Goal: Information Seeking & Learning: Learn about a topic

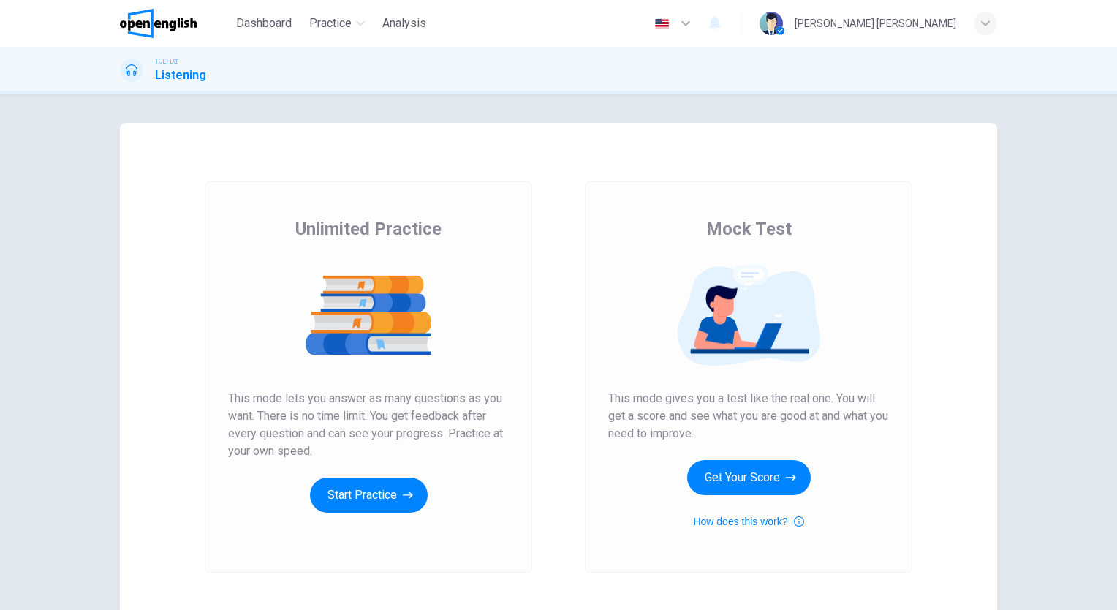
click at [371, 492] on button "Start Practice" at bounding box center [369, 494] width 118 height 35
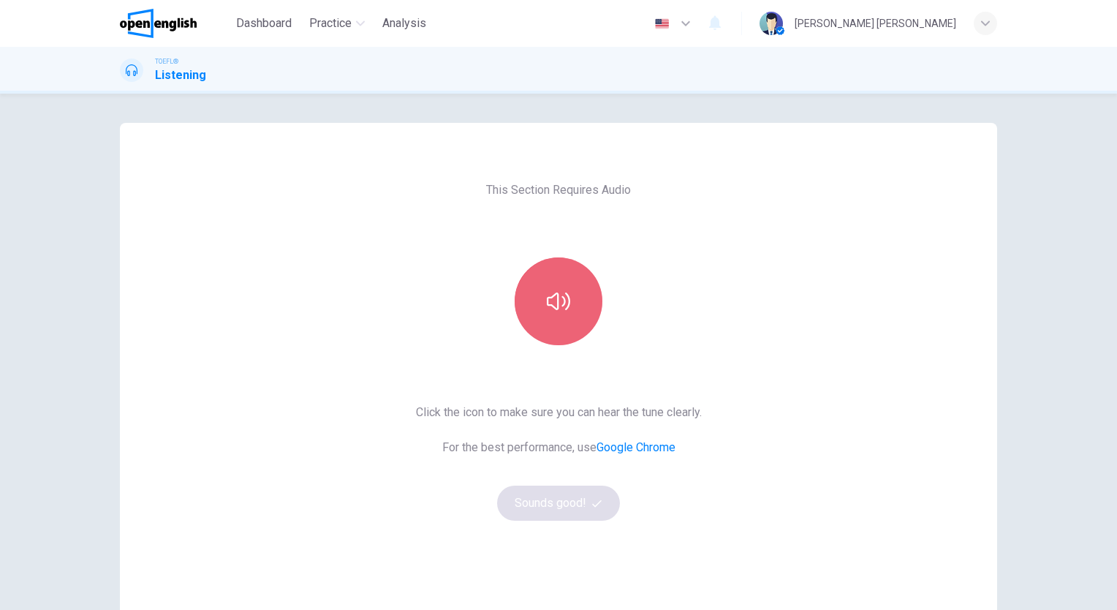
click at [557, 320] on button "button" at bounding box center [559, 301] width 88 height 88
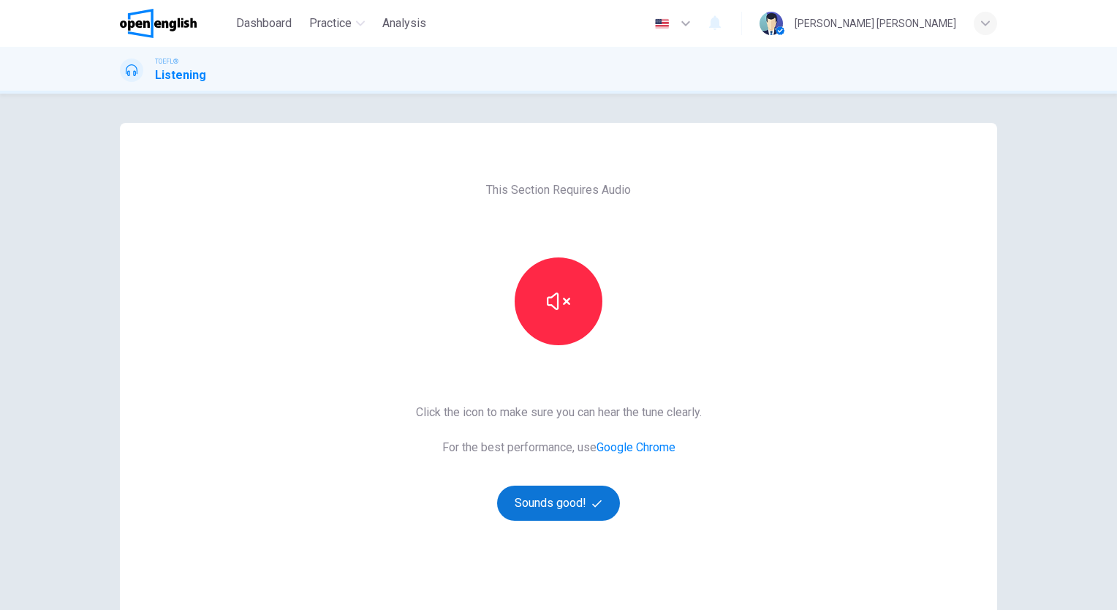
click at [551, 514] on button "Sounds good!" at bounding box center [558, 502] width 123 height 35
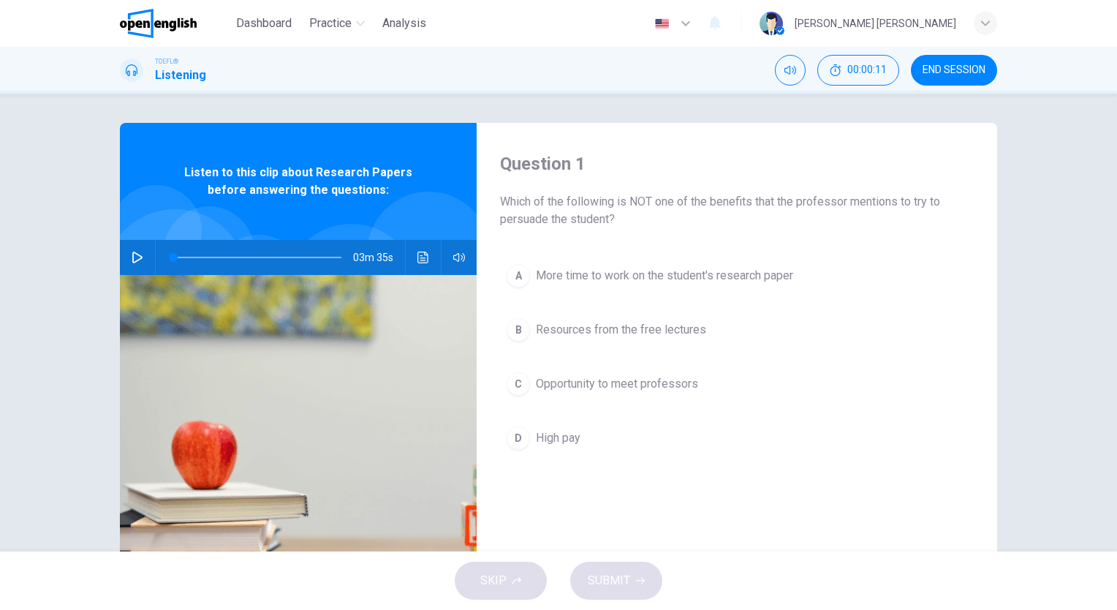
click at [140, 255] on button "button" at bounding box center [137, 257] width 23 height 35
type input "*"
click at [553, 441] on span "High pay" at bounding box center [558, 438] width 45 height 18
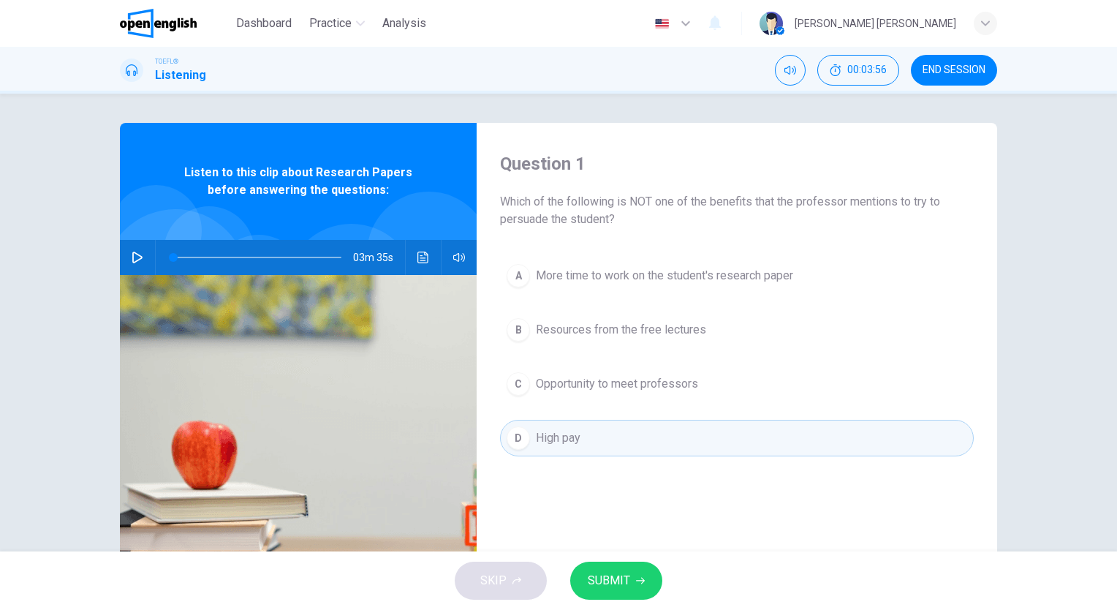
click at [615, 581] on span "SUBMIT" at bounding box center [609, 580] width 42 height 20
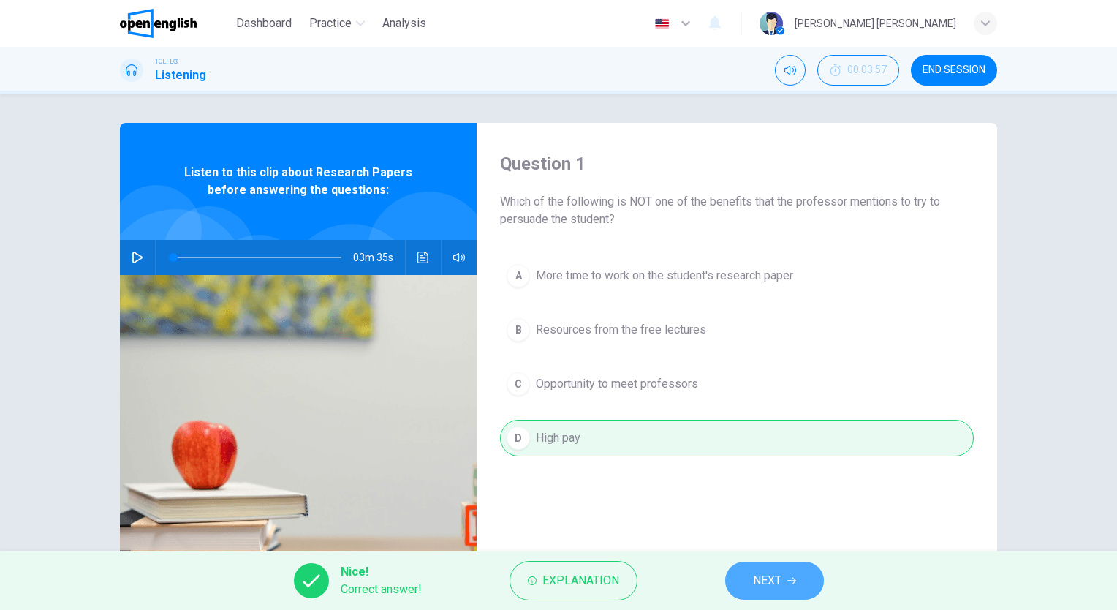
click at [769, 588] on span "NEXT" at bounding box center [767, 580] width 29 height 20
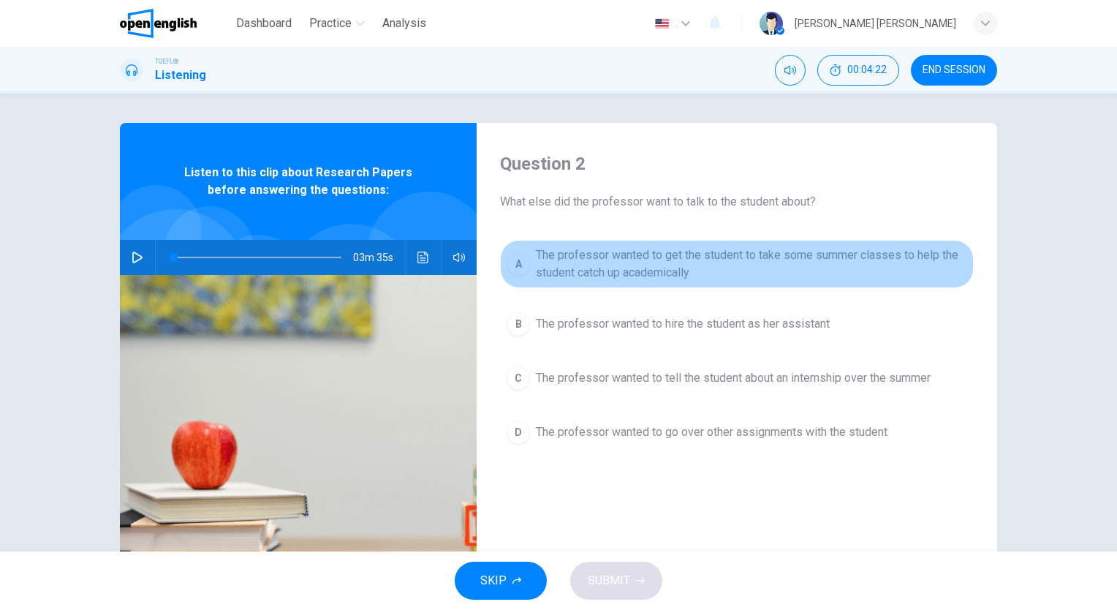
click at [716, 277] on span "The professor wanted to get the student to take some summer classes to help the…" at bounding box center [751, 263] width 431 height 35
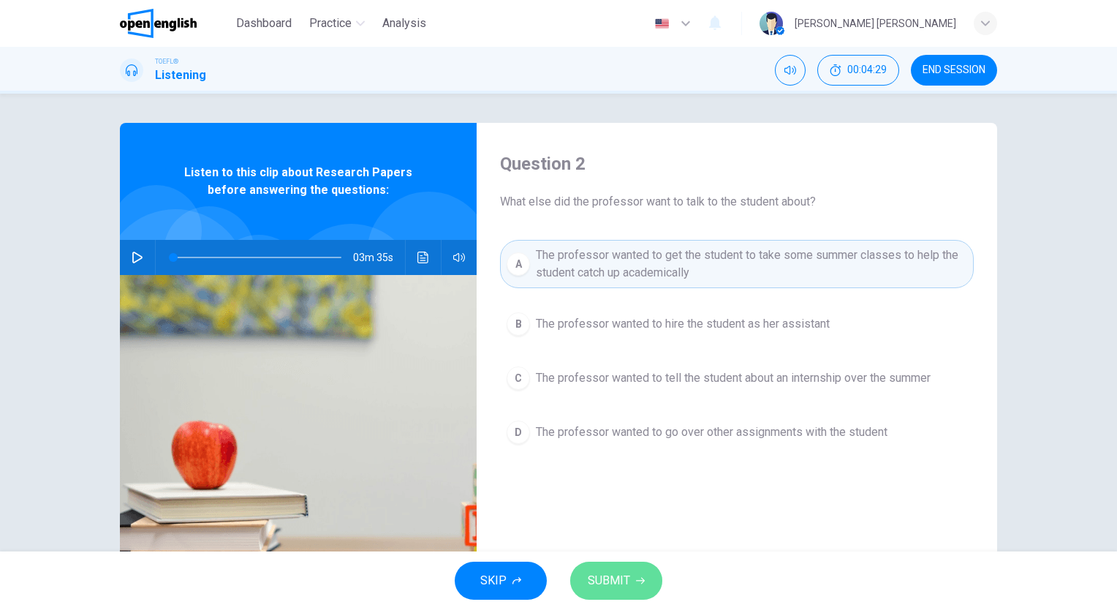
click at [582, 572] on button "SUBMIT" at bounding box center [616, 580] width 92 height 38
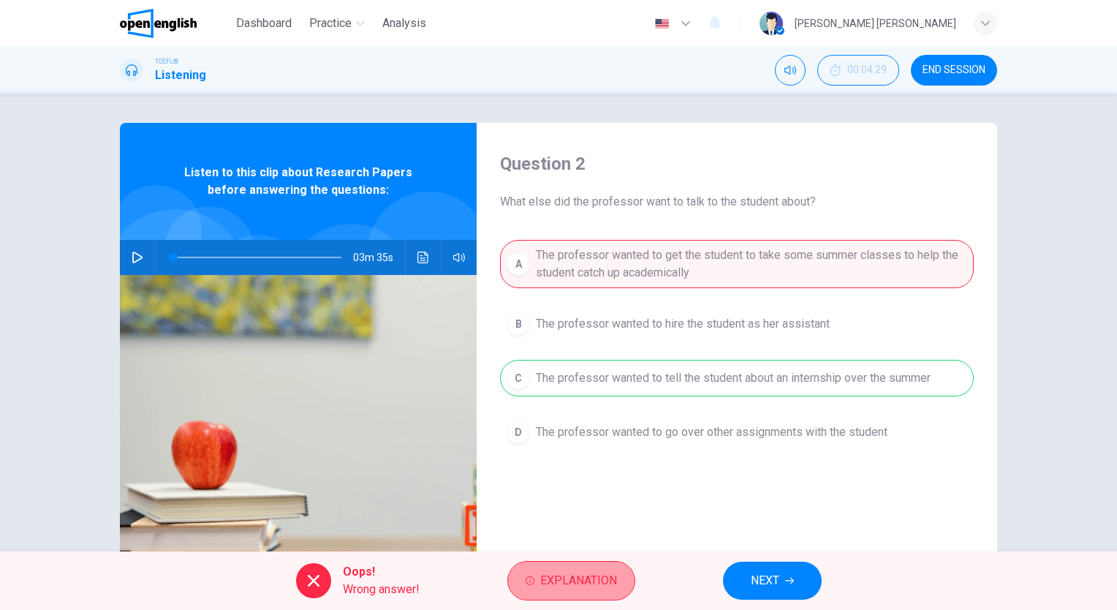
click at [570, 574] on span "Explanation" at bounding box center [578, 580] width 77 height 20
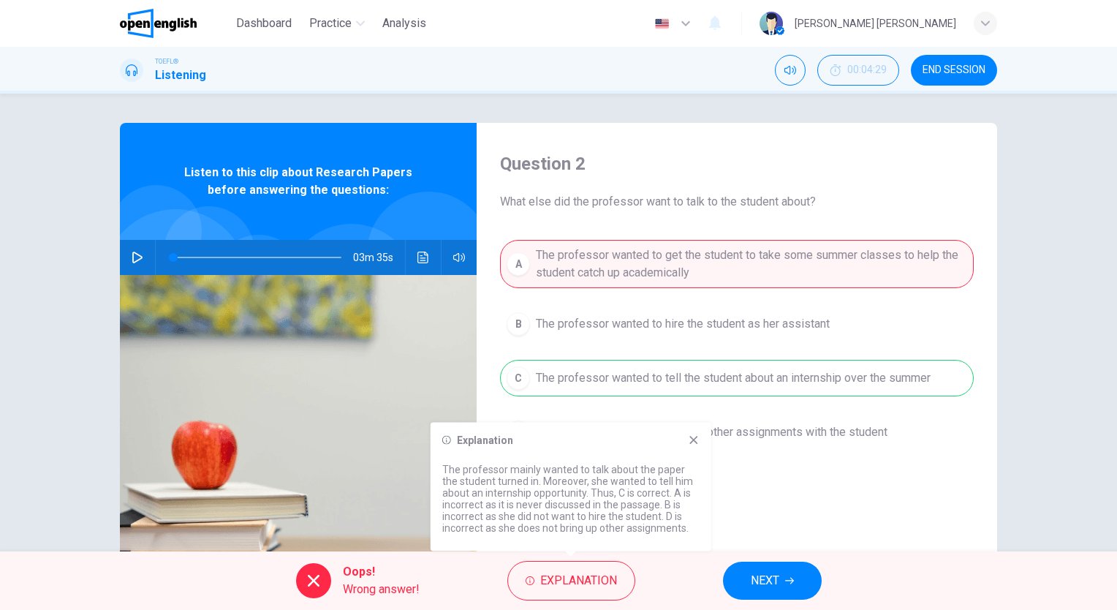
click at [685, 449] on div "Explanation The professor mainly wanted to talk about the paper the student tur…" at bounding box center [570, 486] width 281 height 129
click at [694, 439] on icon at bounding box center [693, 440] width 8 height 8
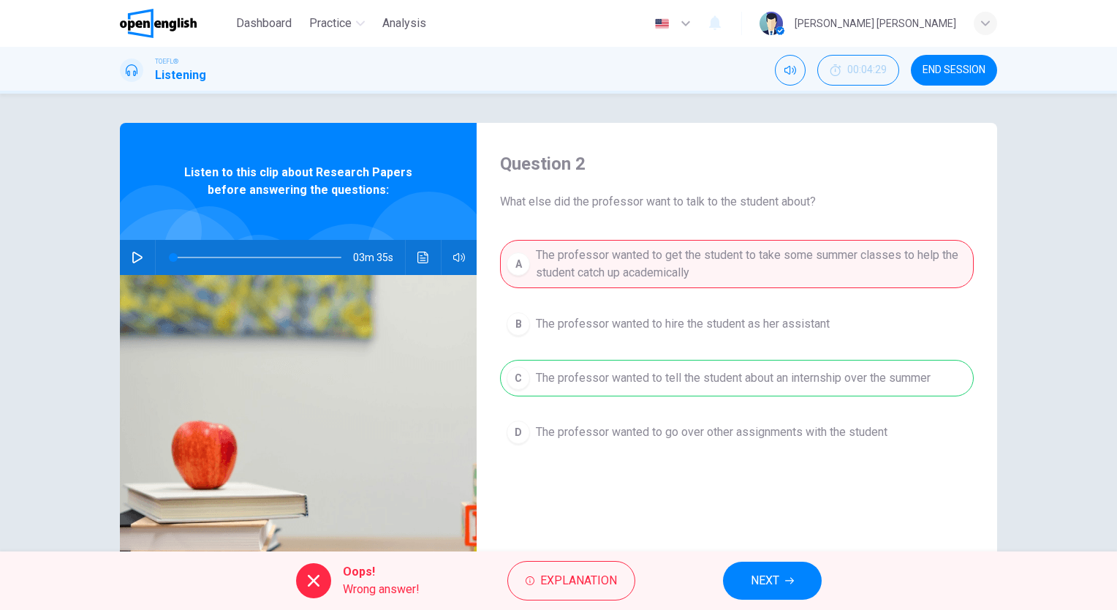
click at [772, 581] on span "NEXT" at bounding box center [765, 580] width 29 height 20
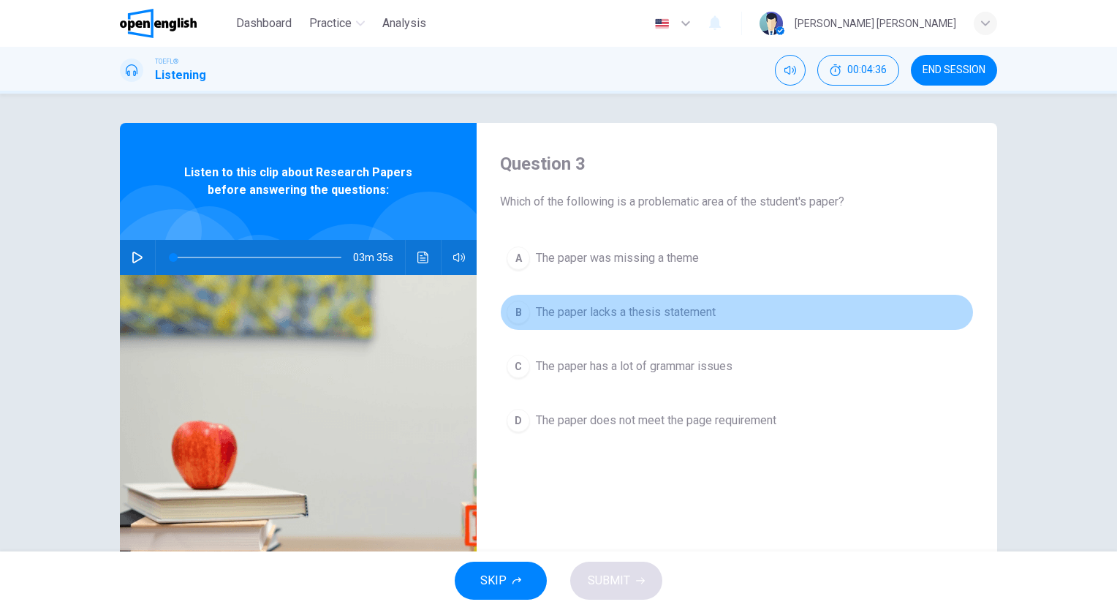
click at [643, 327] on button "B The paper lacks a thesis statement" at bounding box center [737, 312] width 474 height 37
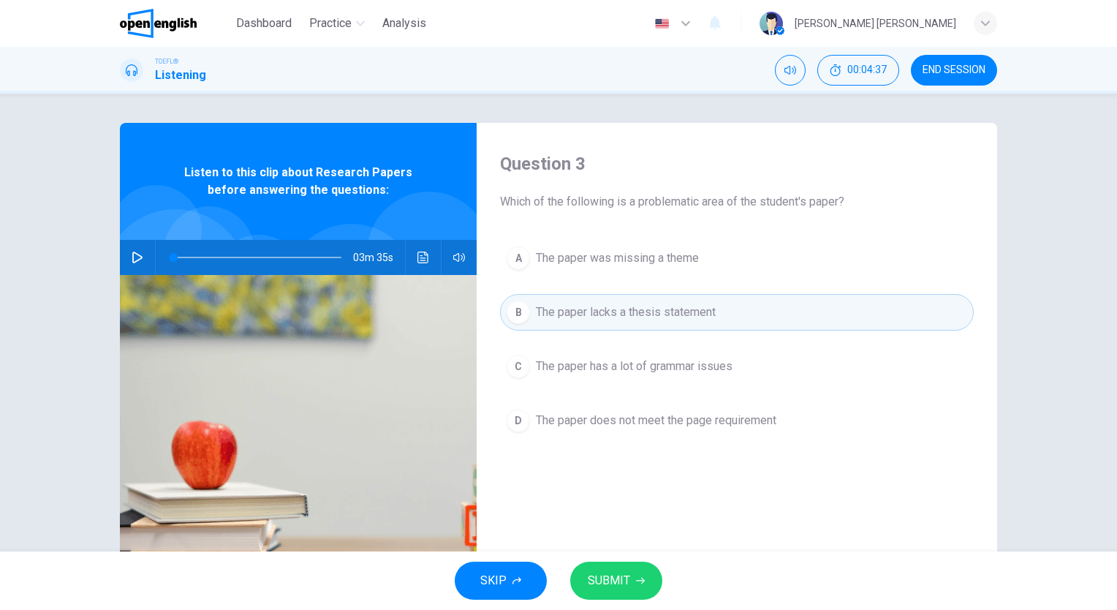
click at [634, 566] on button "SUBMIT" at bounding box center [616, 580] width 92 height 38
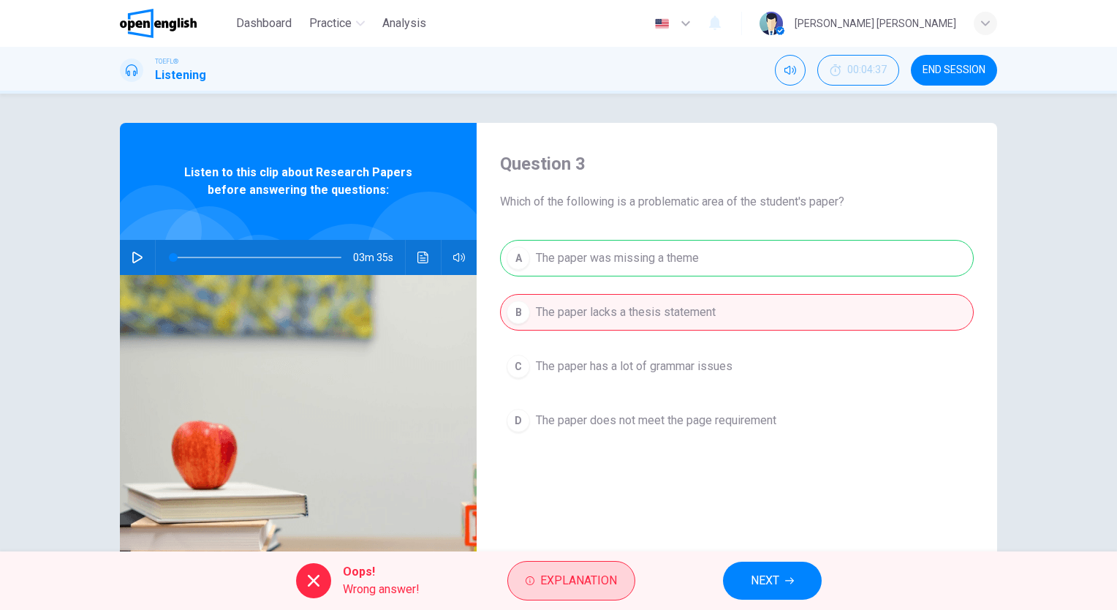
click at [604, 574] on span "Explanation" at bounding box center [578, 580] width 77 height 20
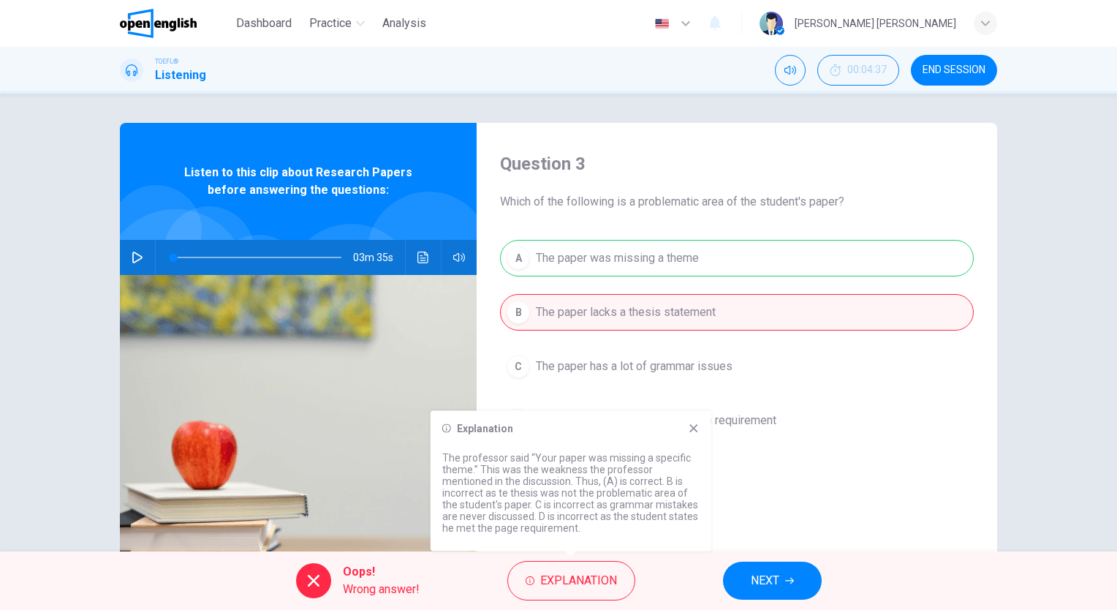
click at [725, 572] on button "NEXT" at bounding box center [772, 580] width 99 height 38
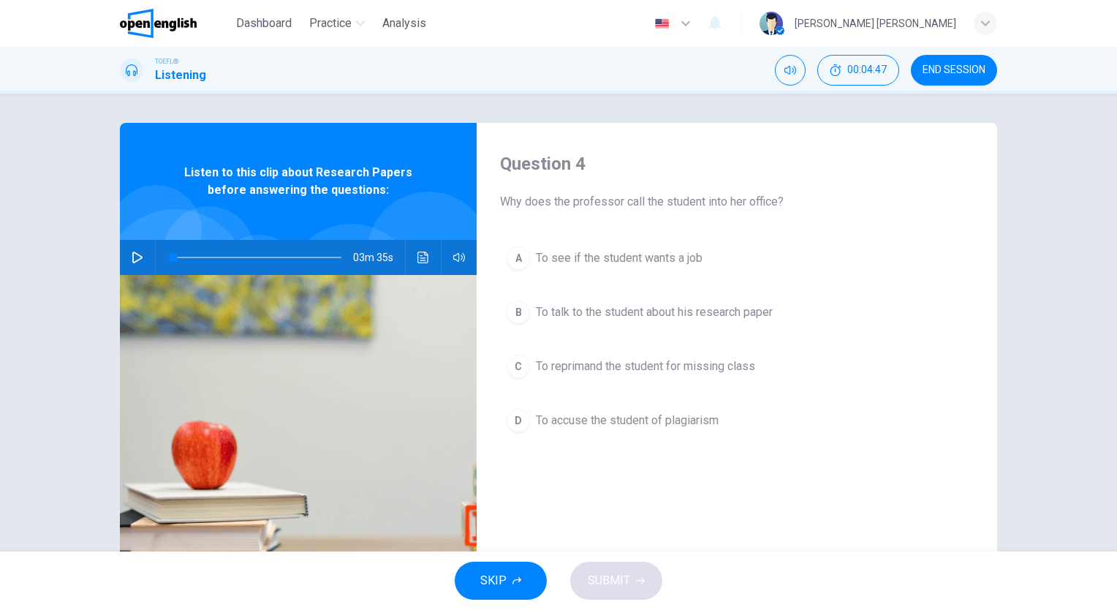
click at [623, 291] on div "A To see if the student wants a job B To talk to the student about his research…" at bounding box center [737, 354] width 474 height 228
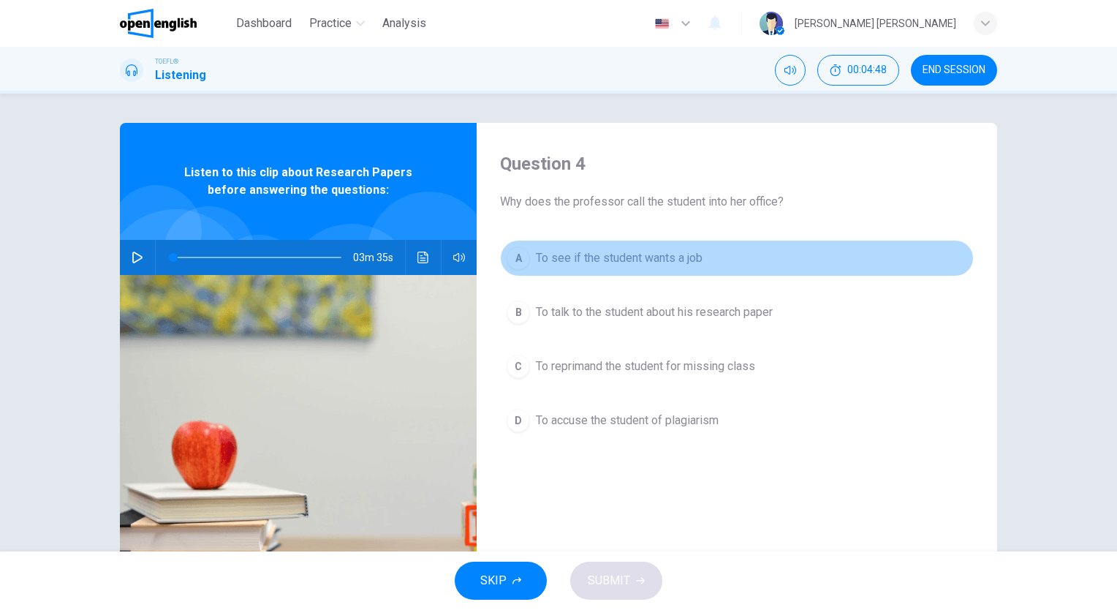
click at [629, 273] on button "A To see if the student wants a job" at bounding box center [737, 258] width 474 height 37
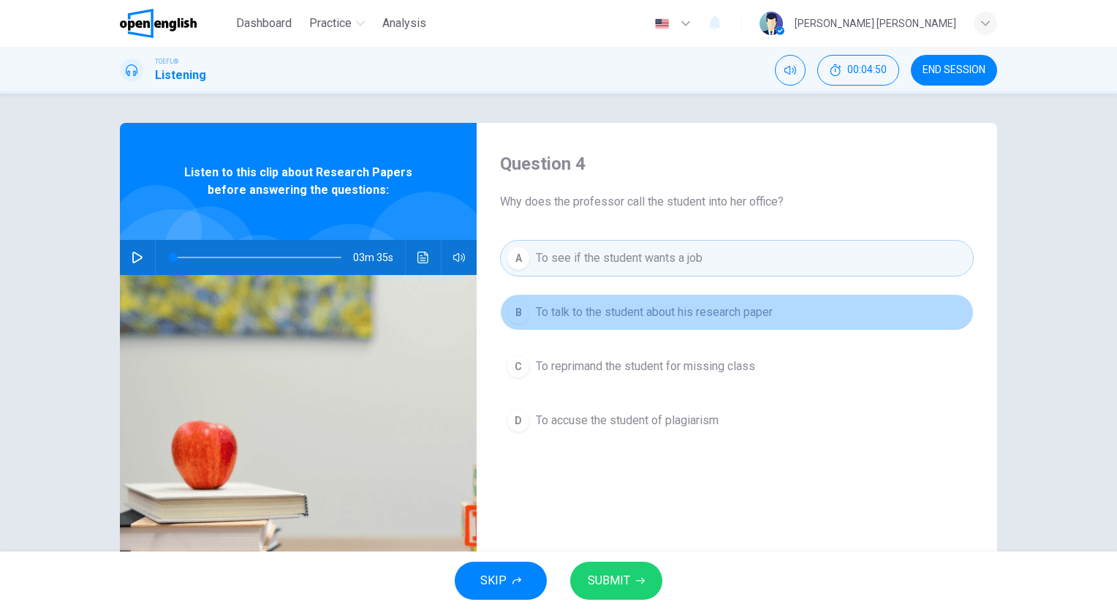
click at [639, 314] on span "To talk to the student about his research paper" at bounding box center [654, 312] width 237 height 18
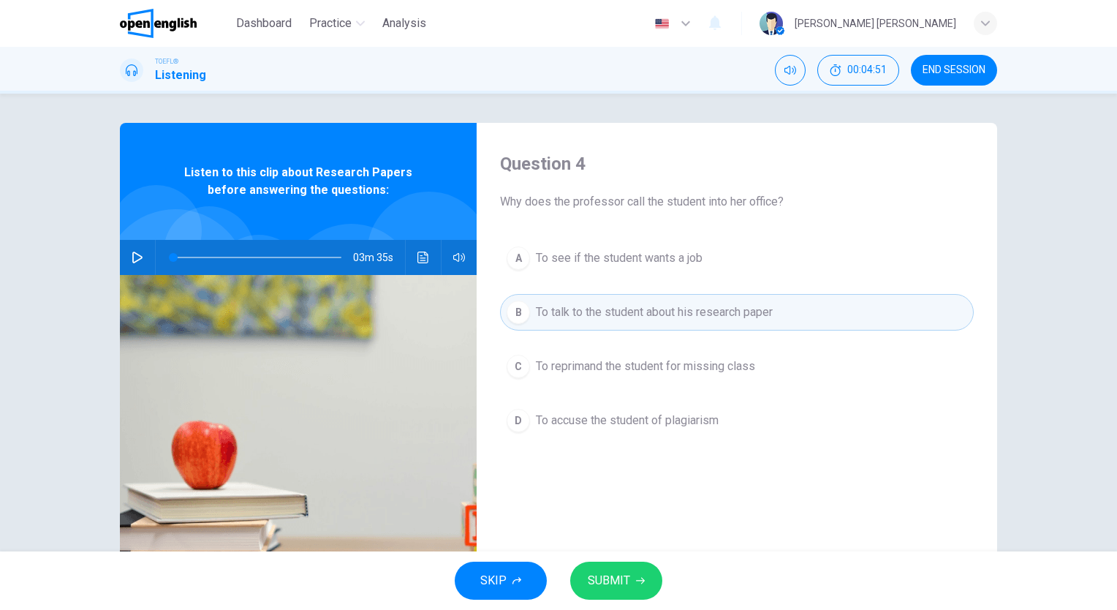
click at [620, 572] on span "SUBMIT" at bounding box center [609, 580] width 42 height 20
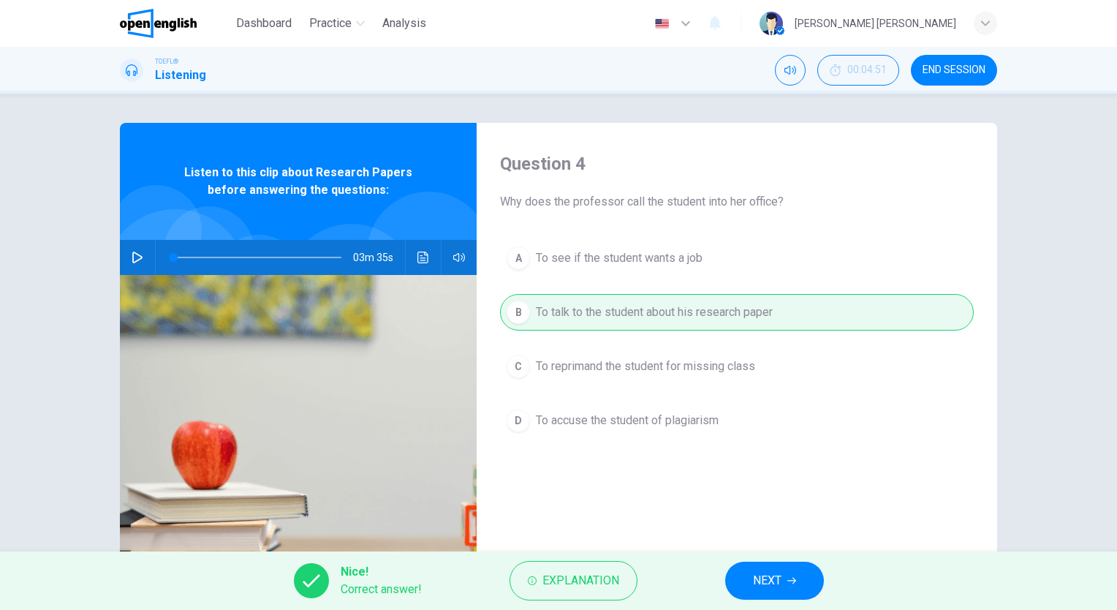
click at [746, 574] on button "NEXT" at bounding box center [774, 580] width 99 height 38
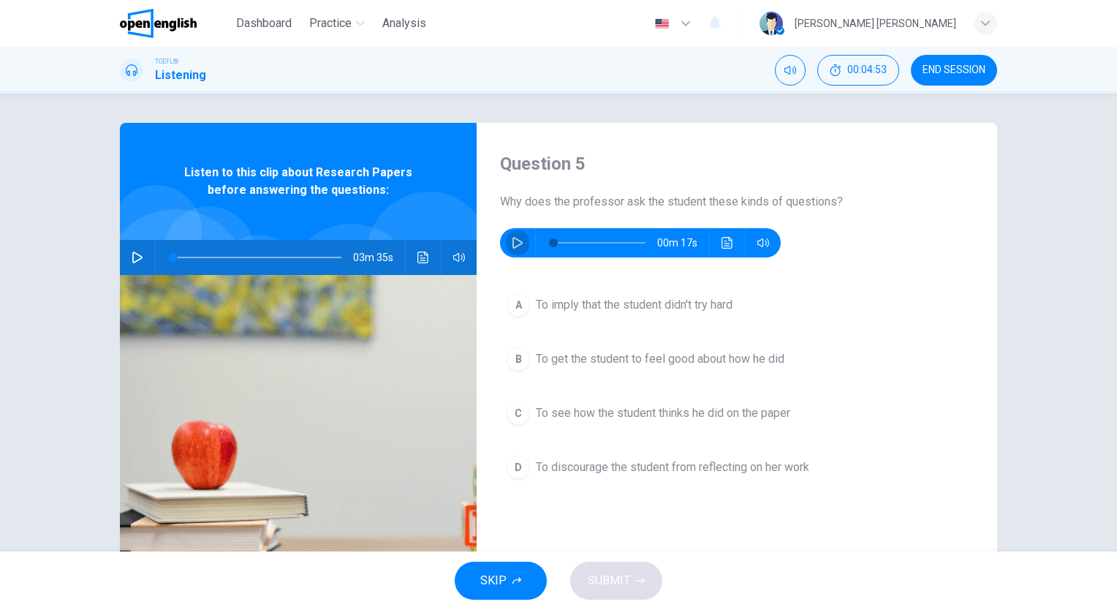
click at [512, 239] on icon "button" at bounding box center [518, 243] width 12 height 12
type input "*"
click at [584, 313] on span "To imply that the student didn't try hard" at bounding box center [634, 305] width 197 height 18
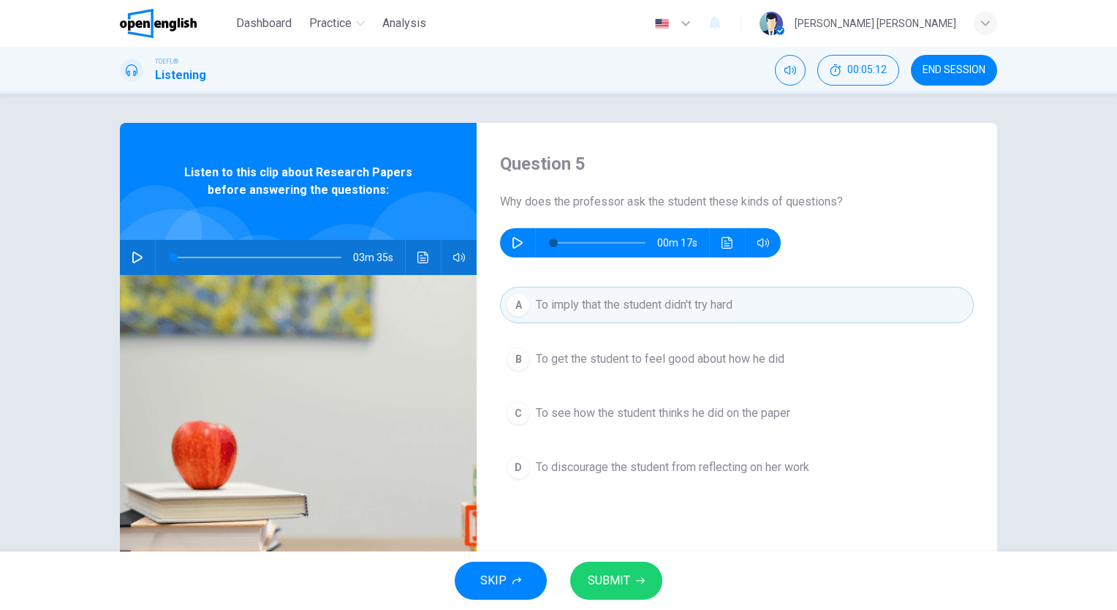
click at [608, 591] on button "SUBMIT" at bounding box center [616, 580] width 92 height 38
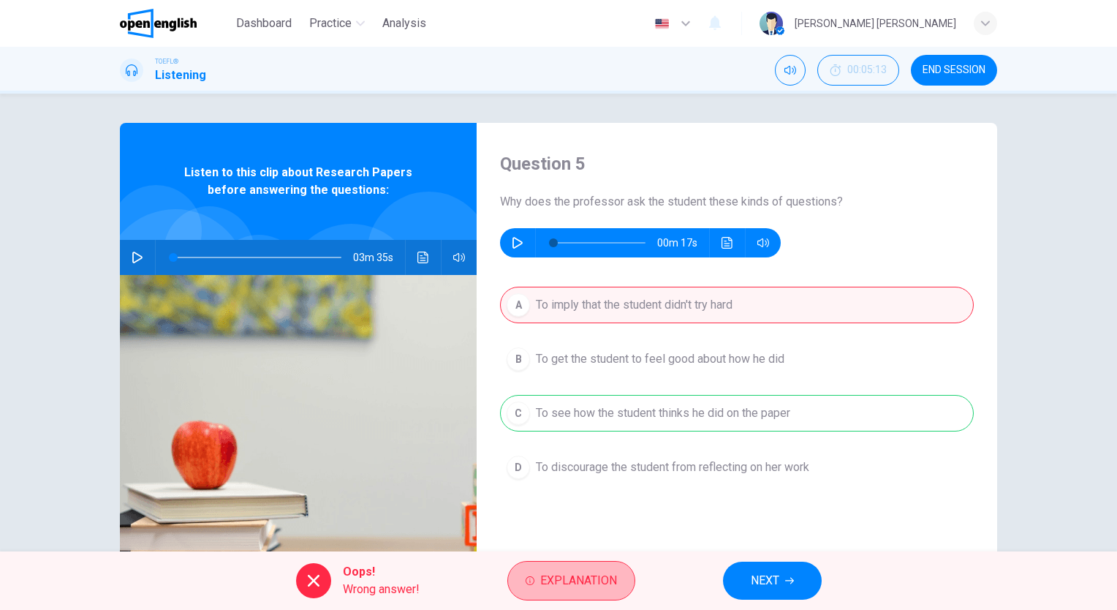
click at [609, 590] on span "Explanation" at bounding box center [578, 580] width 77 height 20
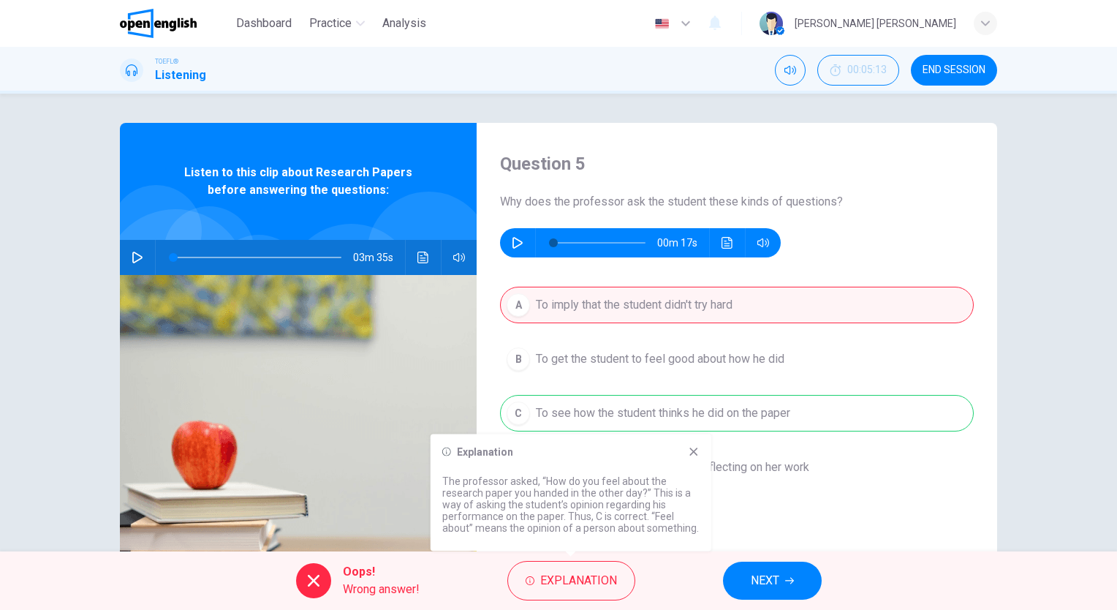
click at [785, 582] on icon "button" at bounding box center [789, 580] width 9 height 9
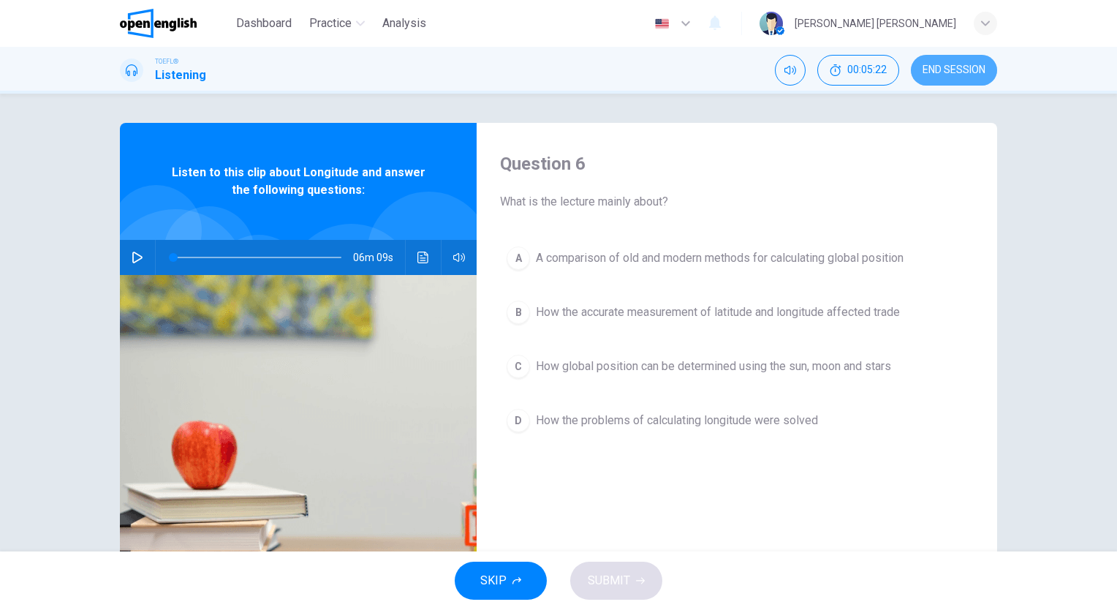
click at [976, 68] on span "END SESSION" at bounding box center [953, 70] width 63 height 12
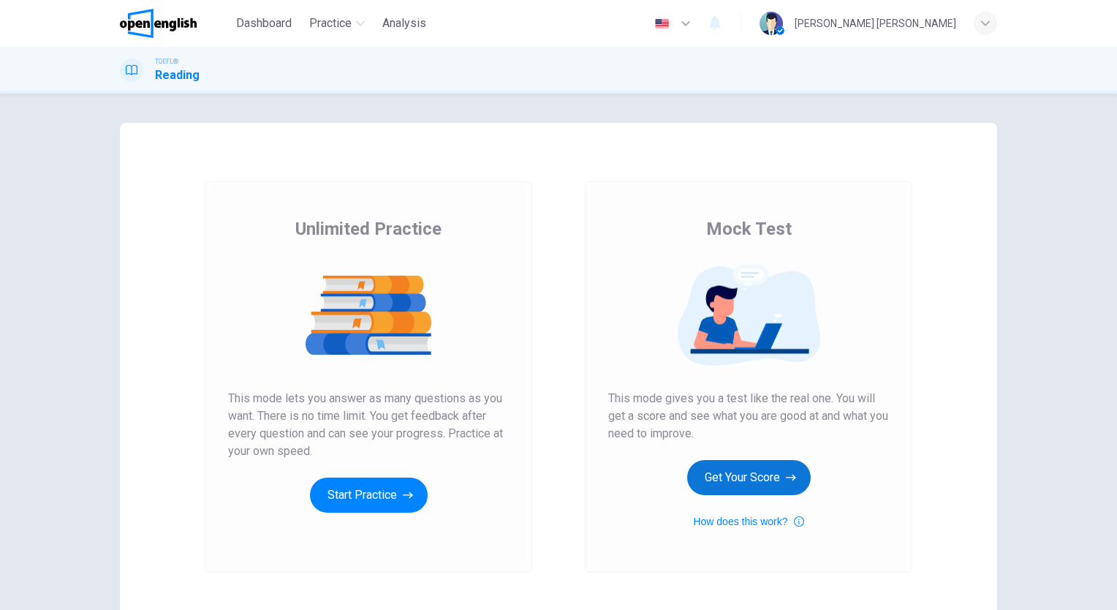
click at [709, 487] on button "Get Your Score" at bounding box center [749, 477] width 124 height 35
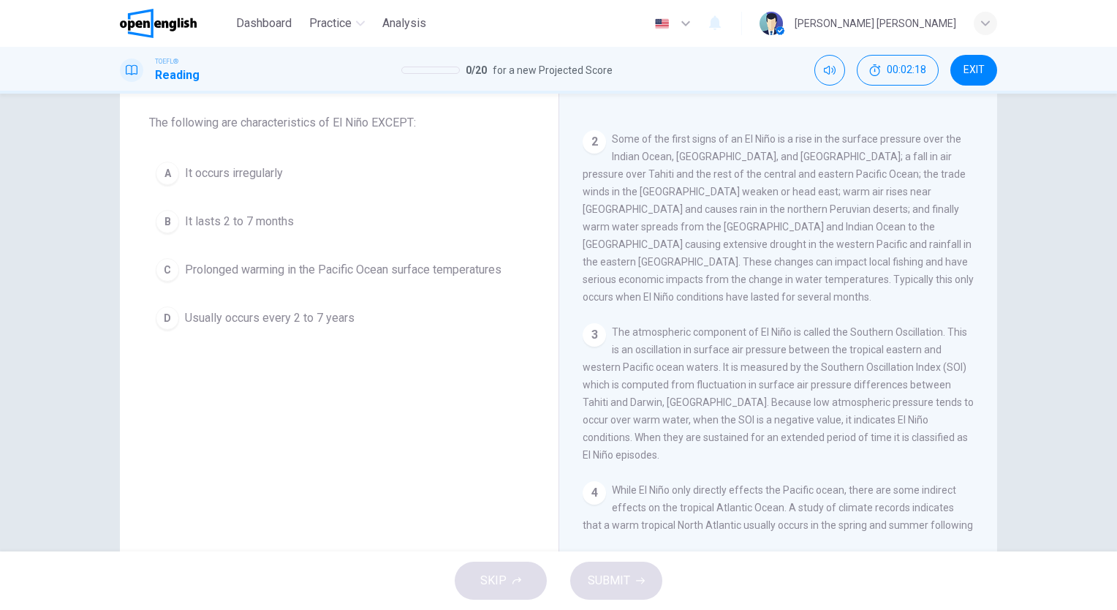
scroll to position [175, 0]
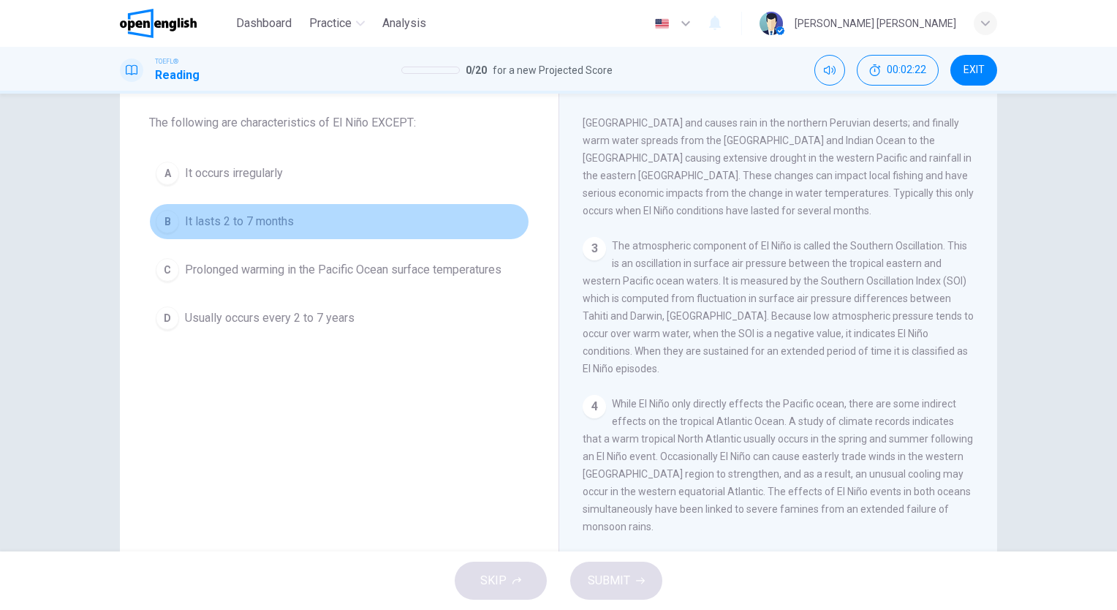
click at [222, 219] on span "It lasts 2 to 7 months" at bounding box center [239, 222] width 109 height 18
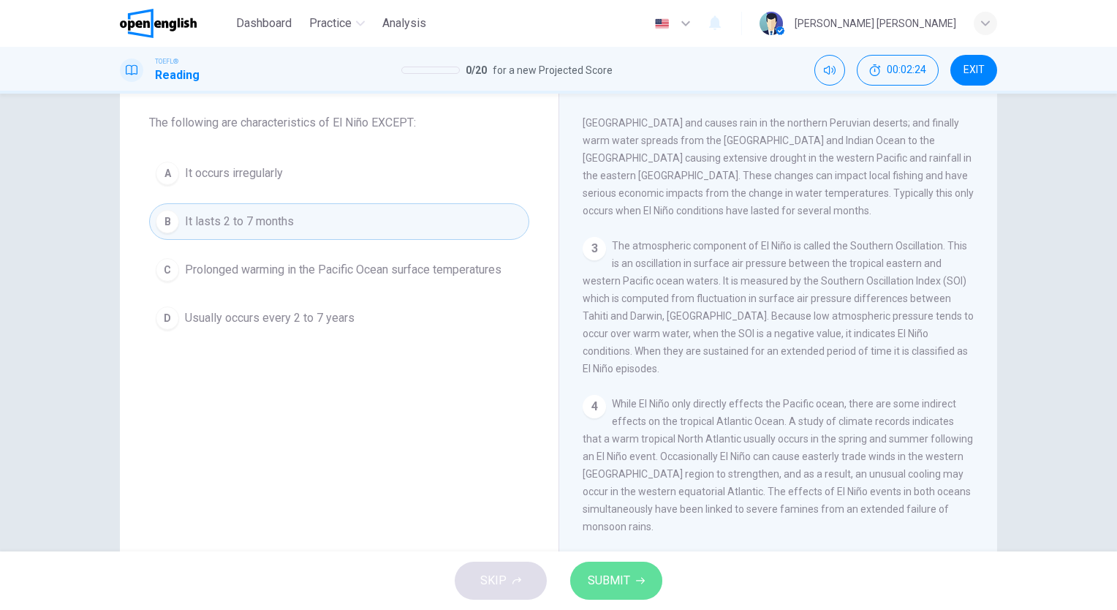
click at [608, 574] on span "SUBMIT" at bounding box center [609, 580] width 42 height 20
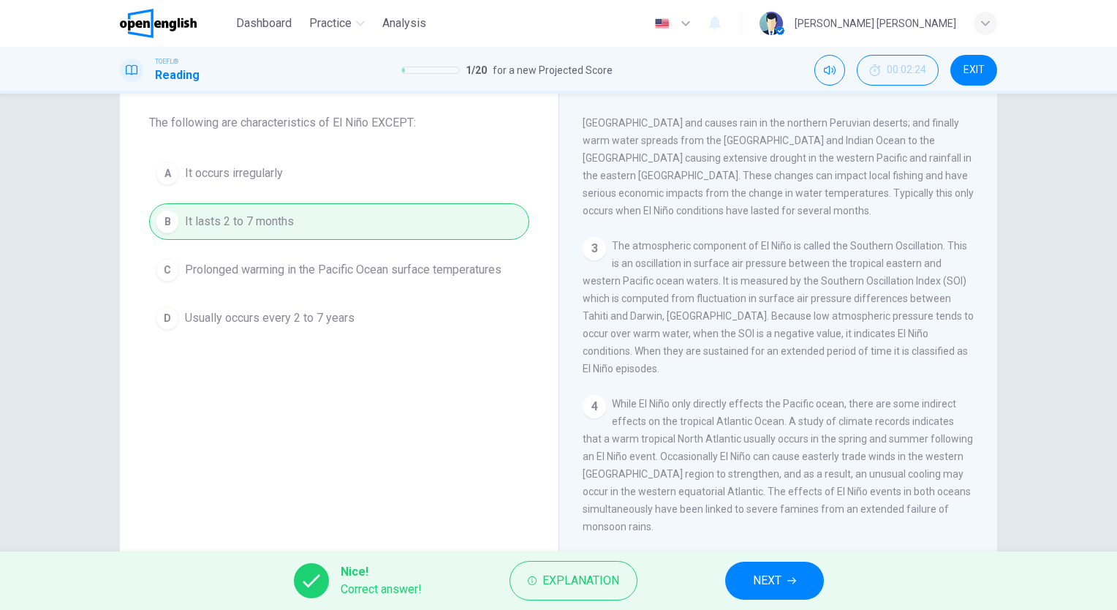
click at [756, 577] on span "NEXT" at bounding box center [767, 580] width 29 height 20
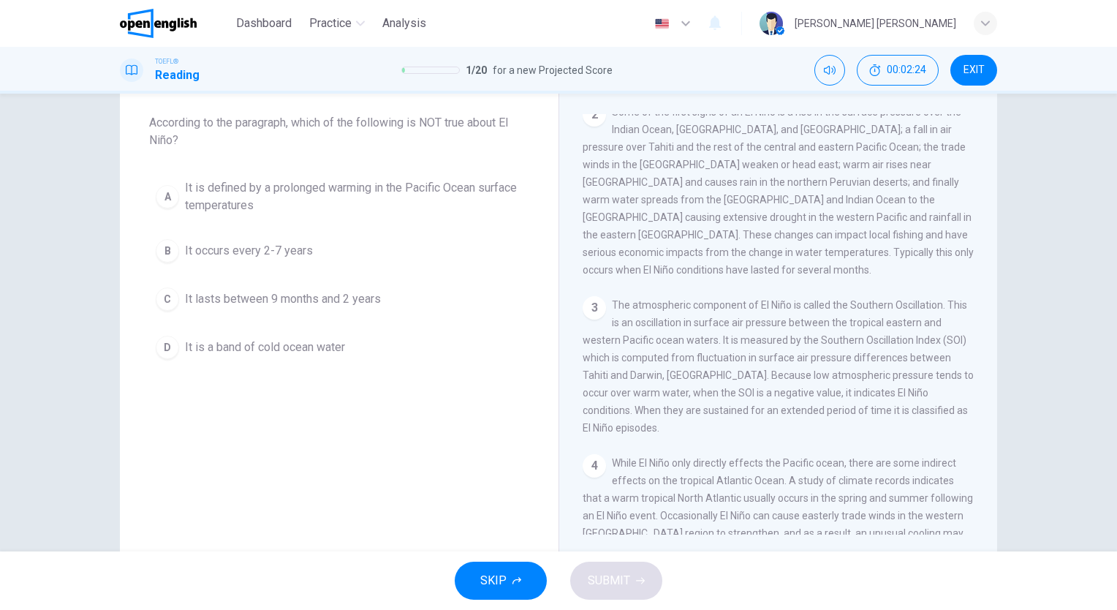
scroll to position [0, 0]
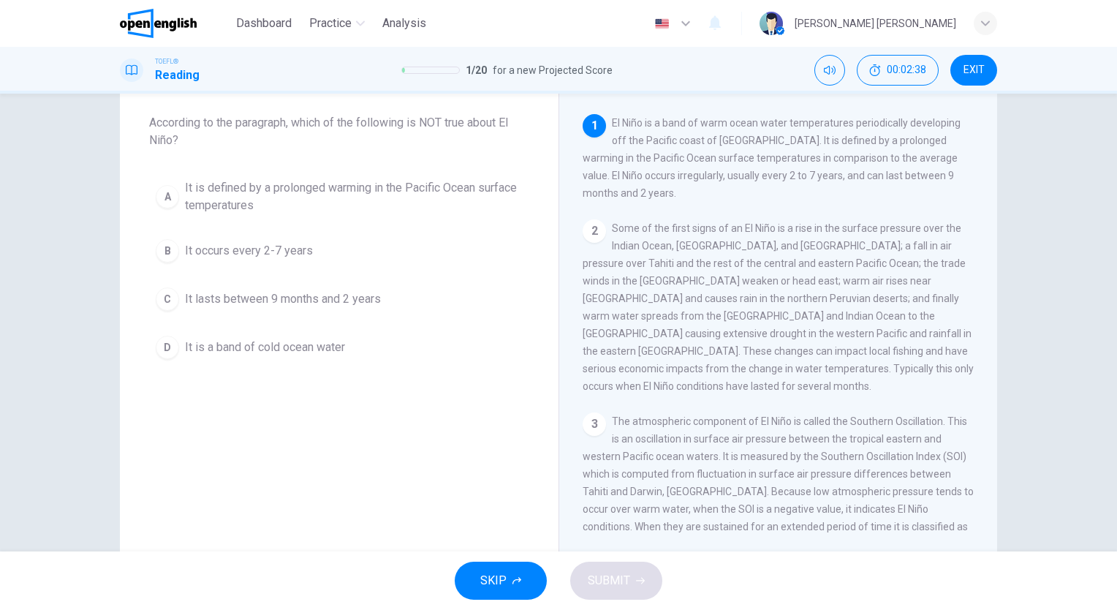
click at [294, 353] on span "It is a band of cold ocean water" at bounding box center [265, 347] width 160 height 18
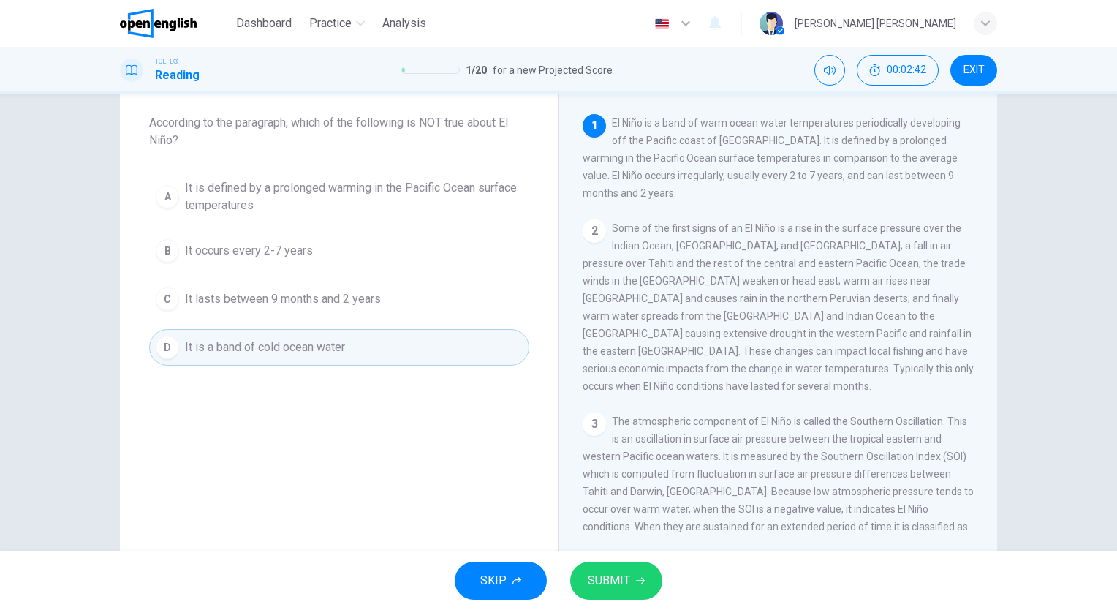
click at [614, 566] on button "SUBMIT" at bounding box center [616, 580] width 92 height 38
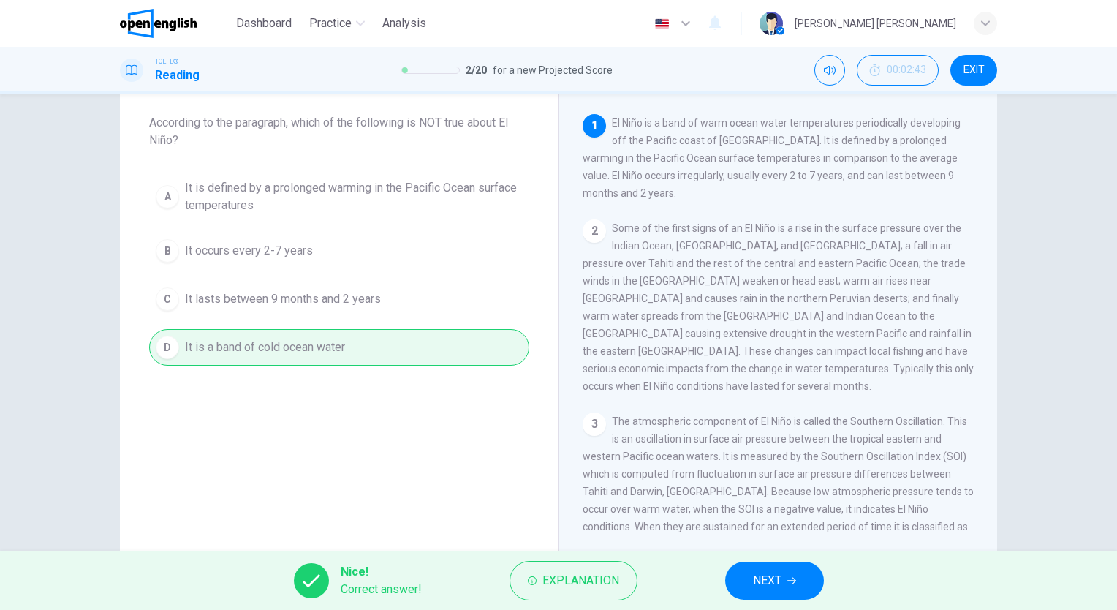
click at [748, 576] on button "NEXT" at bounding box center [774, 580] width 99 height 38
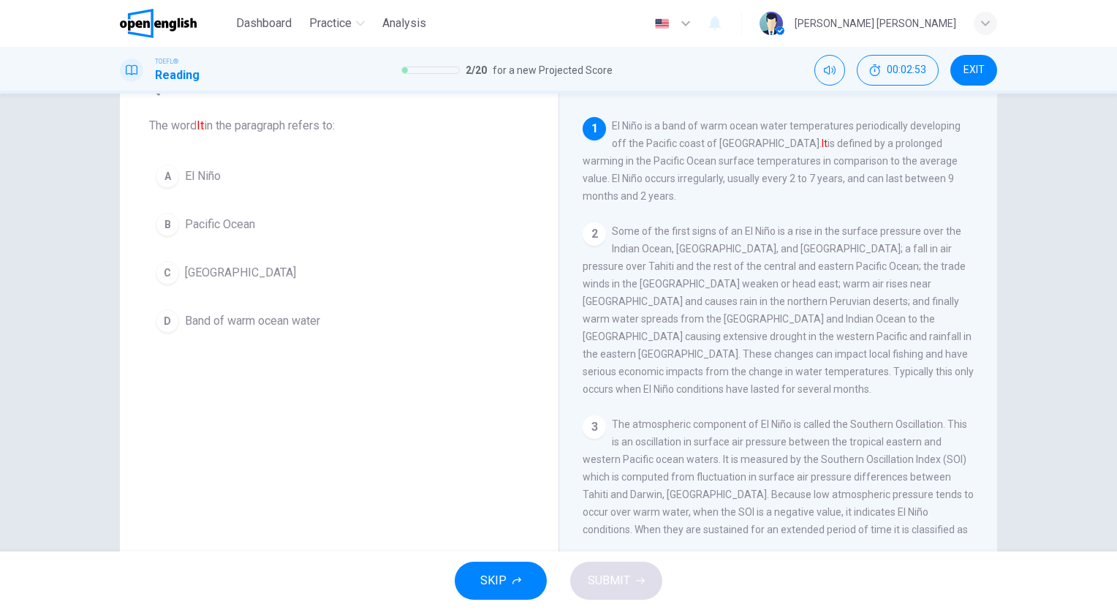
scroll to position [73, 0]
click at [224, 184] on button "A El Niño" at bounding box center [339, 173] width 380 height 37
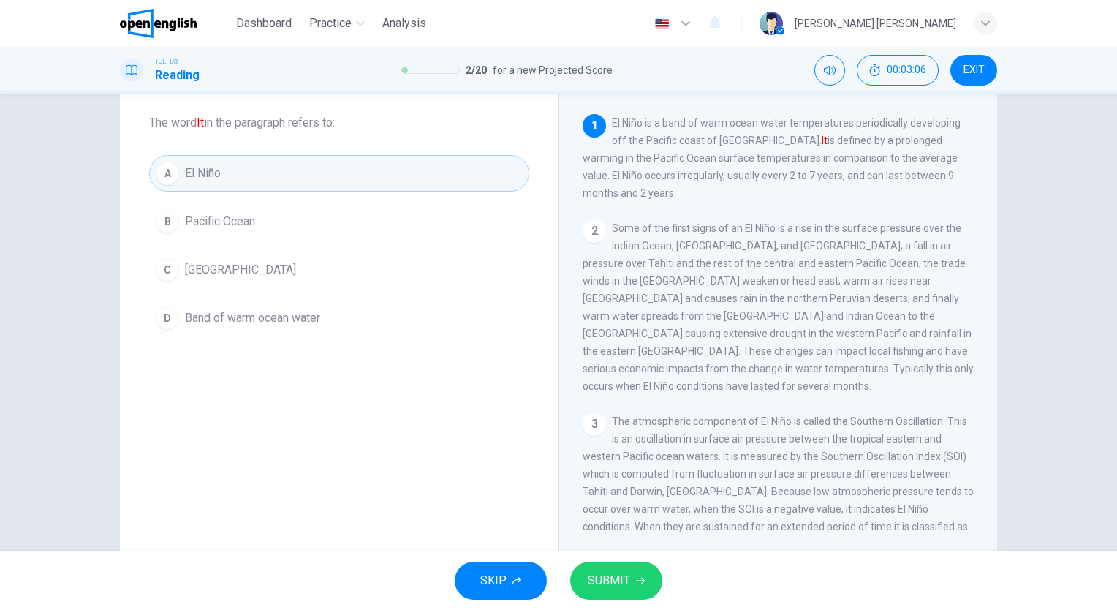
click at [631, 585] on button "SUBMIT" at bounding box center [616, 580] width 92 height 38
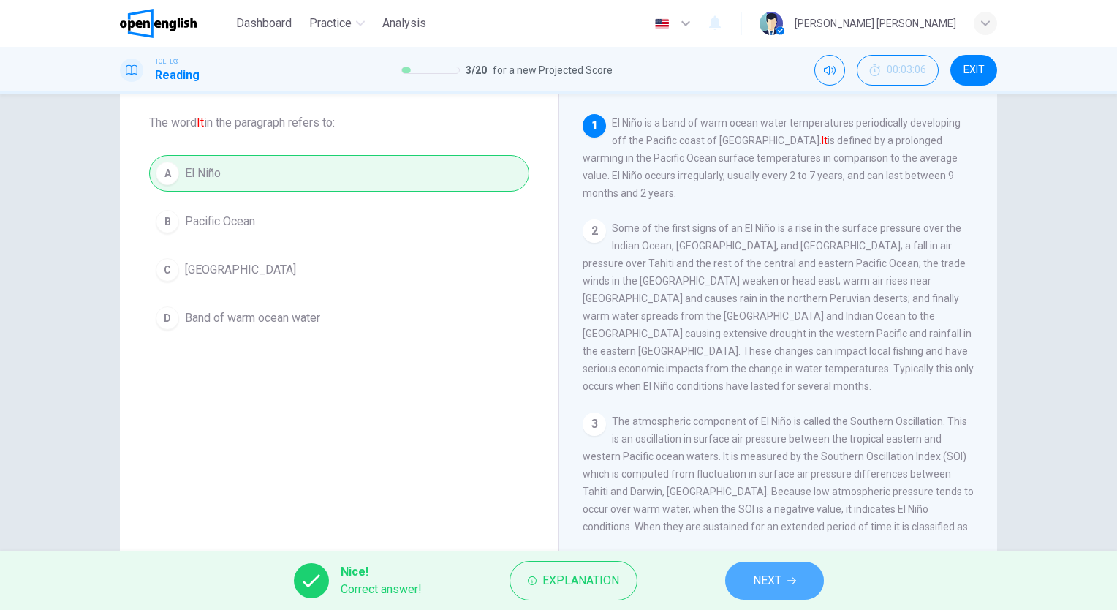
click at [749, 585] on button "NEXT" at bounding box center [774, 580] width 99 height 38
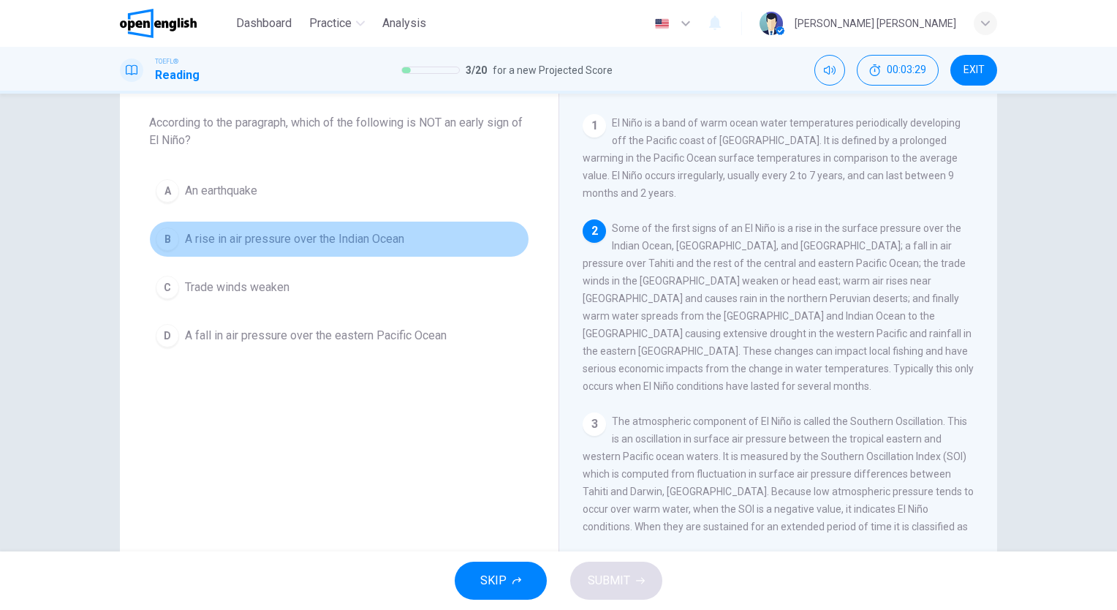
click at [261, 250] on button "B A rise in air pressure over the Indian Ocean" at bounding box center [339, 239] width 380 height 37
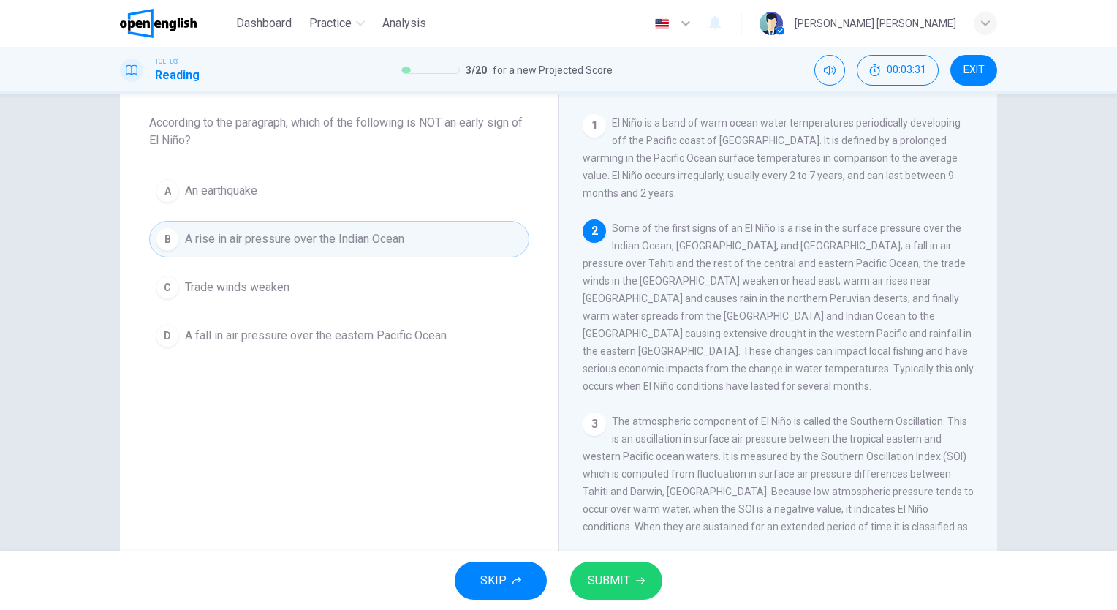
click at [653, 580] on button "SUBMIT" at bounding box center [616, 580] width 92 height 38
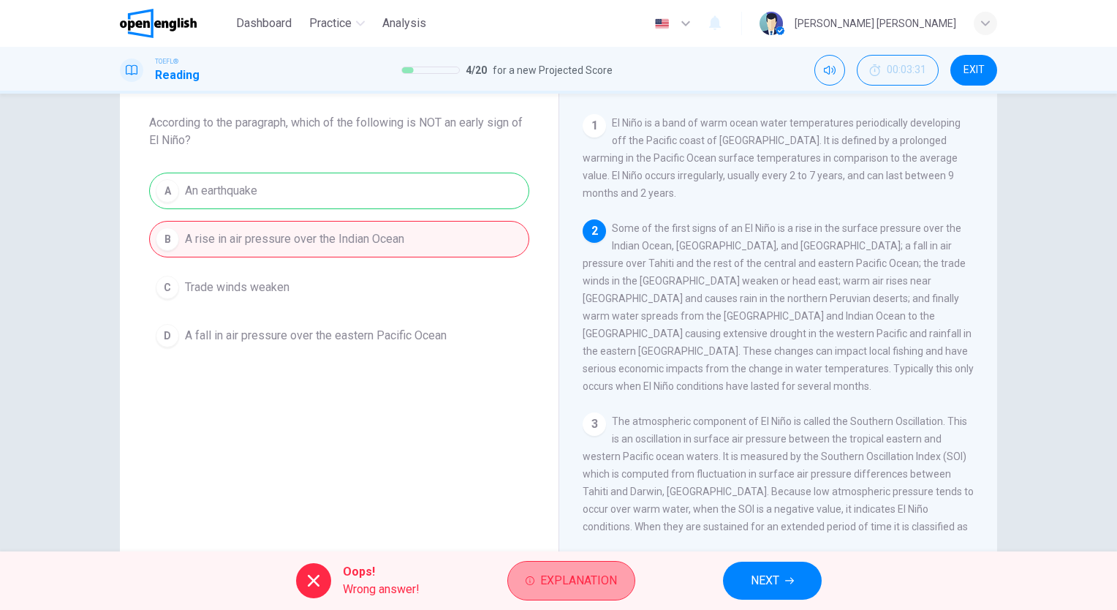
click at [561, 583] on span "Explanation" at bounding box center [578, 580] width 77 height 20
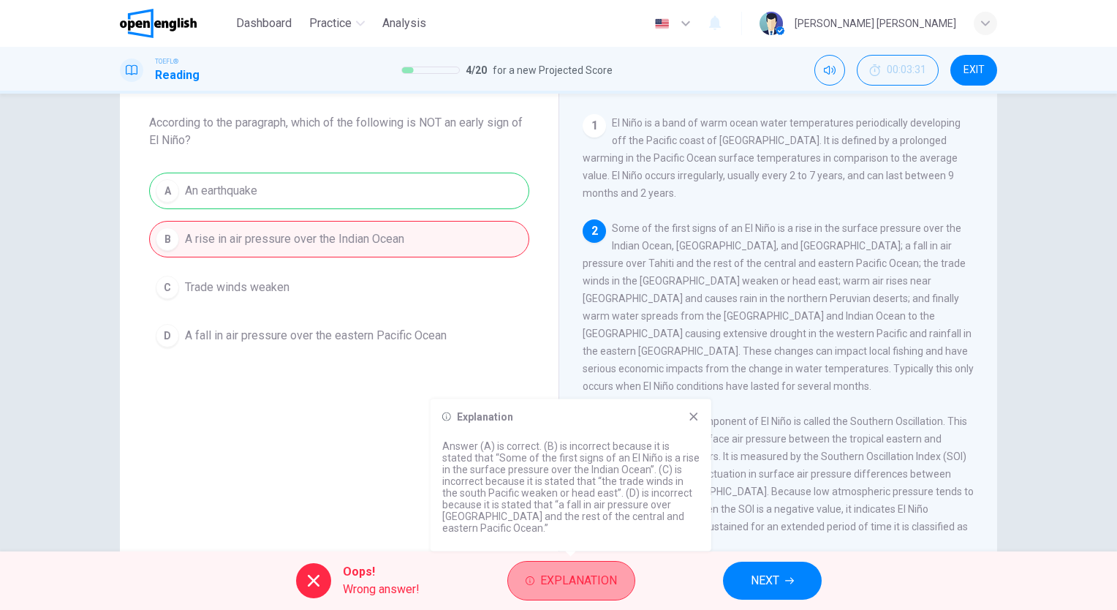
click at [561, 583] on span "Explanation" at bounding box center [578, 580] width 77 height 20
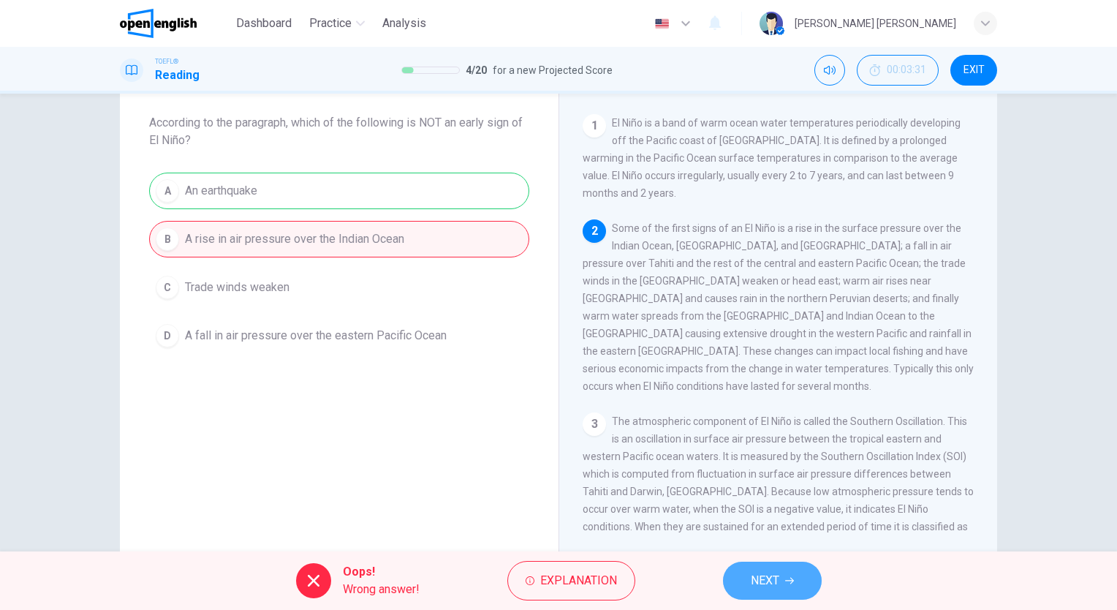
click at [762, 572] on span "NEXT" at bounding box center [765, 580] width 29 height 20
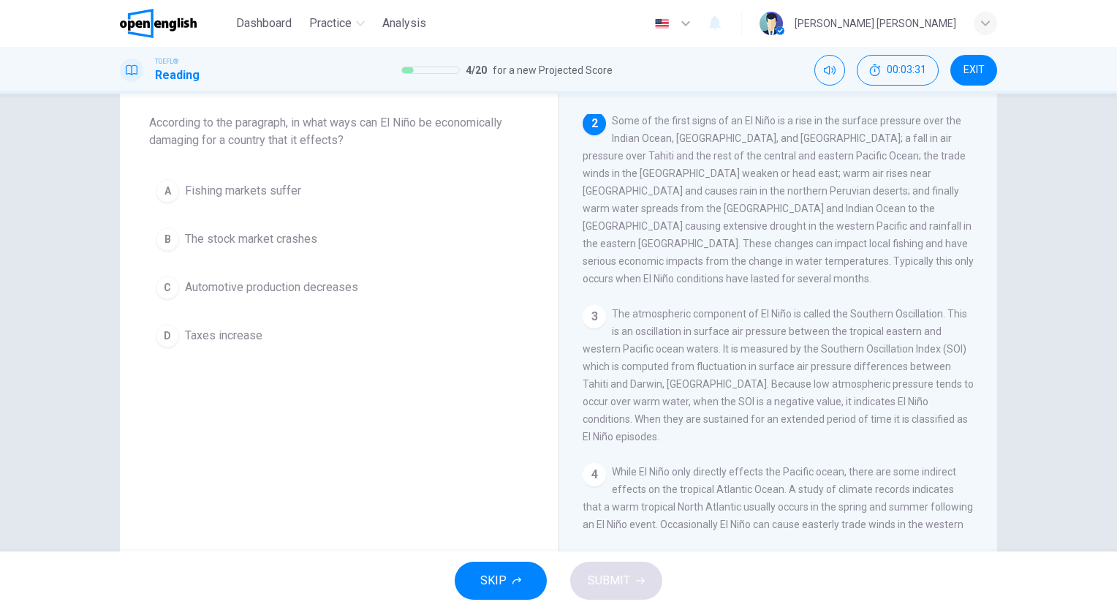
scroll to position [108, 0]
click at [471, 418] on div "Question 5 According to the paragraph, in what ways can El Niño be economically…" at bounding box center [339, 304] width 439 height 508
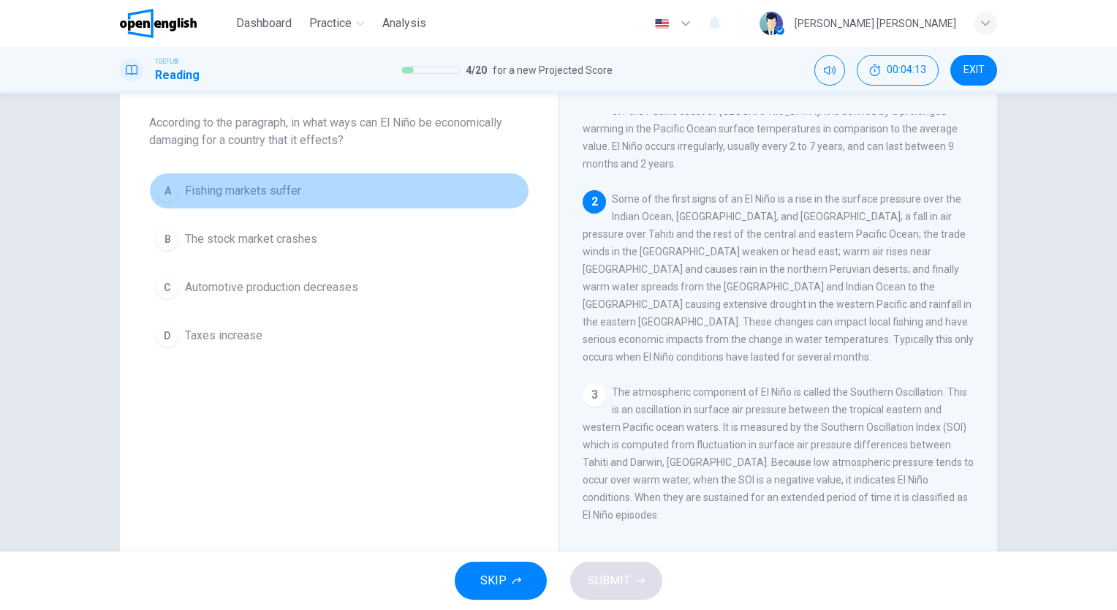
click at [301, 203] on button "A Fishing markets suffer" at bounding box center [339, 190] width 380 height 37
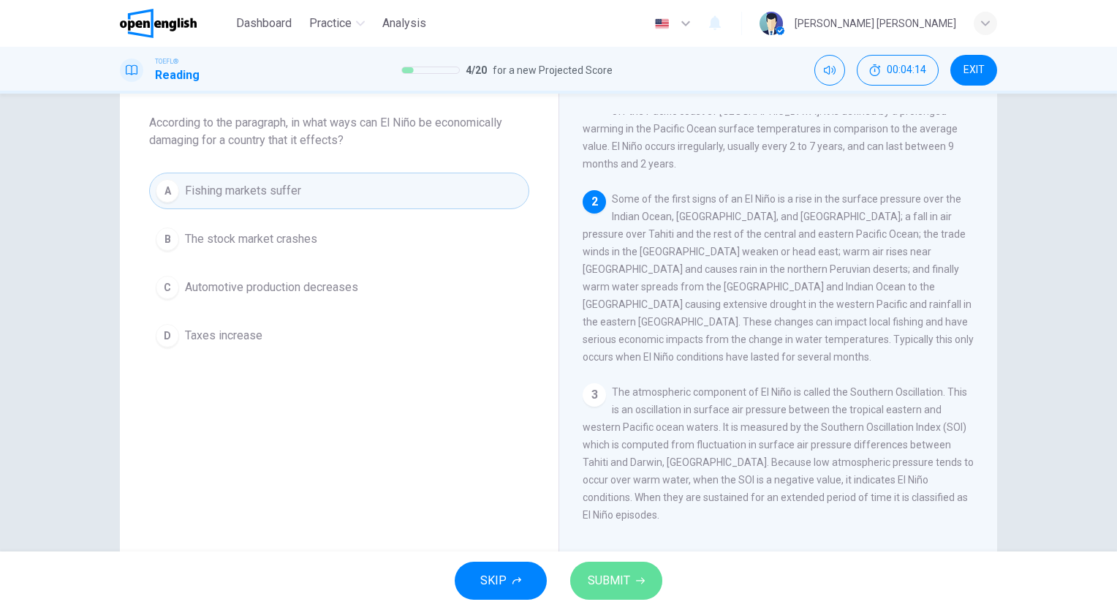
click at [613, 587] on span "SUBMIT" at bounding box center [609, 580] width 42 height 20
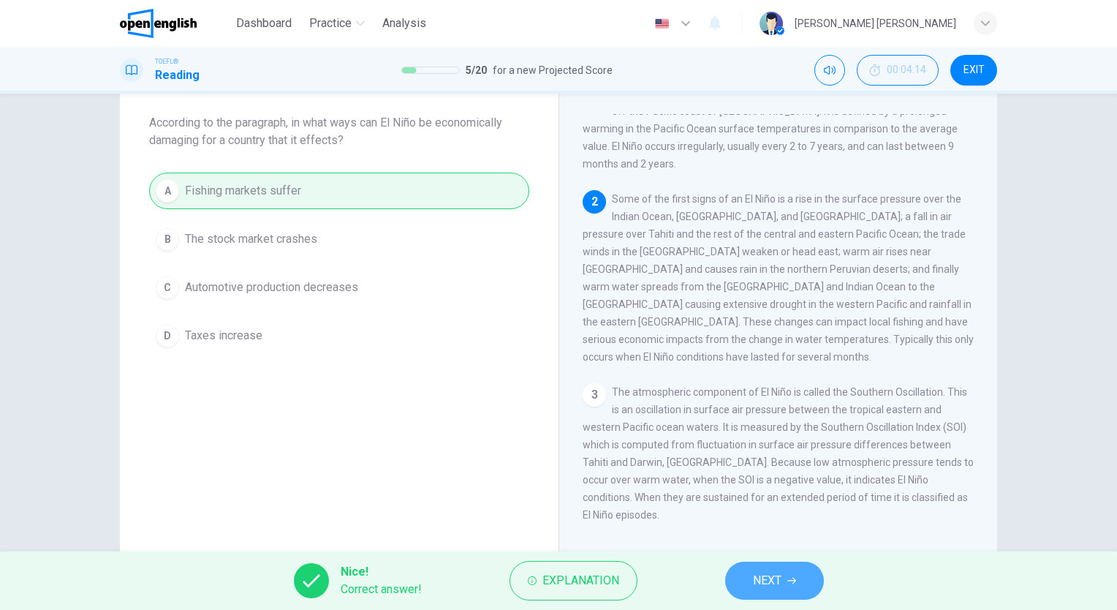
drag, startPoint x: 759, startPoint y: 583, endPoint x: 648, endPoint y: 494, distance: 142.6
click at [760, 583] on span "NEXT" at bounding box center [767, 580] width 29 height 20
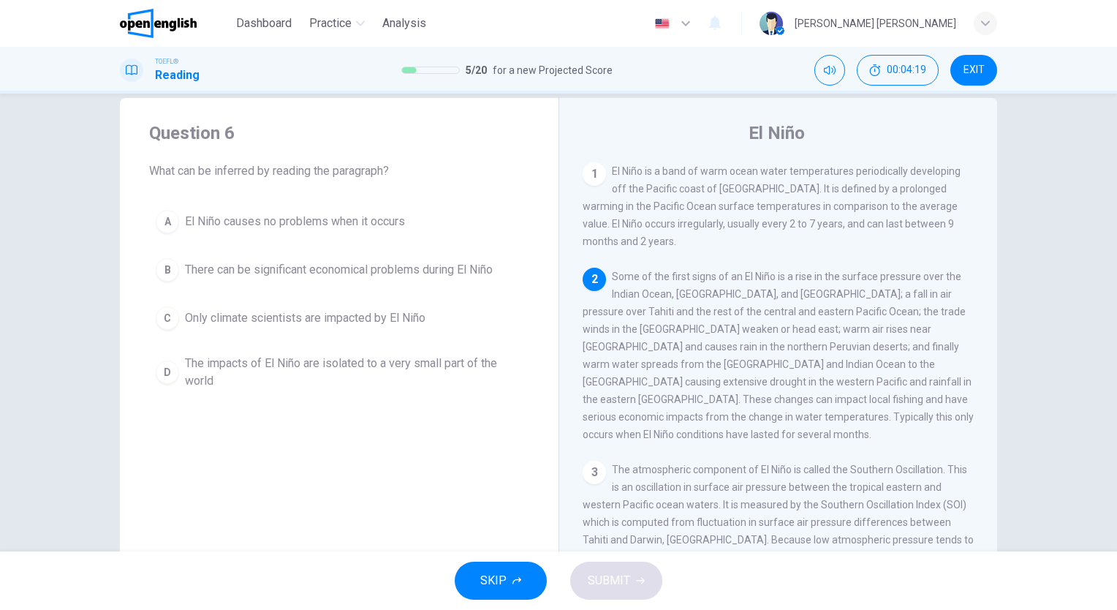
scroll to position [0, 0]
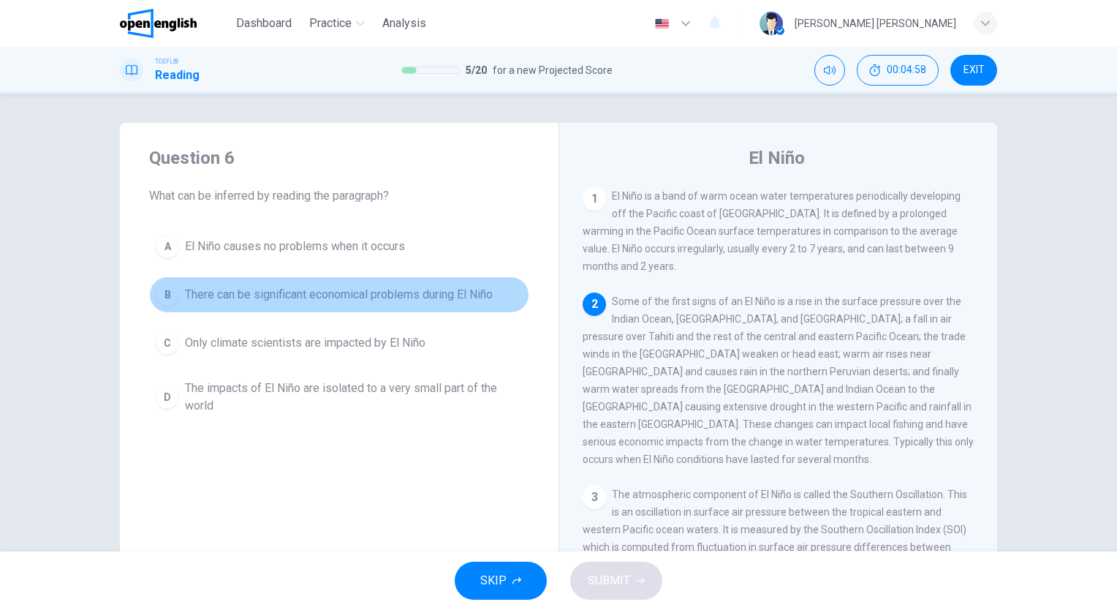
click at [327, 296] on span "There can be significant economical problems during El Niño" at bounding box center [339, 295] width 308 height 18
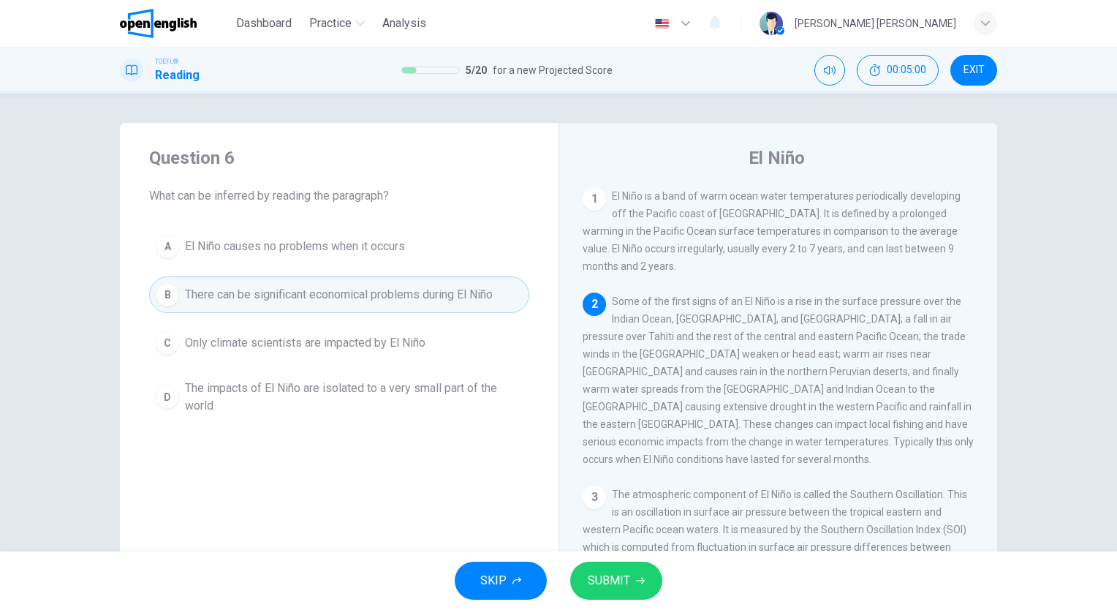
click at [636, 577] on icon "button" at bounding box center [640, 580] width 9 height 9
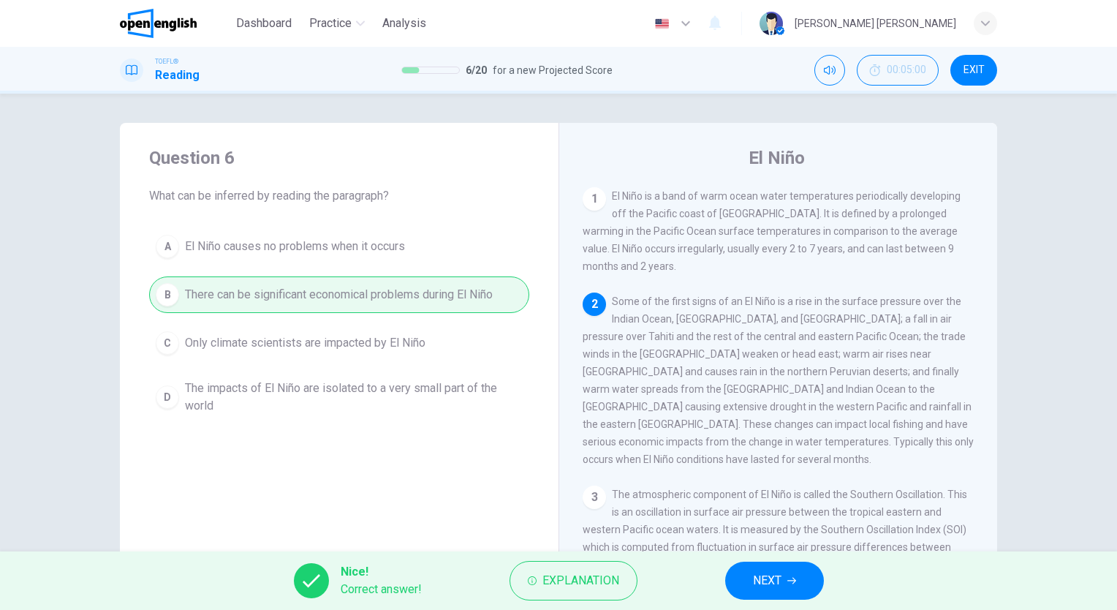
click at [766, 572] on span "NEXT" at bounding box center [767, 580] width 29 height 20
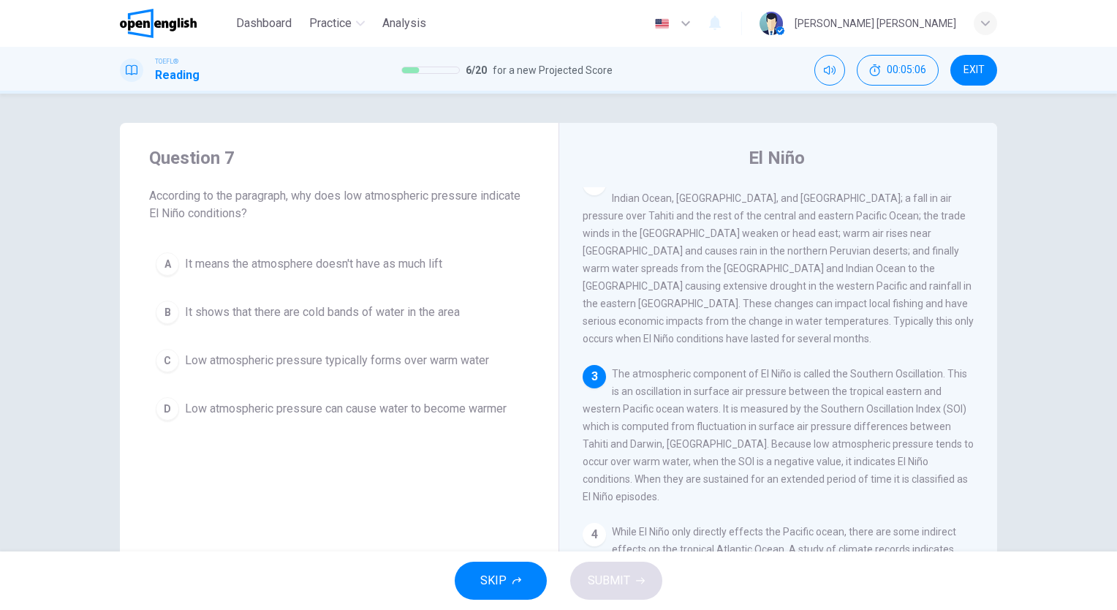
scroll to position [146, 0]
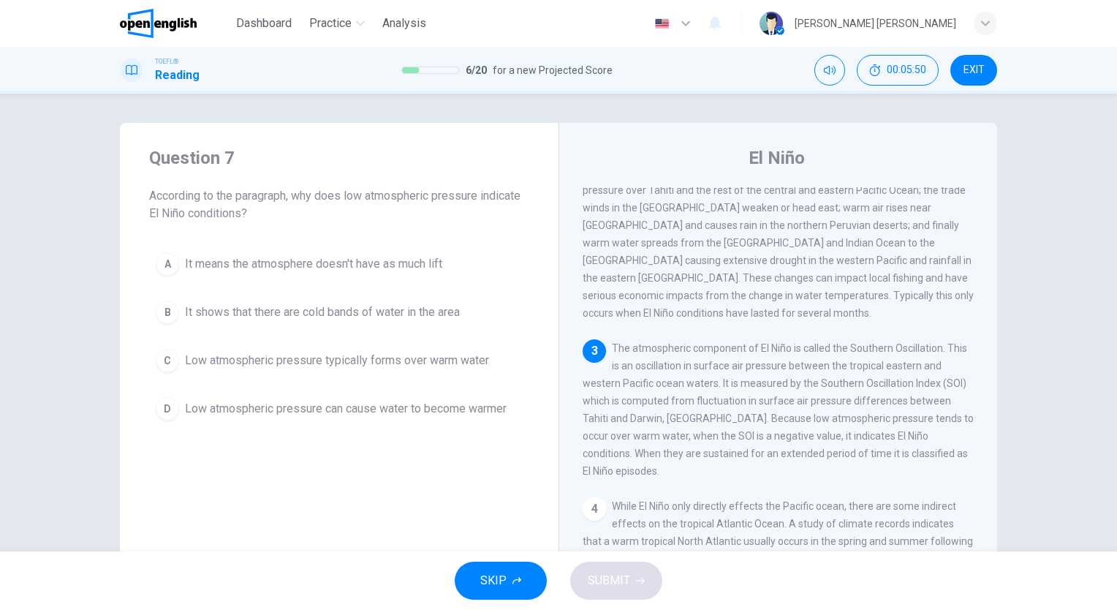
click at [373, 359] on span "Low atmospheric pressure typically forms over warm water" at bounding box center [337, 361] width 304 height 18
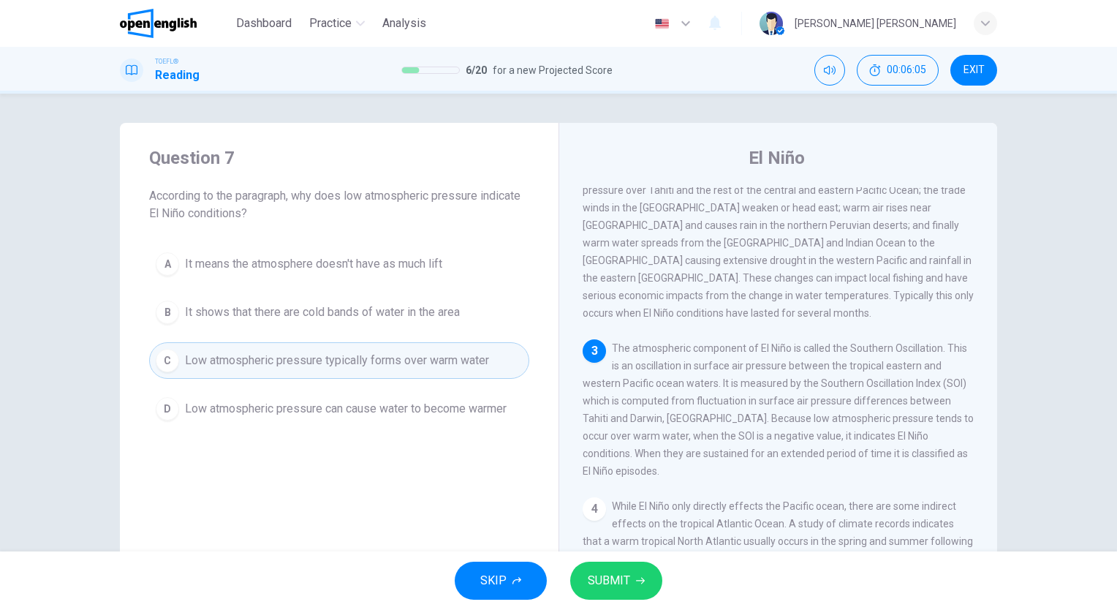
click at [640, 578] on icon "button" at bounding box center [640, 580] width 9 height 7
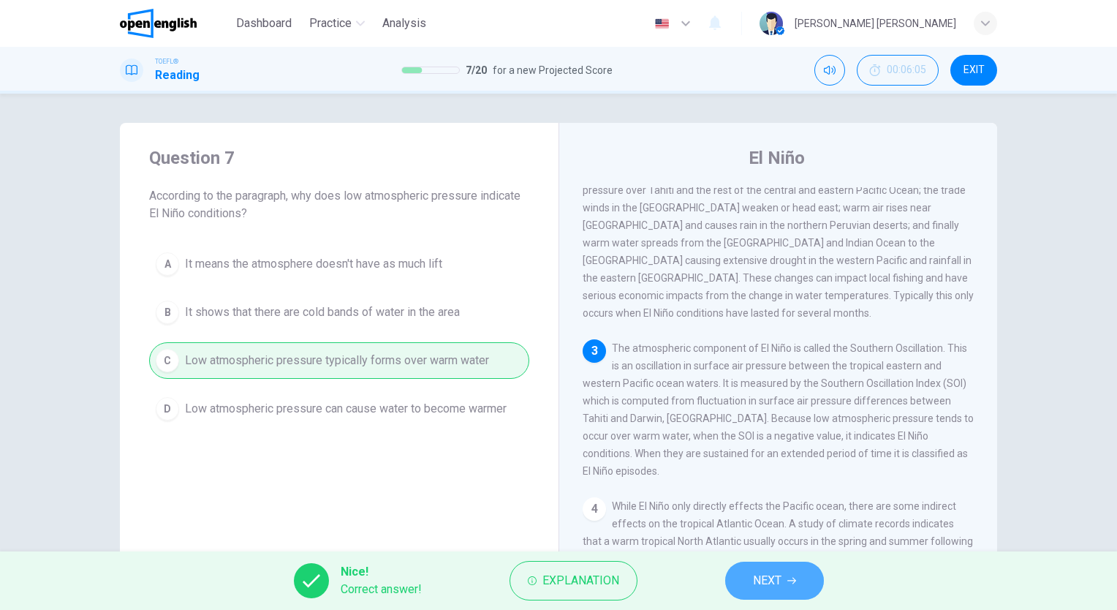
click at [806, 576] on button "NEXT" at bounding box center [774, 580] width 99 height 38
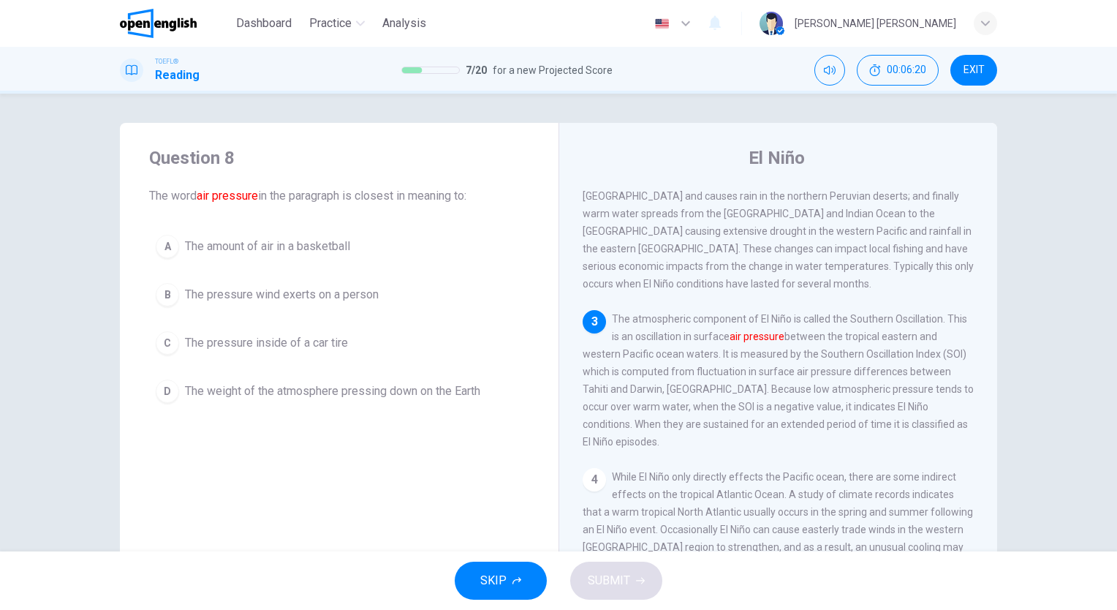
click at [424, 393] on span "The weight of the atmosphere pressing down on the Earth" at bounding box center [332, 391] width 295 height 18
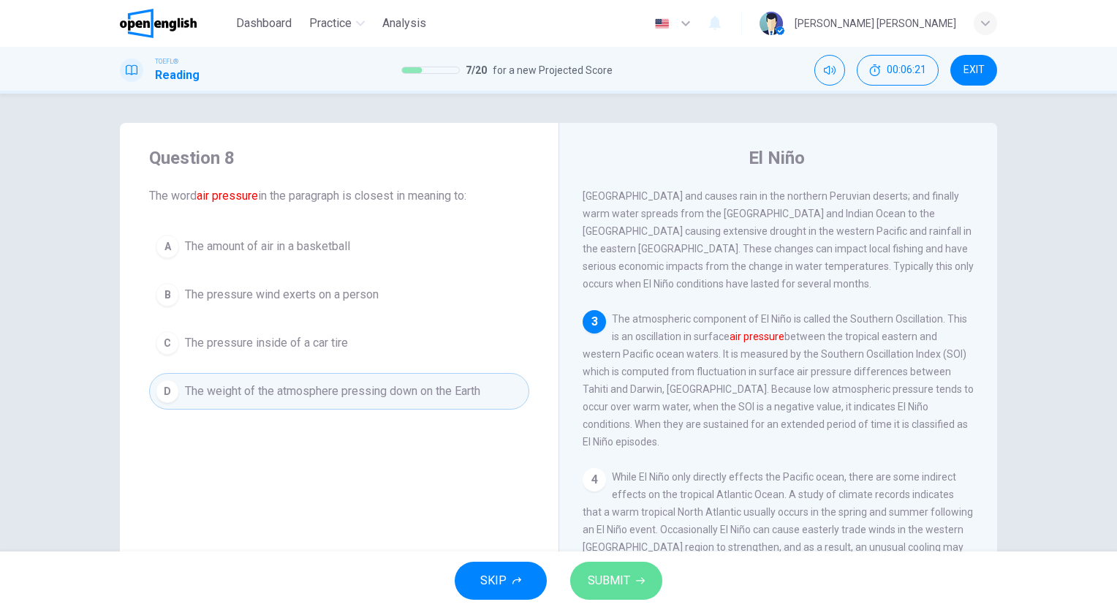
click at [612, 580] on span "SUBMIT" at bounding box center [609, 580] width 42 height 20
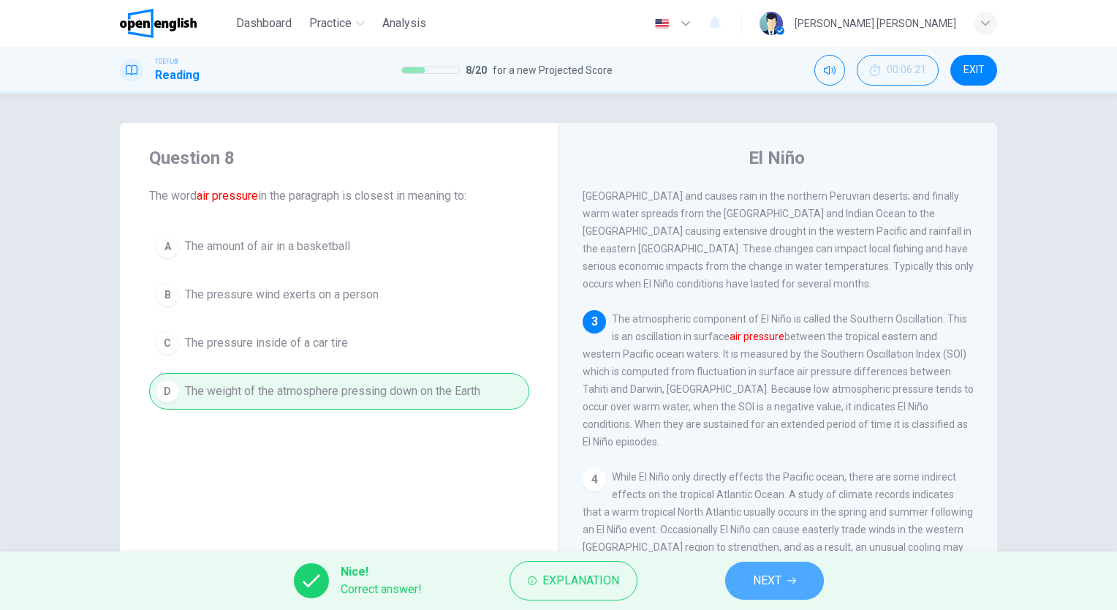
click at [818, 577] on button "NEXT" at bounding box center [774, 580] width 99 height 38
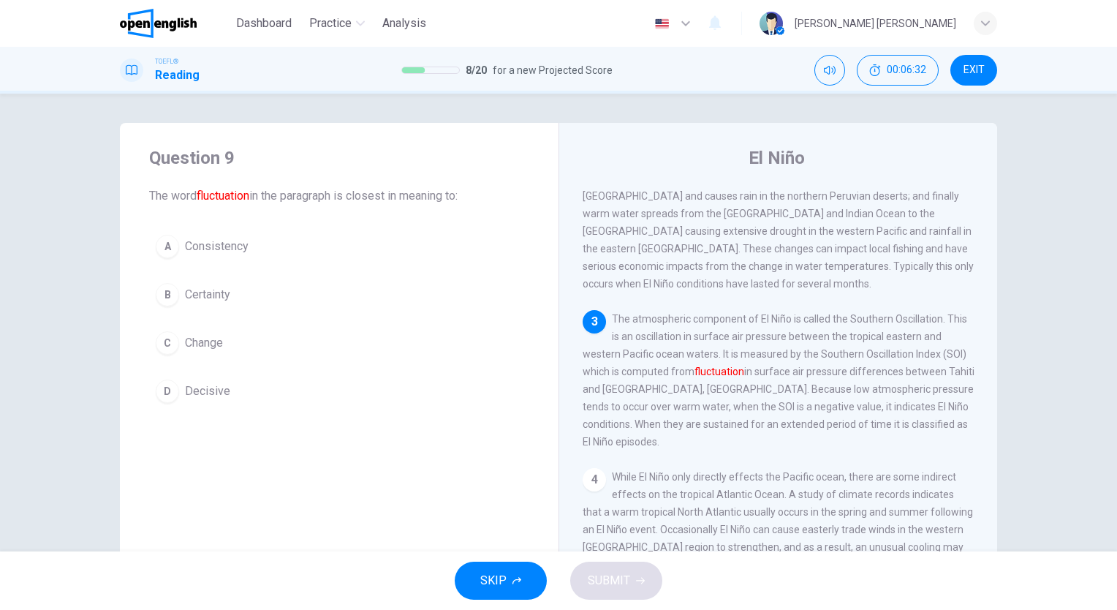
click at [325, 347] on button "C Change" at bounding box center [339, 343] width 380 height 37
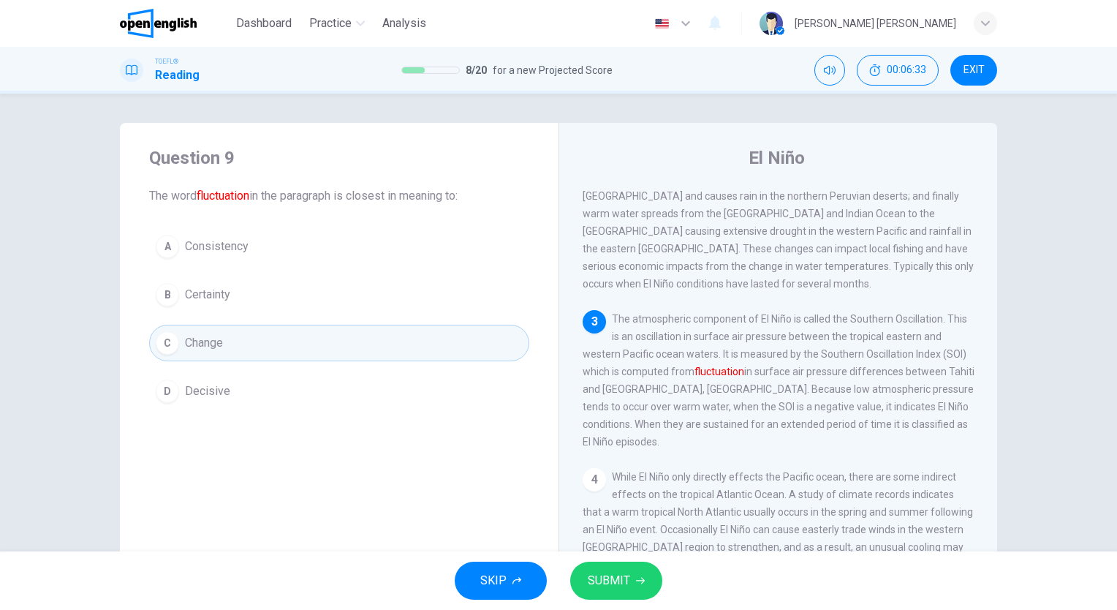
click at [611, 569] on button "SUBMIT" at bounding box center [616, 580] width 92 height 38
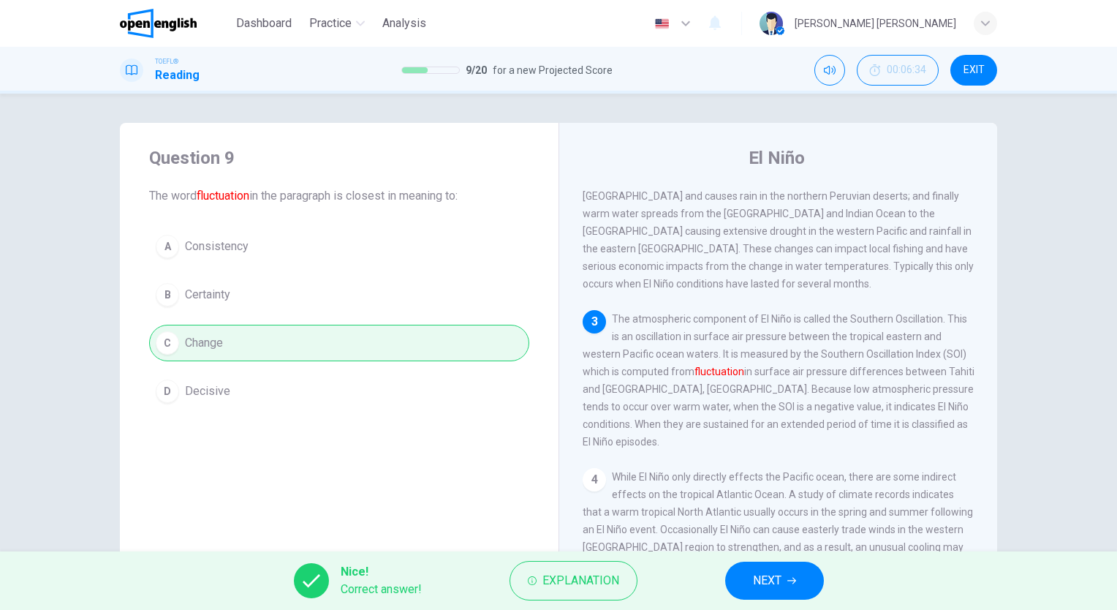
click at [786, 570] on button "NEXT" at bounding box center [774, 580] width 99 height 38
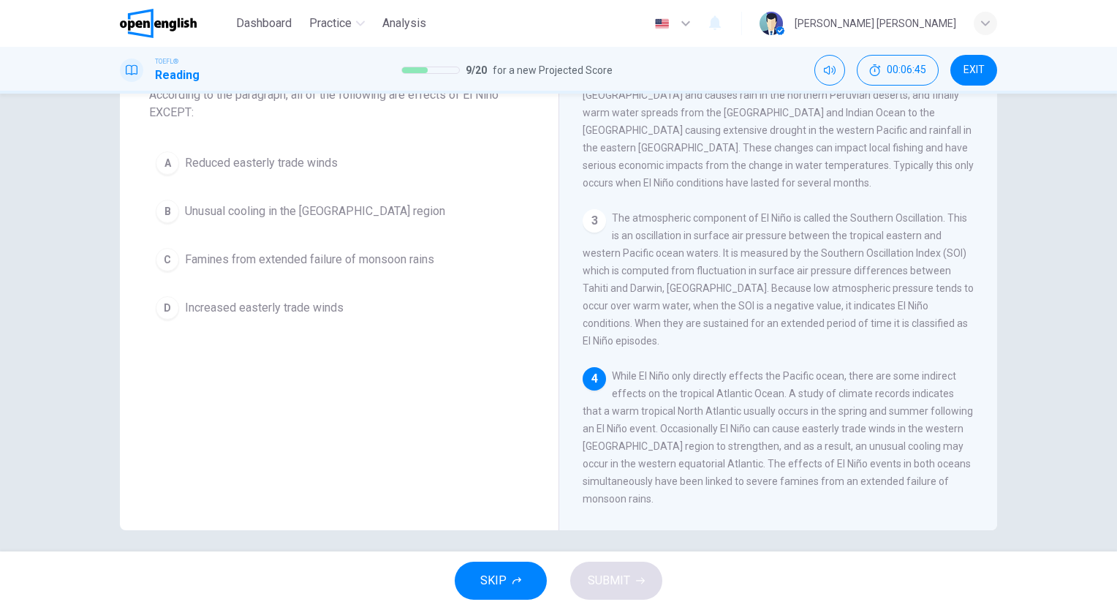
scroll to position [108, 0]
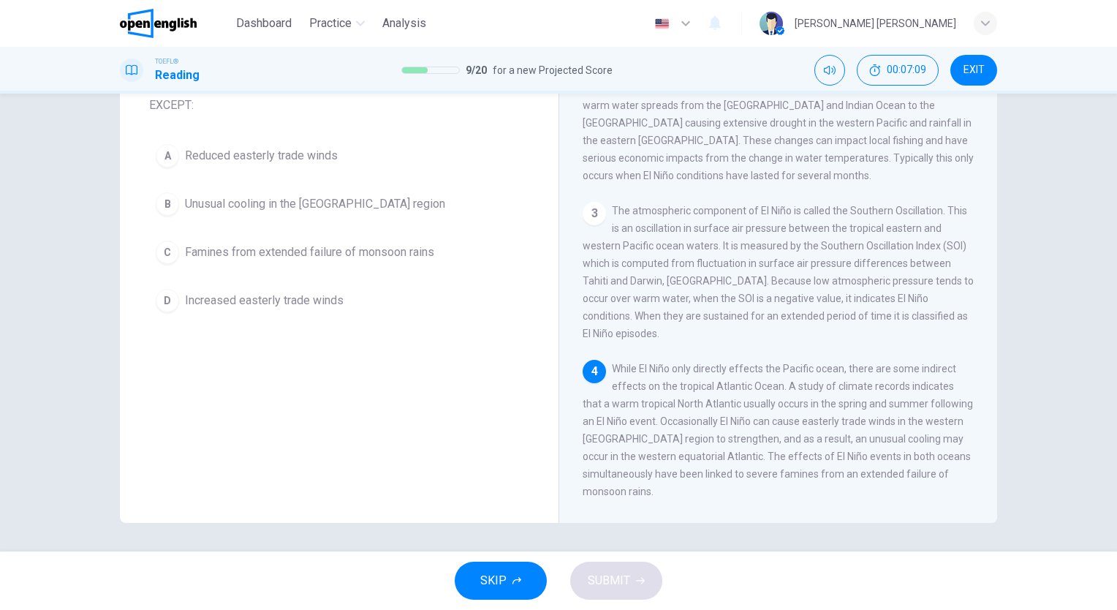
click at [283, 159] on span "Reduced easterly trade winds" at bounding box center [261, 156] width 153 height 18
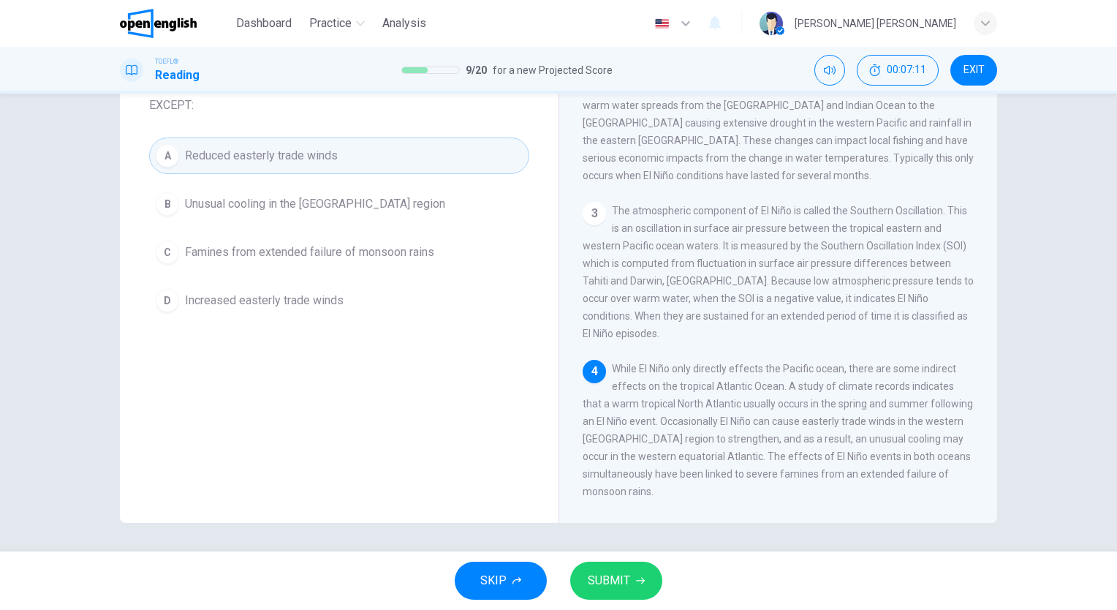
click at [623, 585] on span "SUBMIT" at bounding box center [609, 580] width 42 height 20
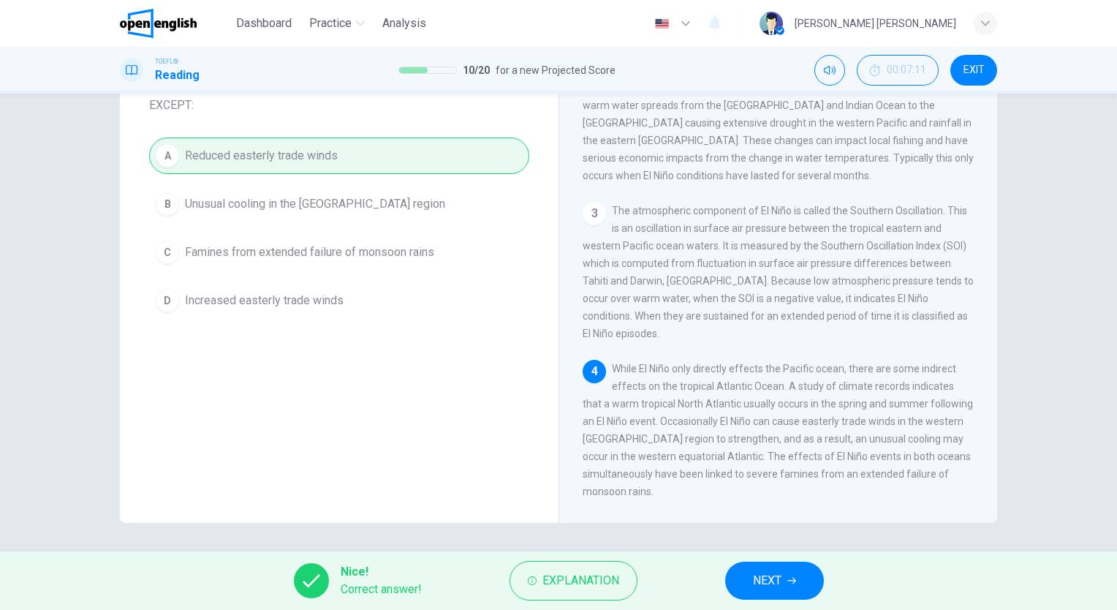
click at [804, 574] on button "NEXT" at bounding box center [774, 580] width 99 height 38
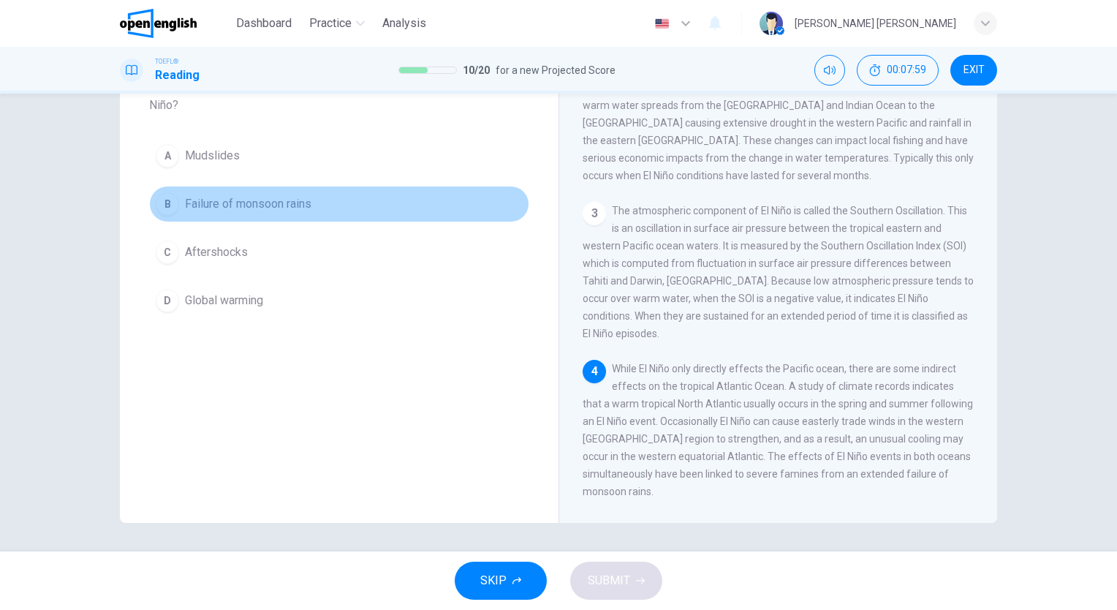
click at [358, 215] on button "B Failure of monsoon rains" at bounding box center [339, 204] width 380 height 37
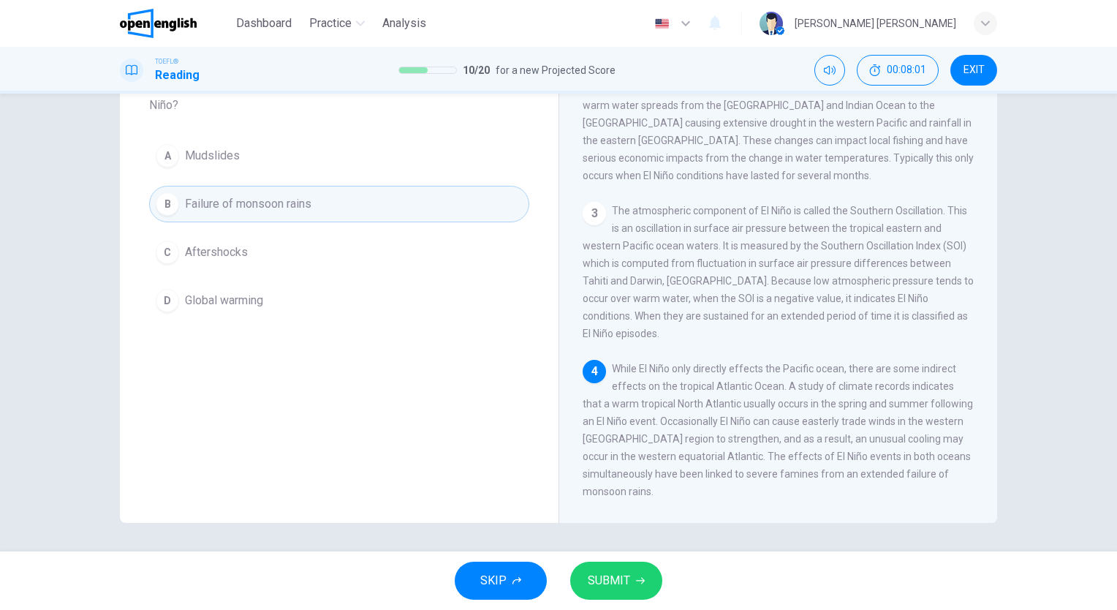
click at [621, 581] on span "SUBMIT" at bounding box center [609, 580] width 42 height 20
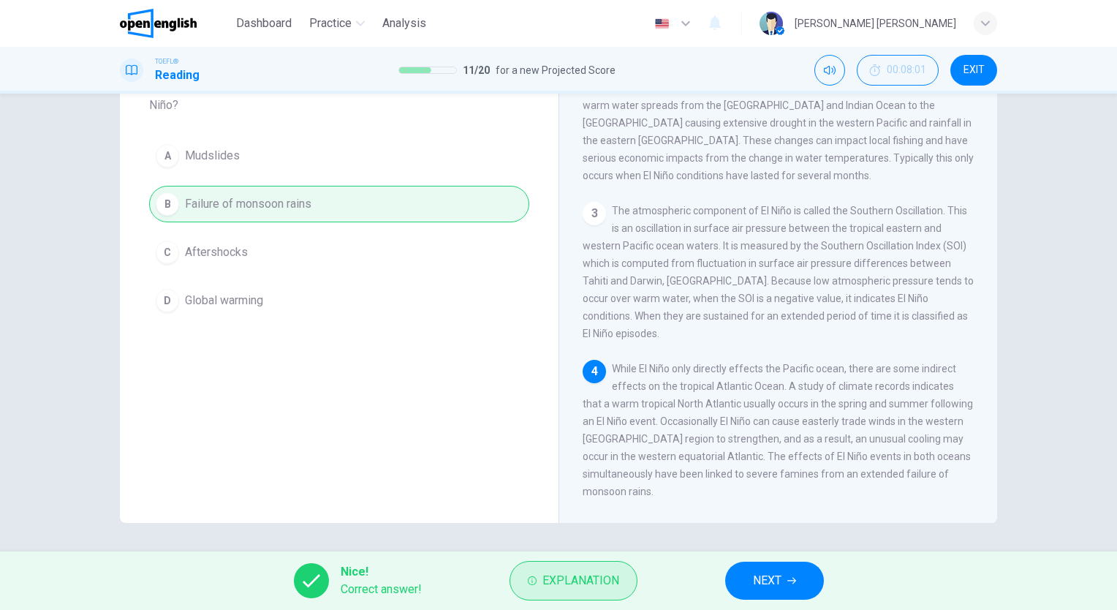
click at [617, 574] on span "Explanation" at bounding box center [580, 580] width 77 height 20
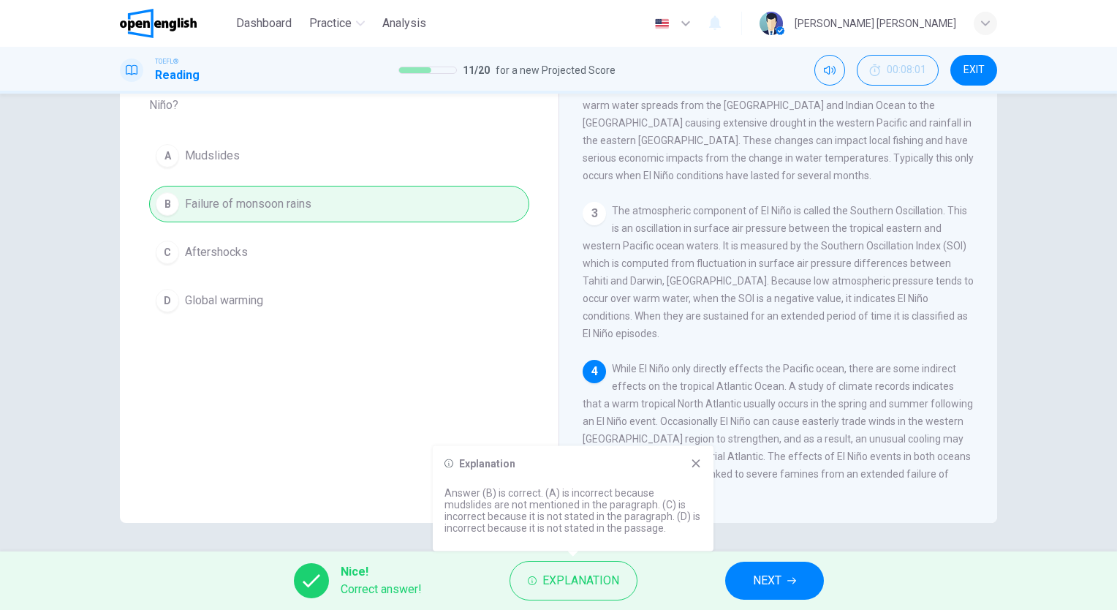
click at [794, 570] on button "NEXT" at bounding box center [774, 580] width 99 height 38
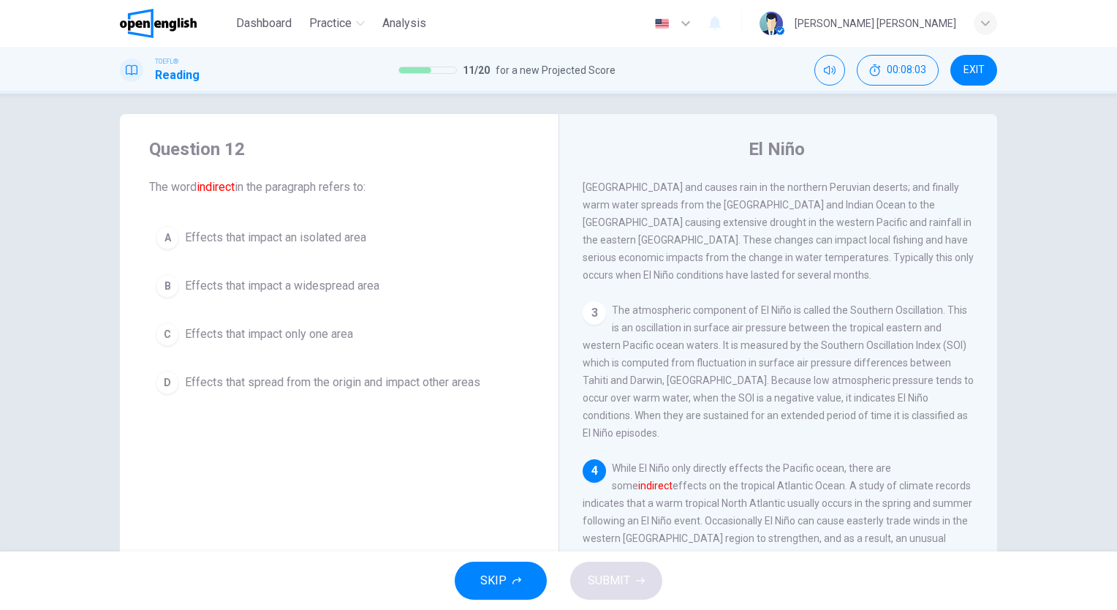
scroll to position [0, 0]
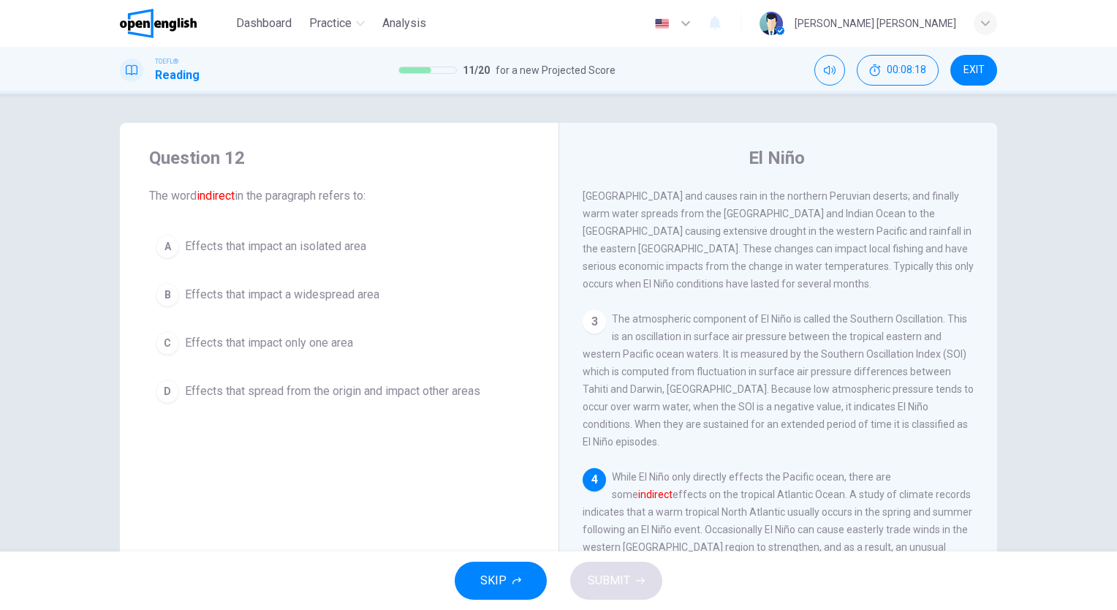
click at [346, 469] on div "Question 12 The word indirect in the paragraph refers to: A Effects that impact…" at bounding box center [339, 377] width 439 height 508
click at [352, 344] on span "Effects that impact only one area" at bounding box center [269, 343] width 168 height 18
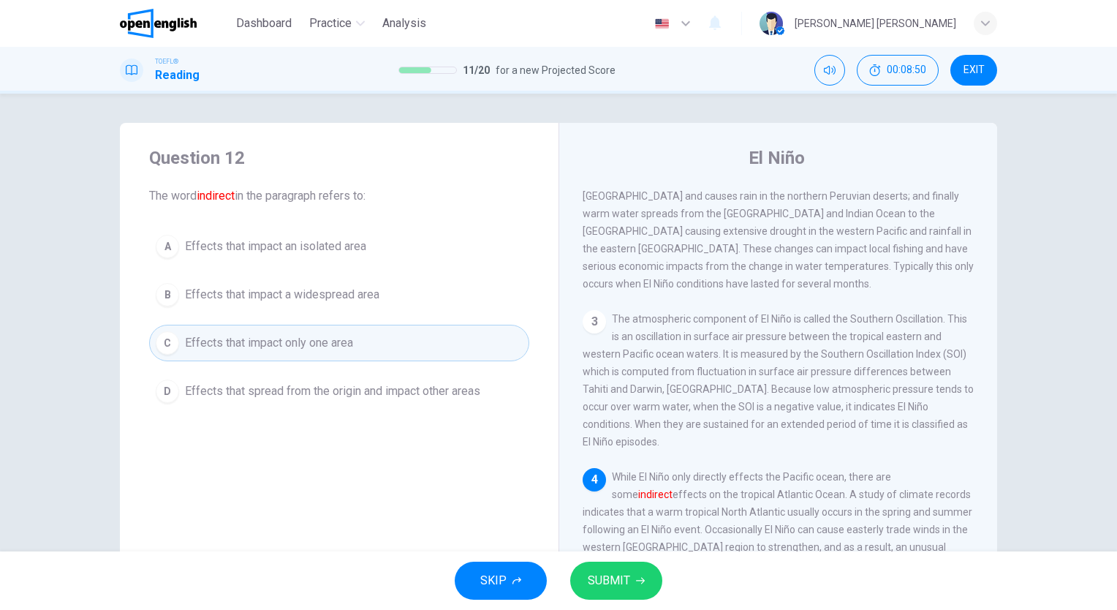
click at [626, 574] on span "SUBMIT" at bounding box center [609, 580] width 42 height 20
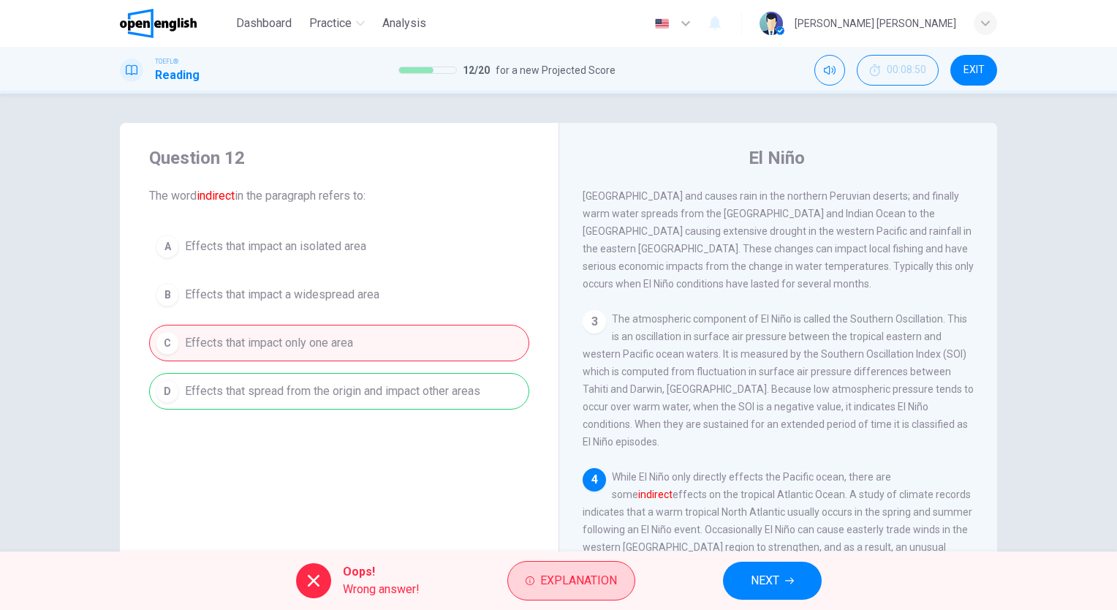
click at [604, 577] on span "Explanation" at bounding box center [578, 580] width 77 height 20
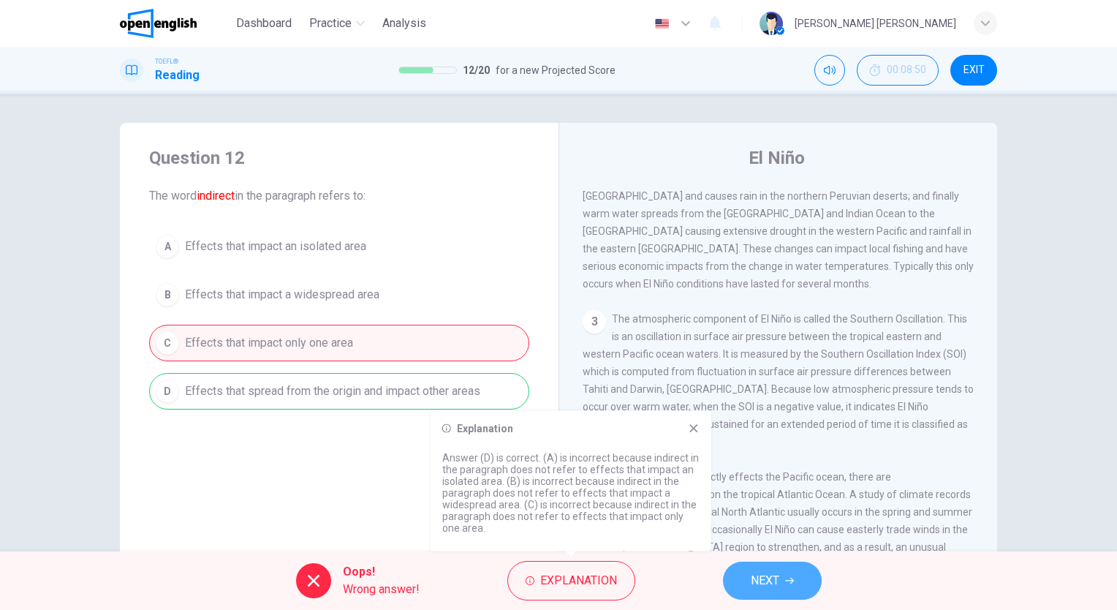
click at [765, 585] on span "NEXT" at bounding box center [765, 580] width 29 height 20
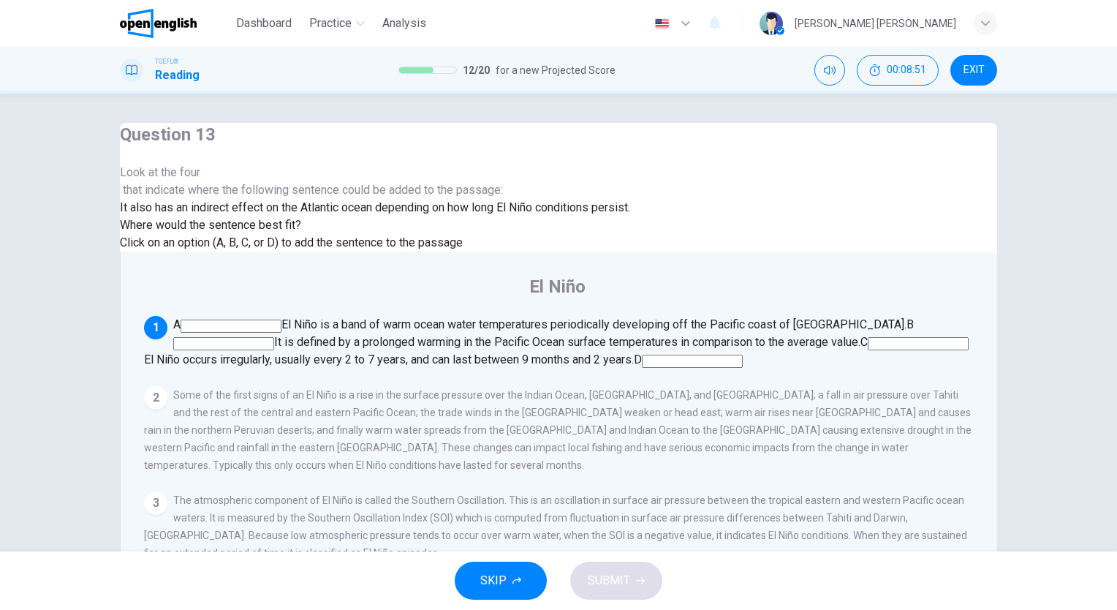
click at [503, 251] on div "Question 13 Look at the four that indicate where the following sentence could b…" at bounding box center [375, 187] width 510 height 129
drag, startPoint x: 731, startPoint y: 289, endPoint x: 565, endPoint y: 292, distance: 166.0
click at [565, 292] on div "El Niño 1 A El Niño is a band of warm ocean water temperatures periodically dev…" at bounding box center [558, 470] width 877 height 439
click at [248, 181] on div at bounding box center [375, 181] width 510 height 0
click at [257, 232] on span "Where would the sentence best fit?" at bounding box center [212, 225] width 184 height 14
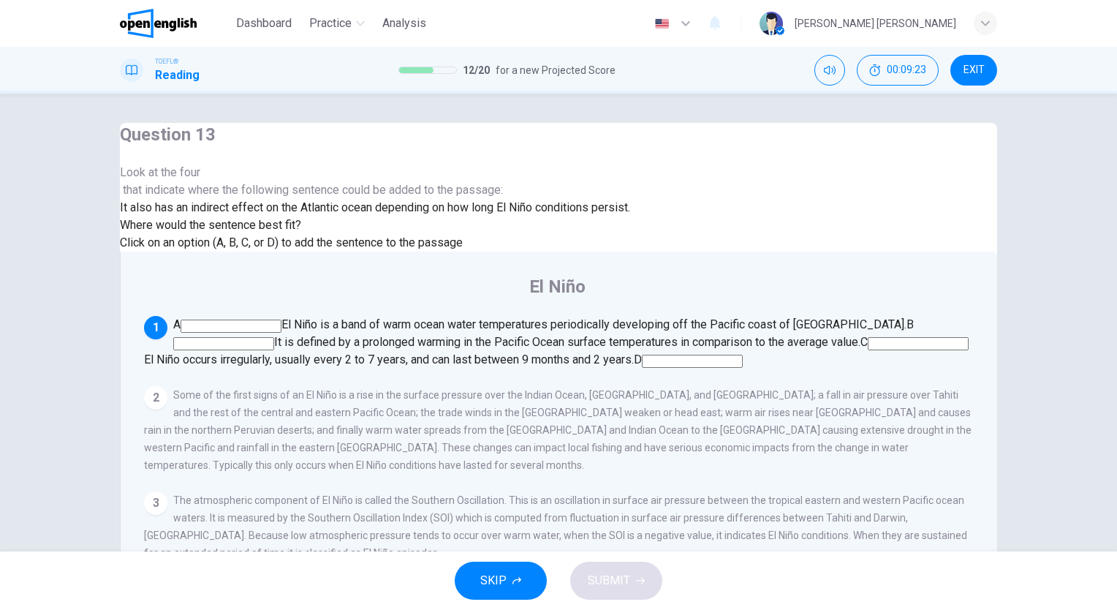
drag, startPoint x: 213, startPoint y: 379, endPoint x: 378, endPoint y: 382, distance: 165.2
click at [378, 249] on span "Click on an option (A, B, C, or D) to add the sentence to the passage" at bounding box center [291, 242] width 343 height 14
click at [739, 354] on input at bounding box center [692, 360] width 101 height 13
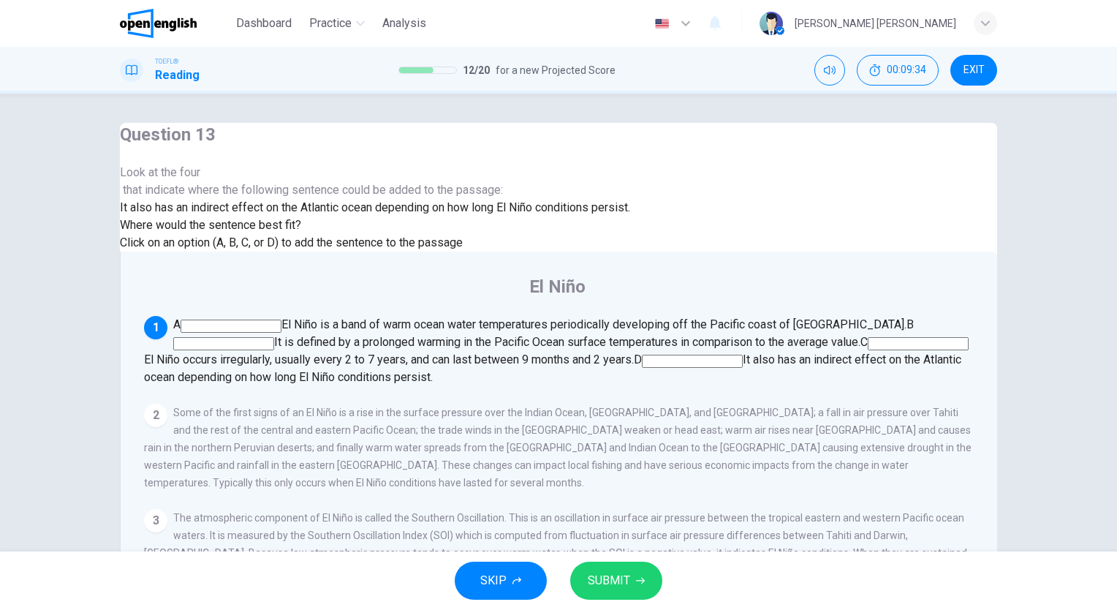
click at [167, 403] on div "2" at bounding box center [155, 414] width 23 height 23
click at [591, 583] on span "SUBMIT" at bounding box center [609, 580] width 42 height 20
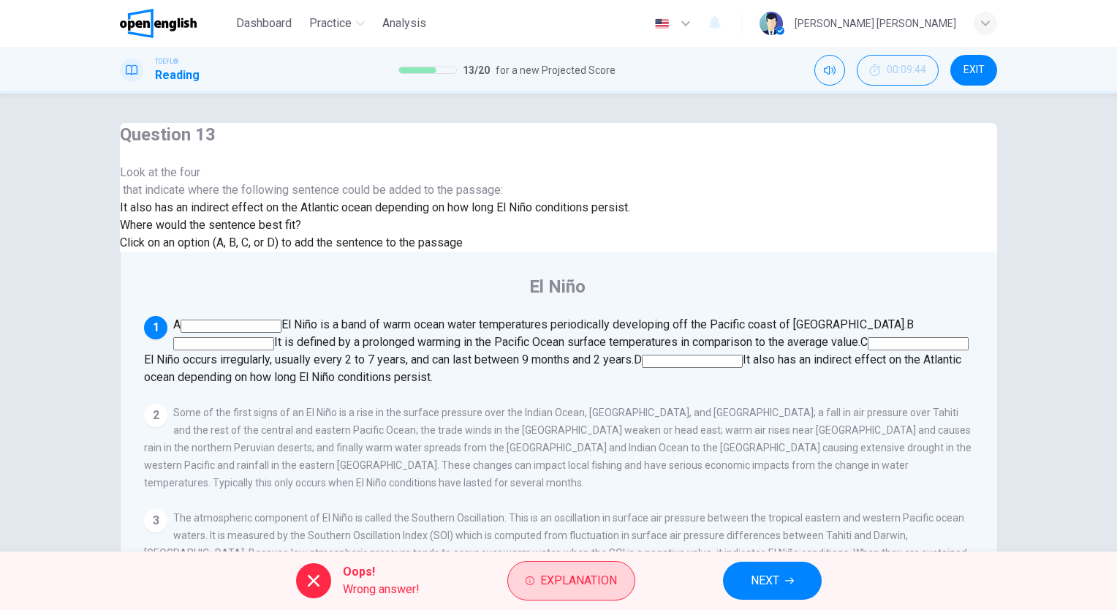
click at [591, 583] on span "Explanation" at bounding box center [578, 580] width 77 height 20
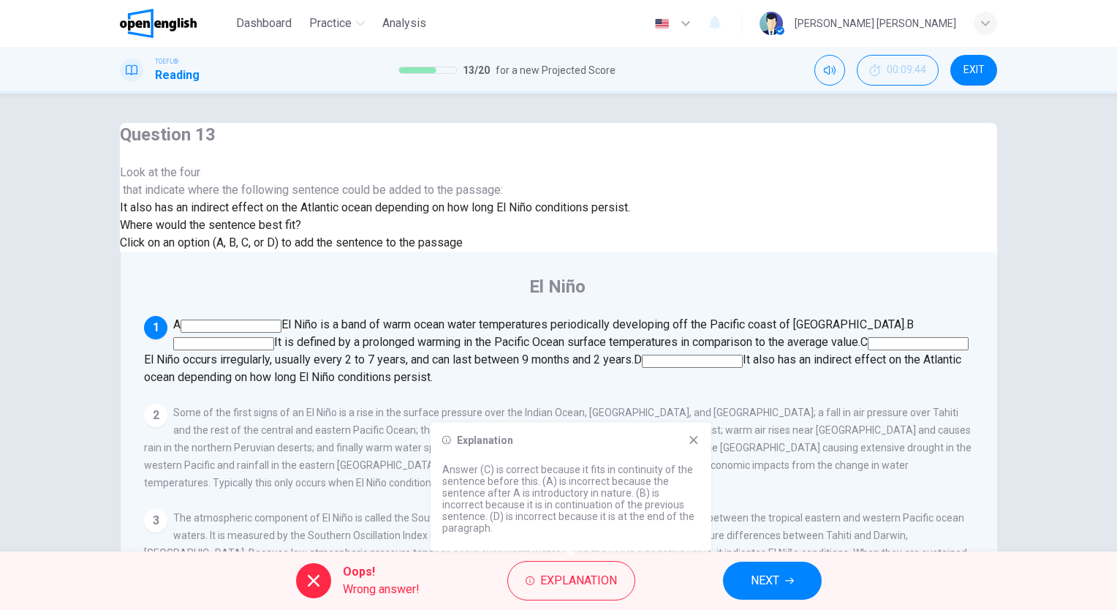
click at [800, 569] on button "NEXT" at bounding box center [772, 580] width 99 height 38
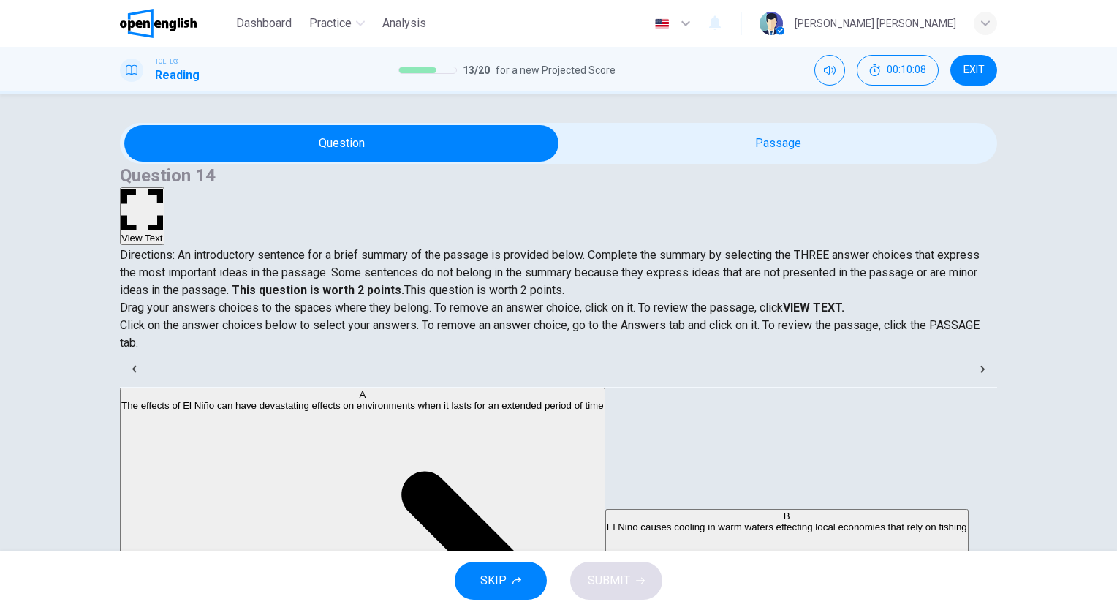
drag, startPoint x: 147, startPoint y: 252, endPoint x: 479, endPoint y: 262, distance: 332.0
click at [428, 250] on span "Directions: An introductory sentence for a brief summary of the passage is prov…" at bounding box center [550, 272] width 860 height 49
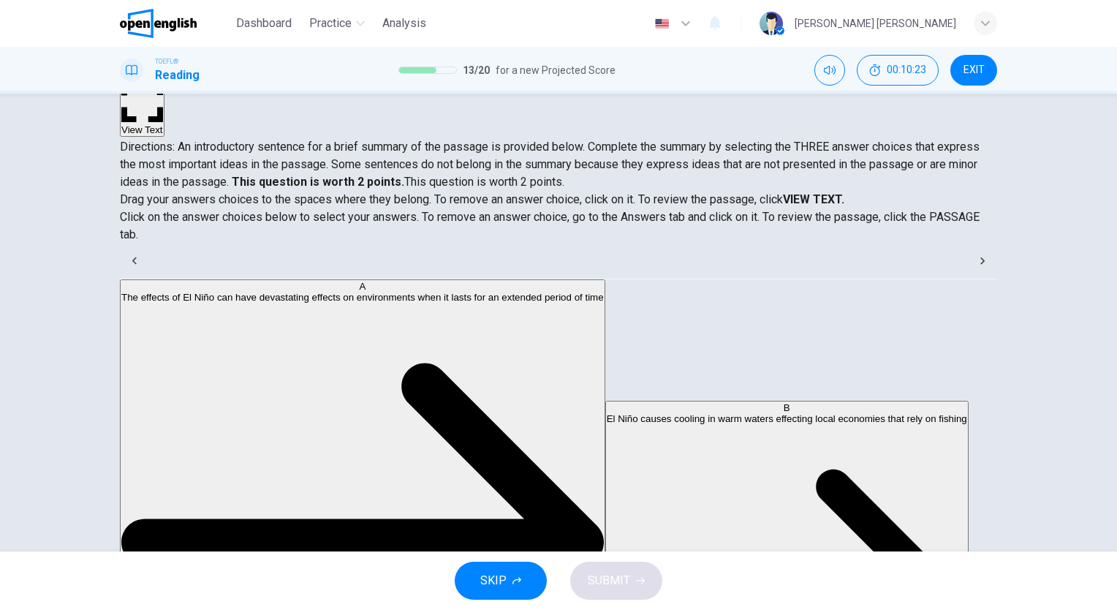
scroll to position [73, 0]
drag, startPoint x: 218, startPoint y: 350, endPoint x: 488, endPoint y: 333, distance: 271.0
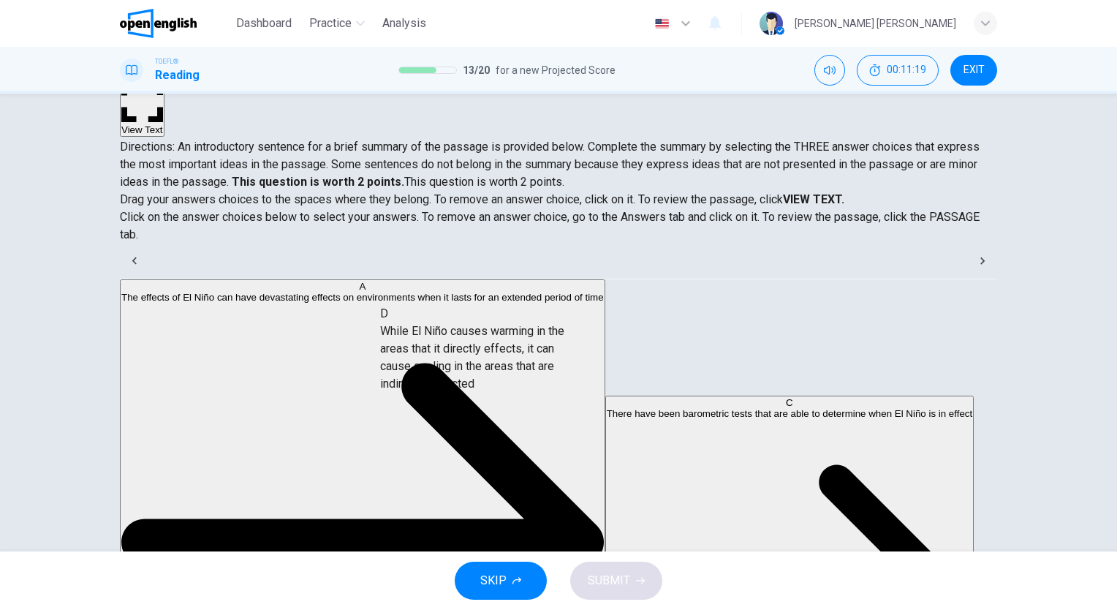
drag, startPoint x: 270, startPoint y: 387, endPoint x: 509, endPoint y: 379, distance: 238.4
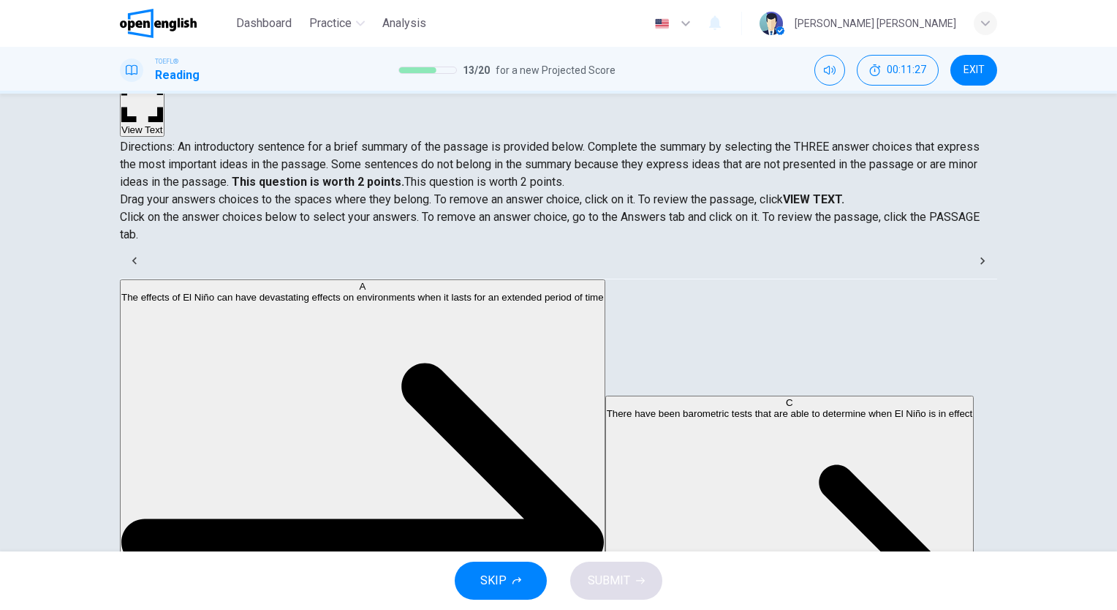
scroll to position [0, 0]
drag, startPoint x: 254, startPoint y: 337, endPoint x: 506, endPoint y: 401, distance: 260.1
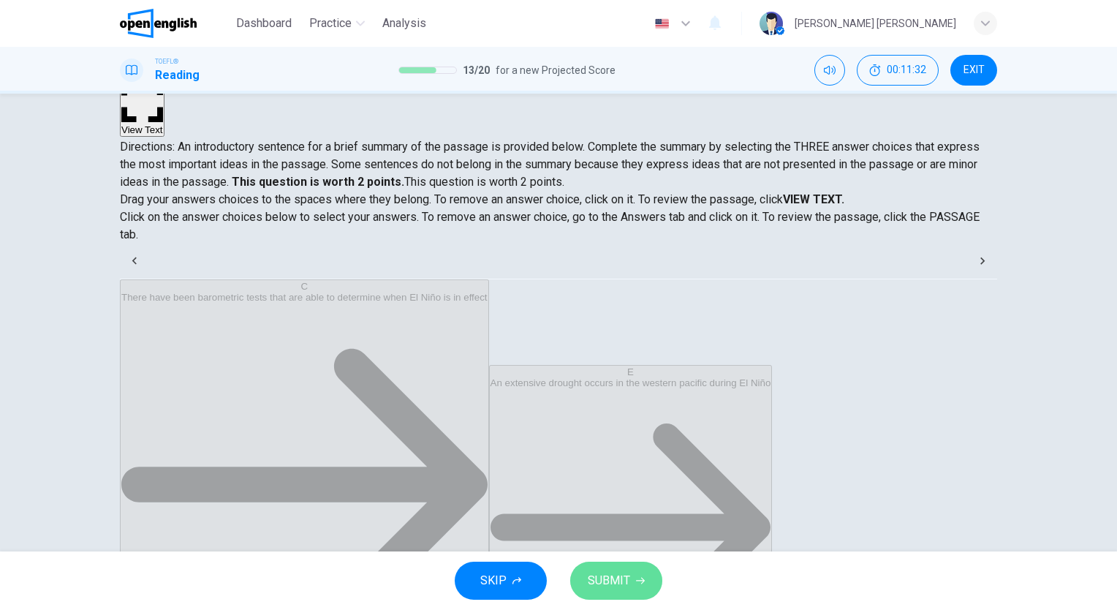
click at [631, 572] on button "SUBMIT" at bounding box center [616, 580] width 92 height 38
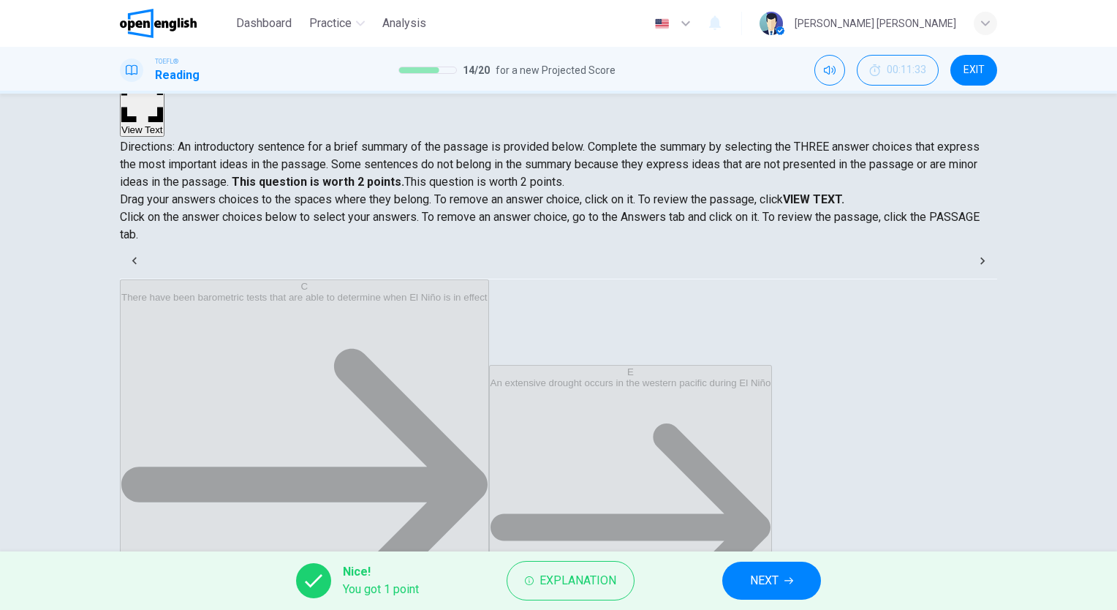
scroll to position [47, 0]
click at [772, 566] on button "NEXT" at bounding box center [771, 580] width 99 height 38
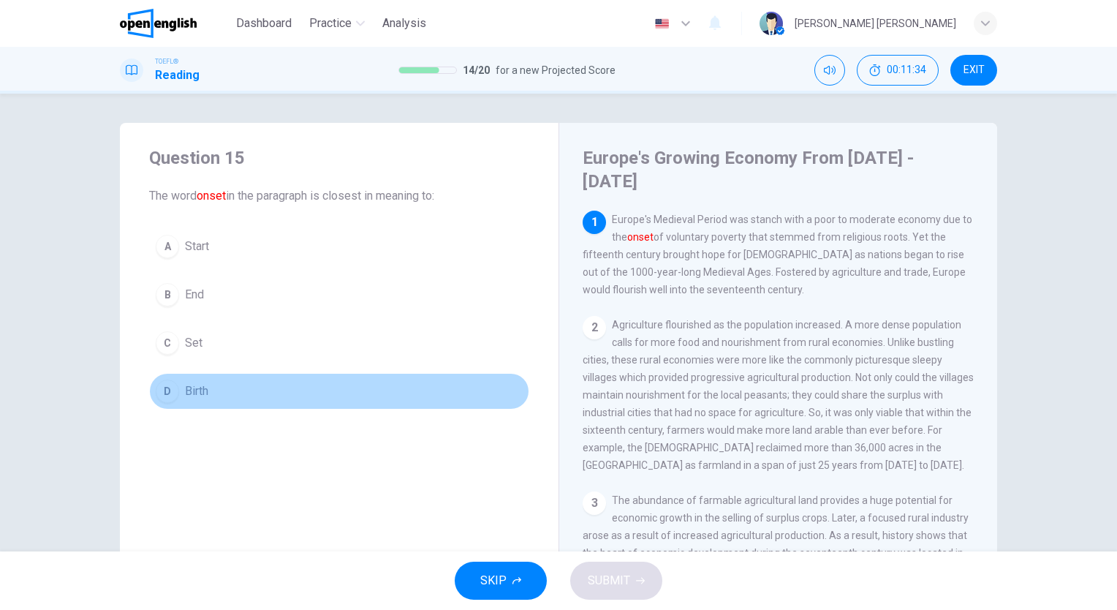
click at [426, 384] on button "D Birth" at bounding box center [339, 391] width 380 height 37
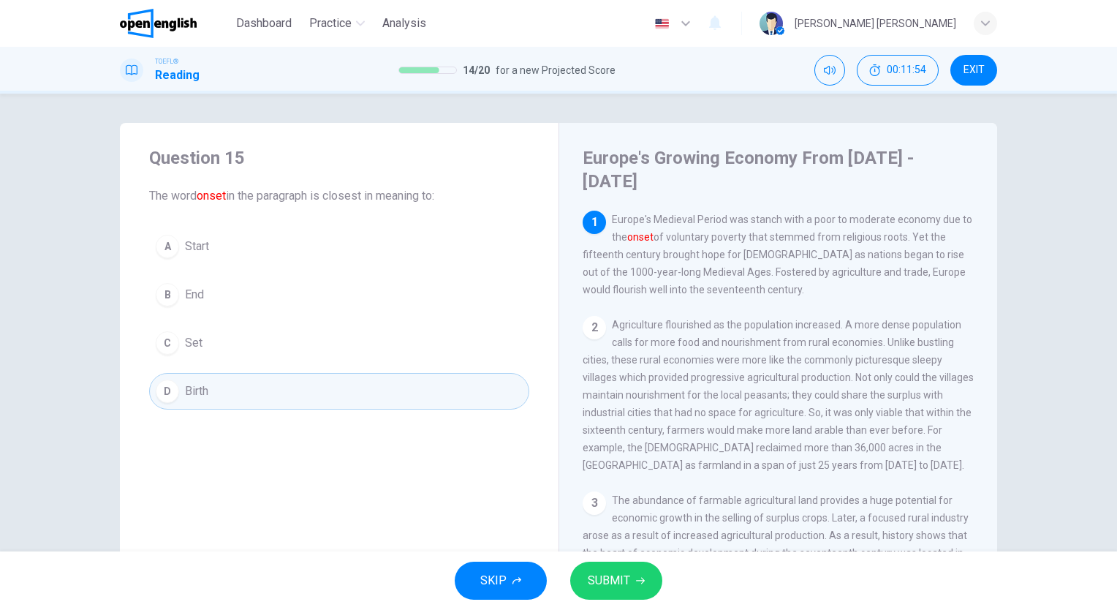
click at [342, 282] on button "B End" at bounding box center [339, 294] width 380 height 37
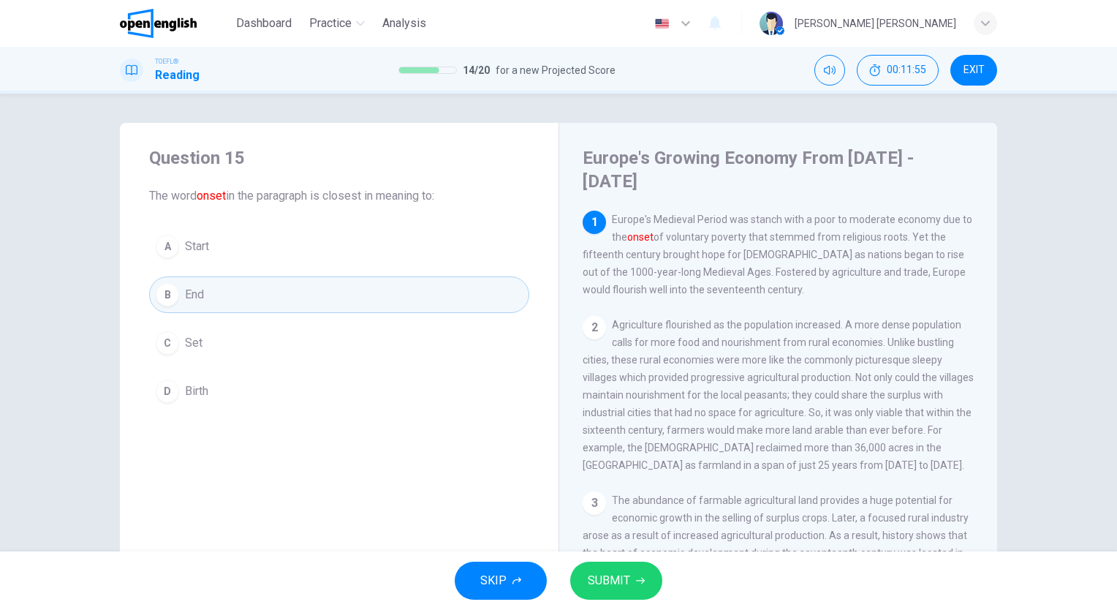
click at [333, 265] on div "A Start B End C Set D Birth" at bounding box center [339, 318] width 380 height 181
click at [306, 251] on button "A Start" at bounding box center [339, 246] width 380 height 37
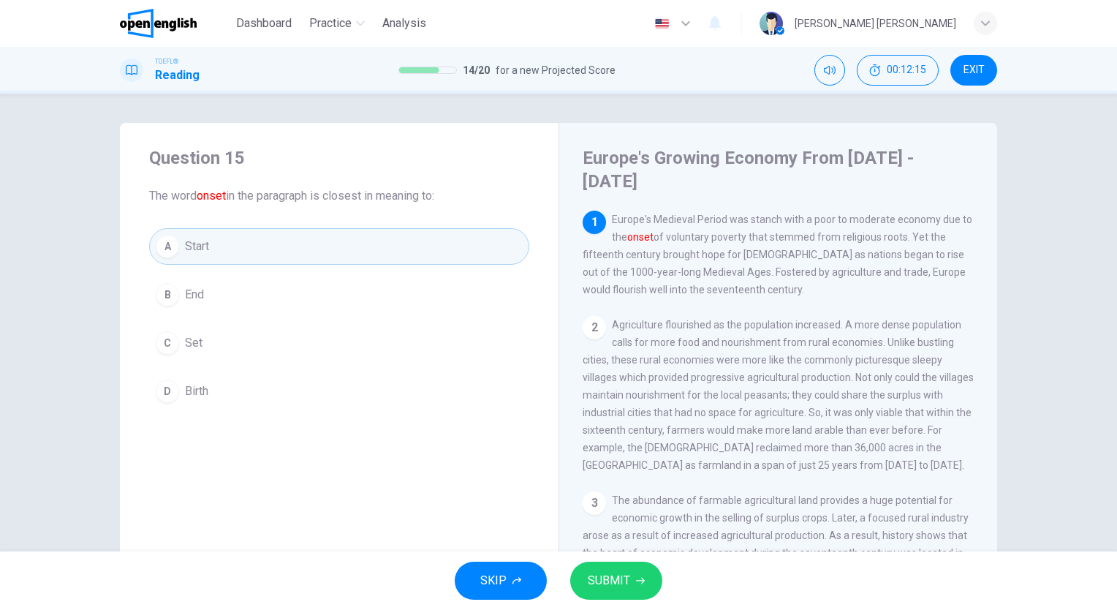
click at [289, 294] on button "B End" at bounding box center [339, 294] width 380 height 37
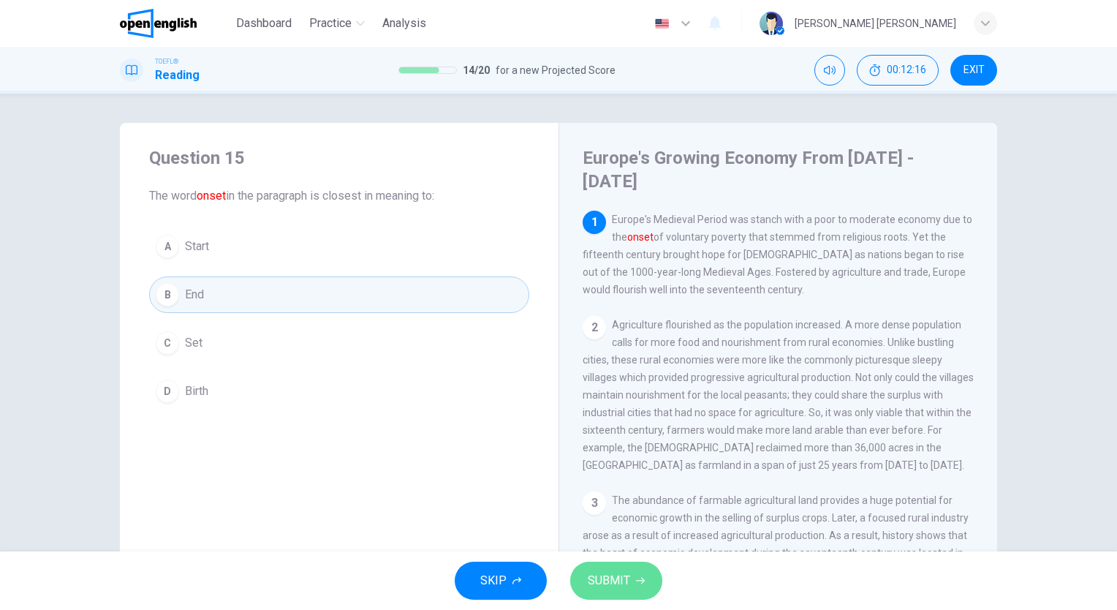
click at [634, 570] on button "SUBMIT" at bounding box center [616, 580] width 92 height 38
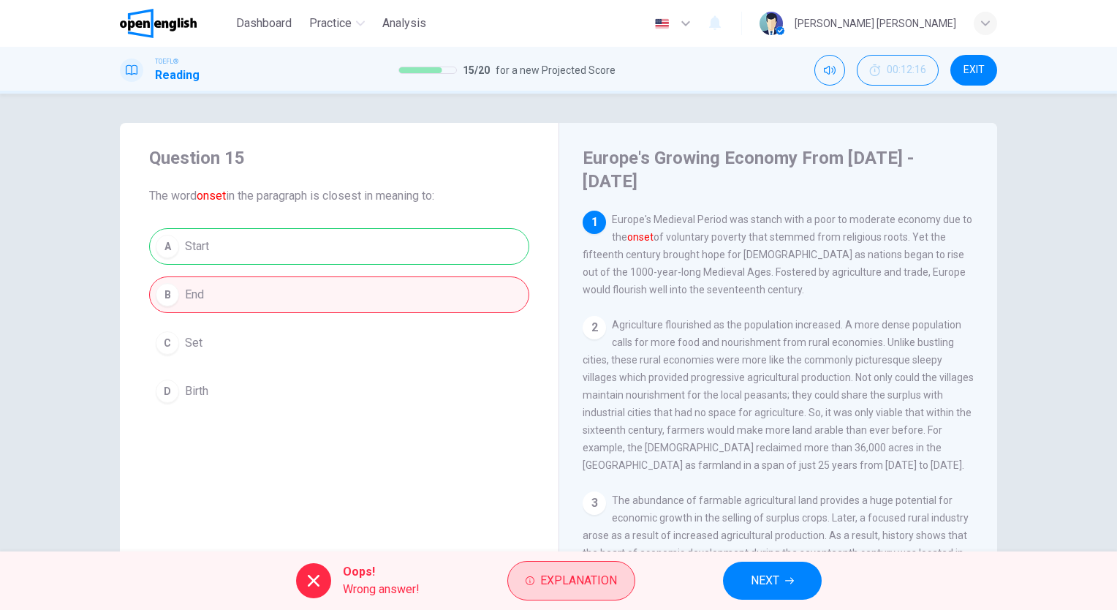
click at [604, 574] on span "Explanation" at bounding box center [578, 580] width 77 height 20
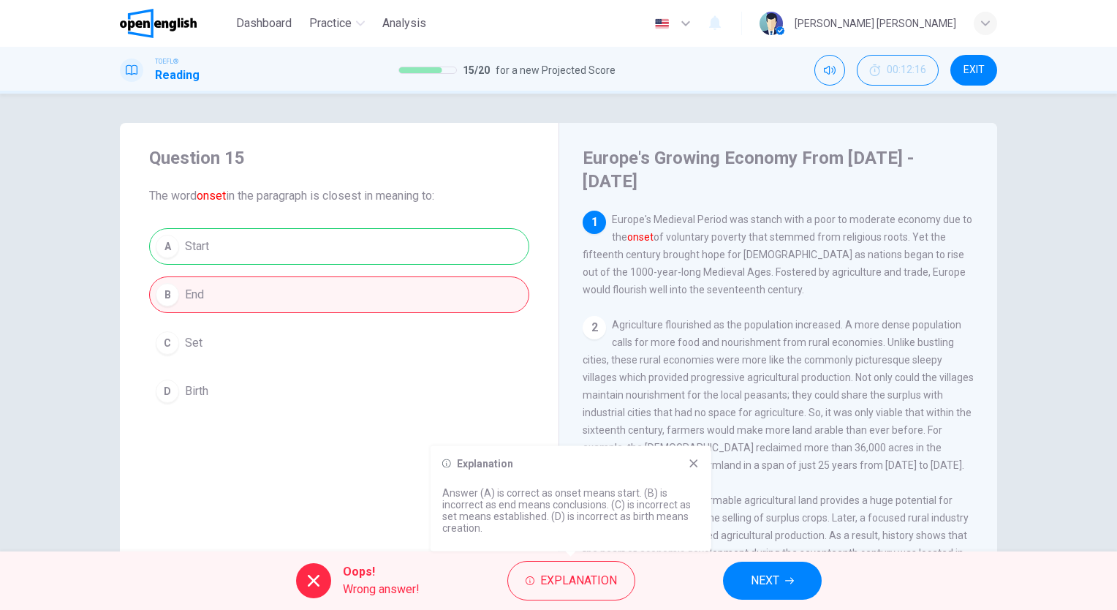
click at [797, 574] on button "NEXT" at bounding box center [772, 580] width 99 height 38
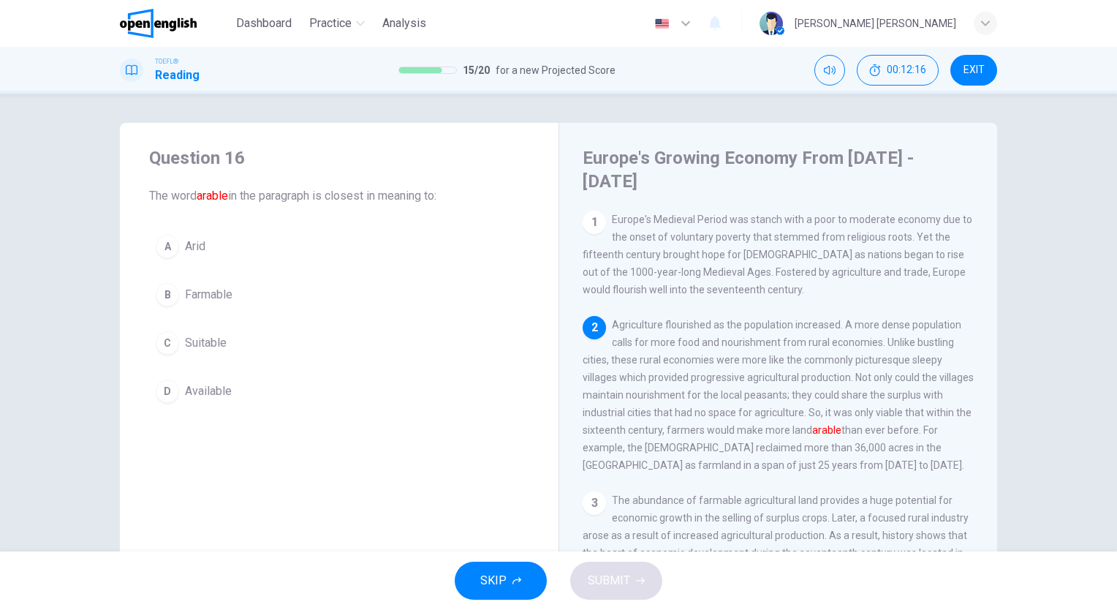
scroll to position [108, 0]
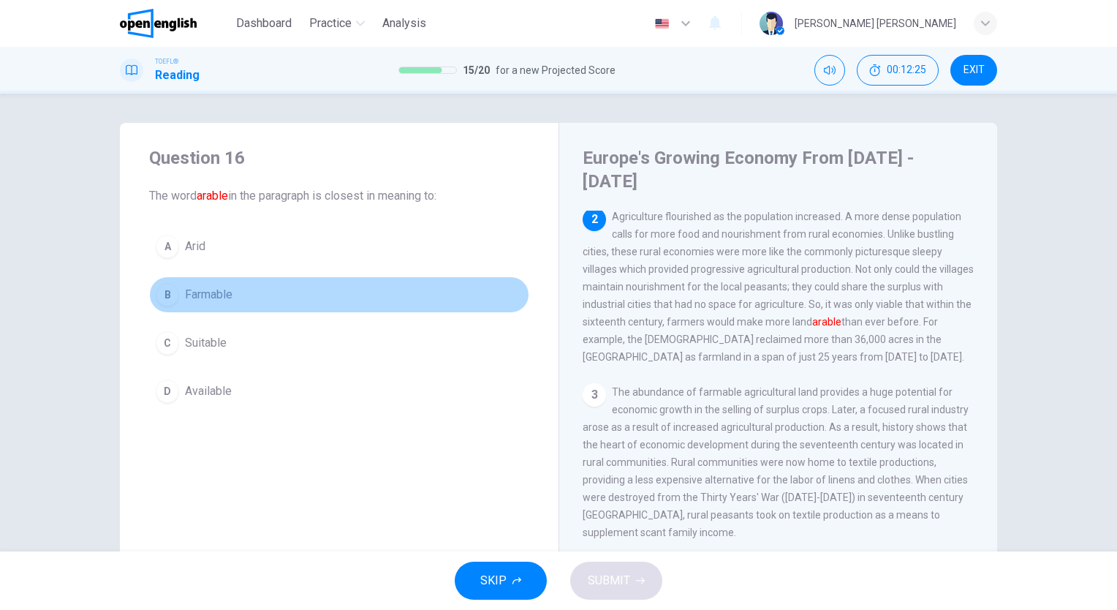
click at [289, 306] on button "B Farmable" at bounding box center [339, 294] width 380 height 37
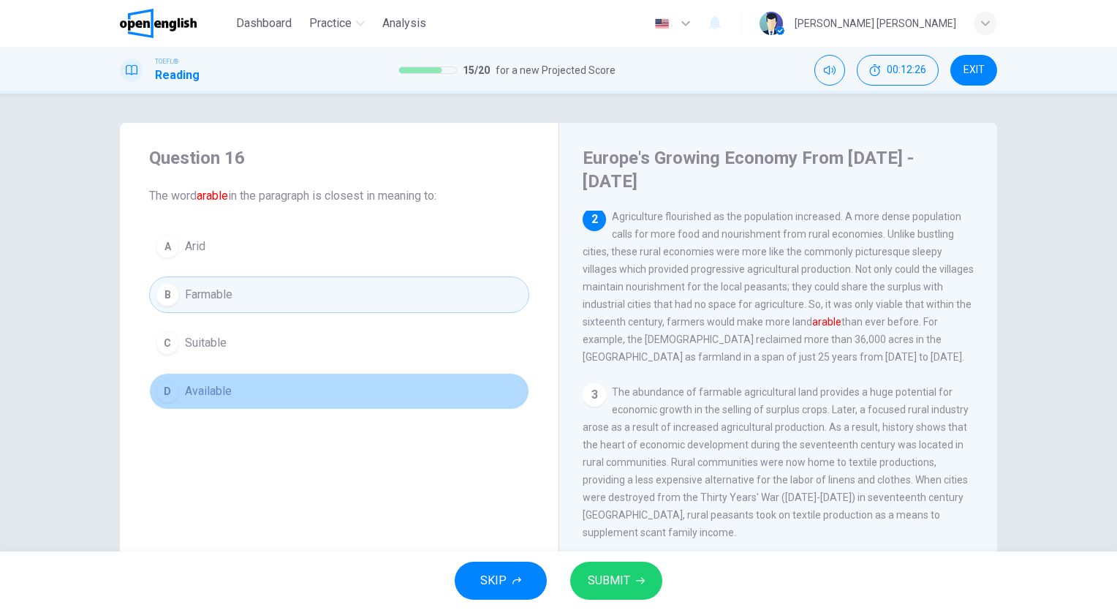
click at [278, 398] on button "D Available" at bounding box center [339, 391] width 380 height 37
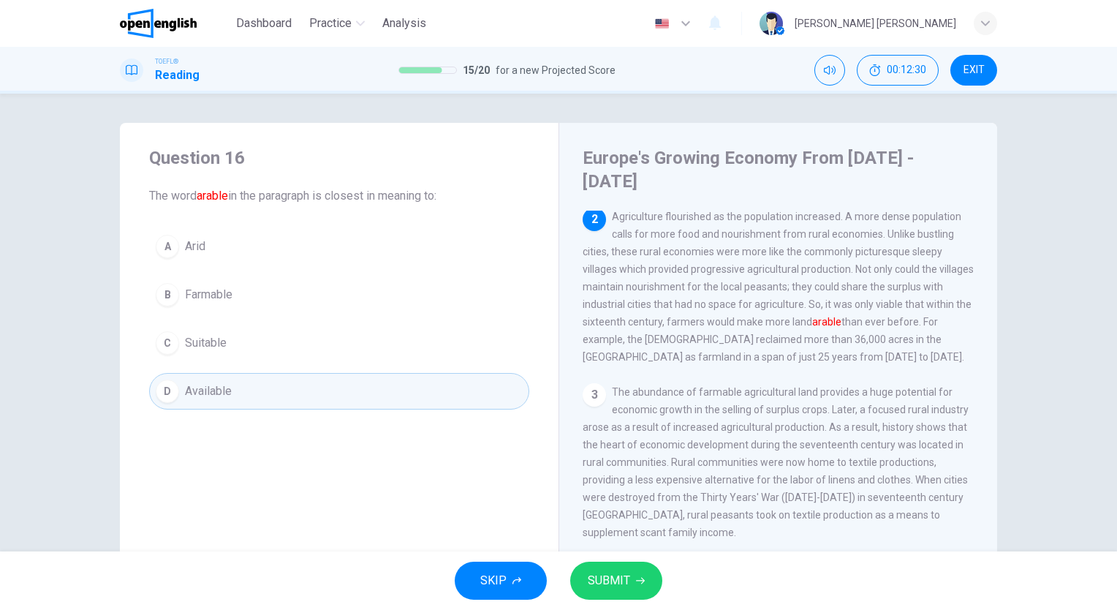
click at [632, 577] on button "SUBMIT" at bounding box center [616, 580] width 92 height 38
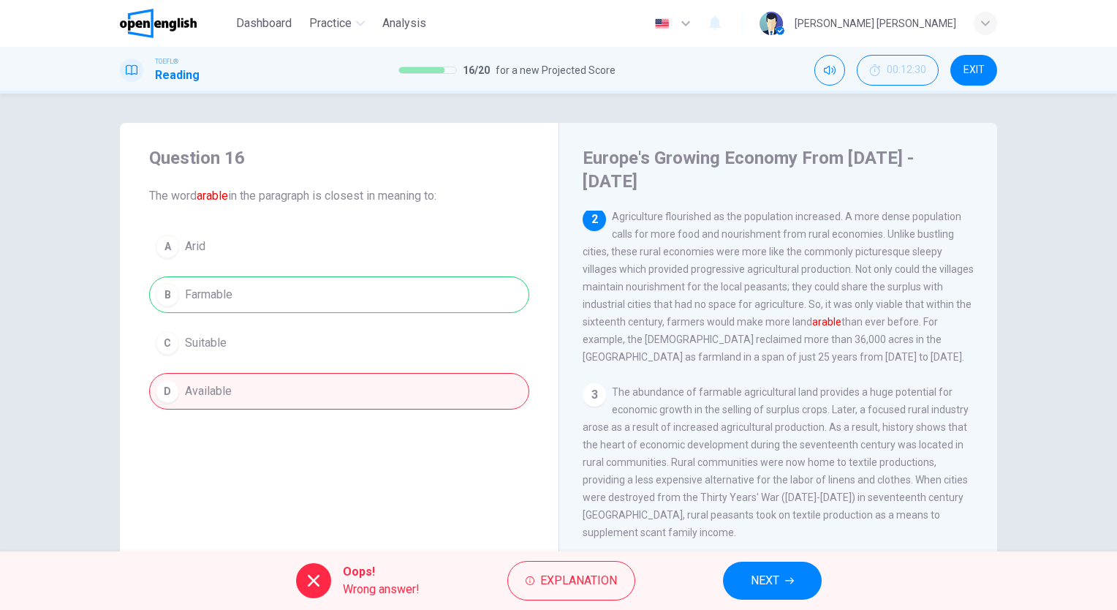
click at [632, 577] on button "Explanation" at bounding box center [571, 580] width 128 height 39
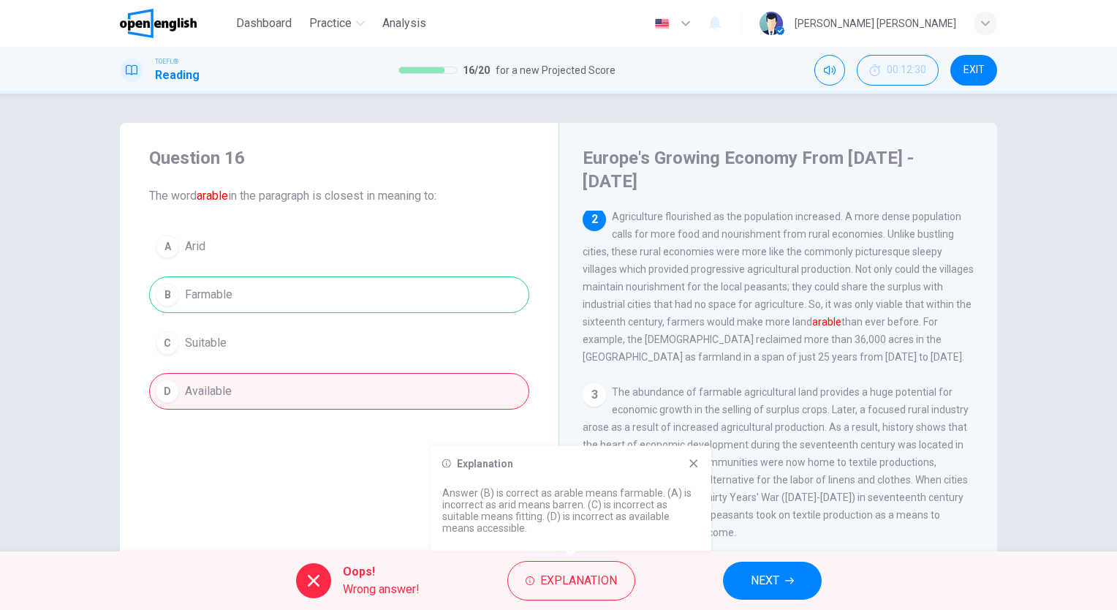
click at [769, 575] on span "NEXT" at bounding box center [765, 580] width 29 height 20
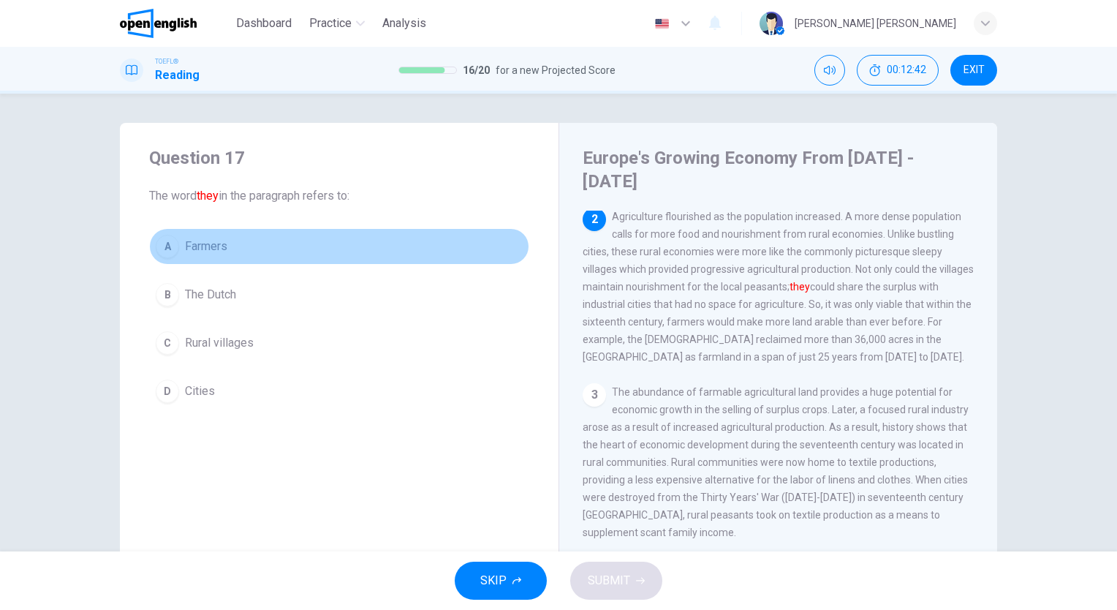
click at [263, 264] on button "A Farmers" at bounding box center [339, 246] width 380 height 37
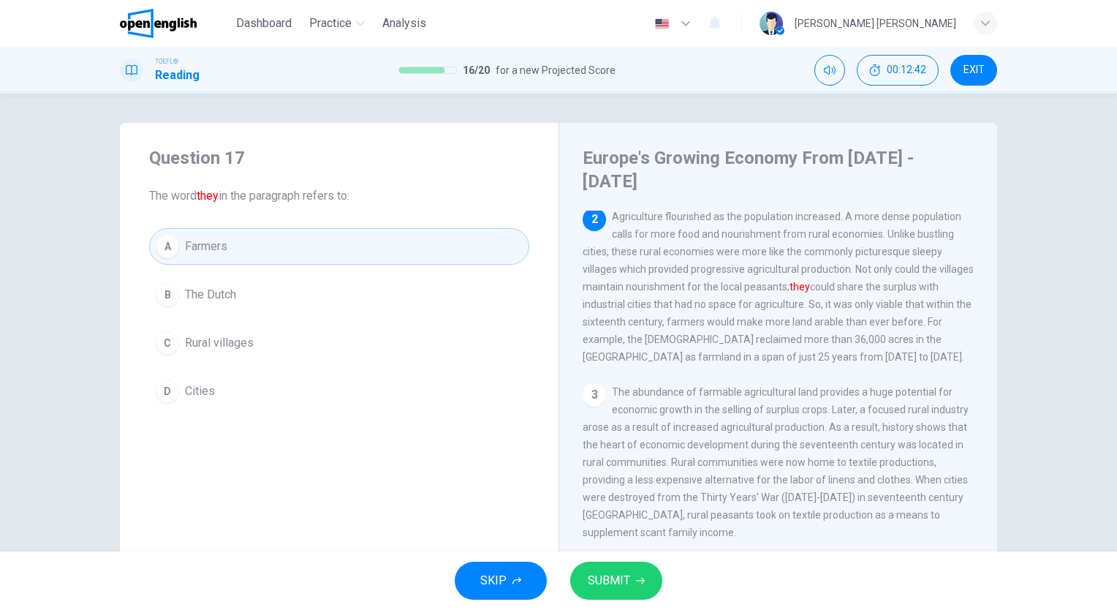
click at [629, 572] on span "SUBMIT" at bounding box center [609, 580] width 42 height 20
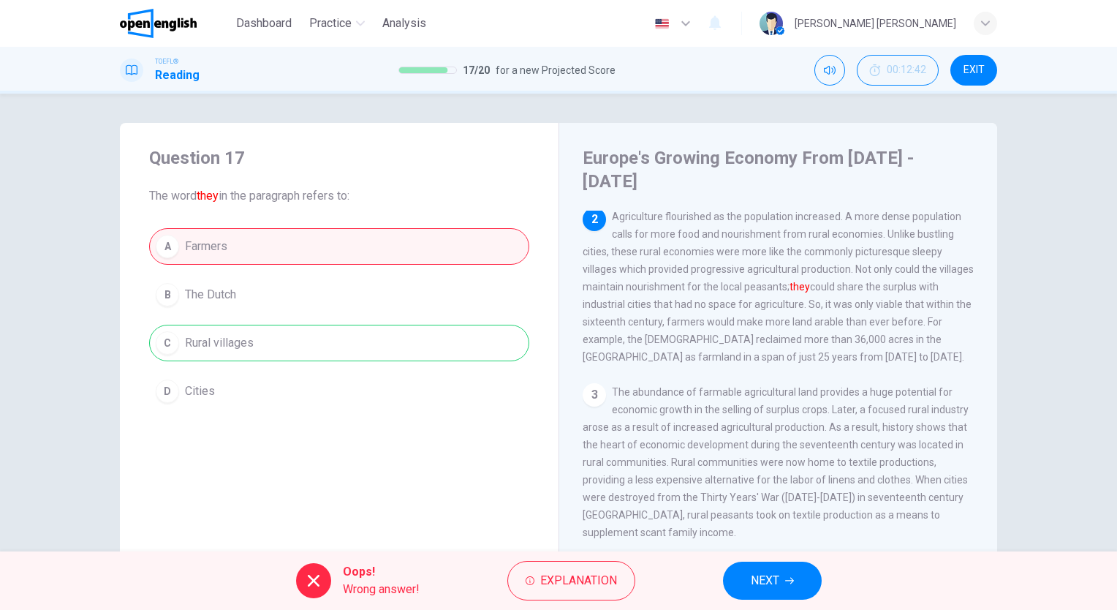
click at [629, 572] on button "Explanation" at bounding box center [571, 580] width 128 height 39
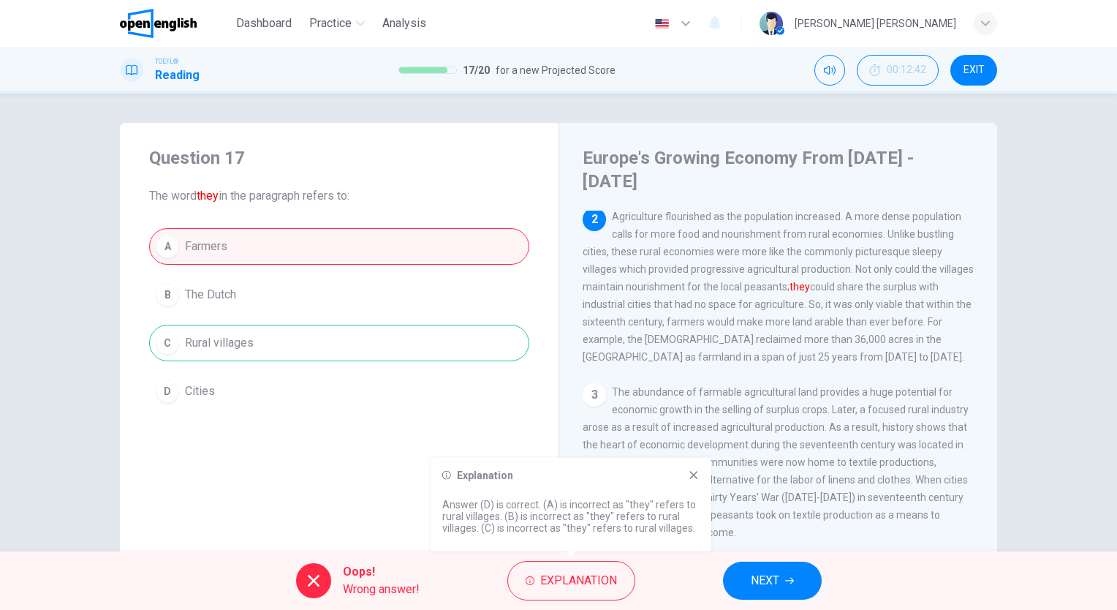
click at [789, 576] on icon "button" at bounding box center [789, 580] width 9 height 9
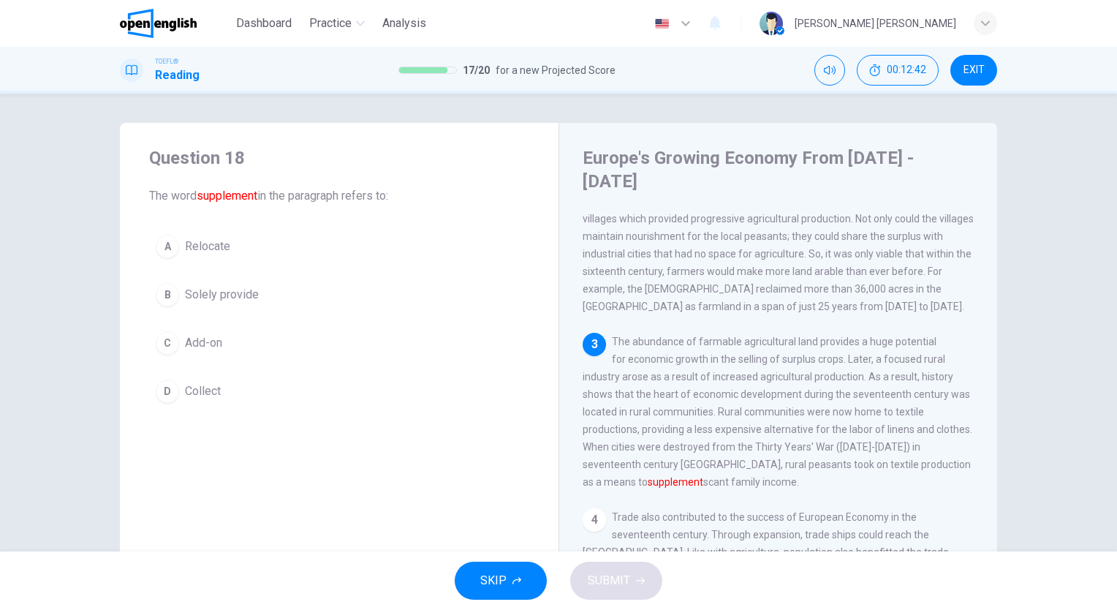
scroll to position [178, 0]
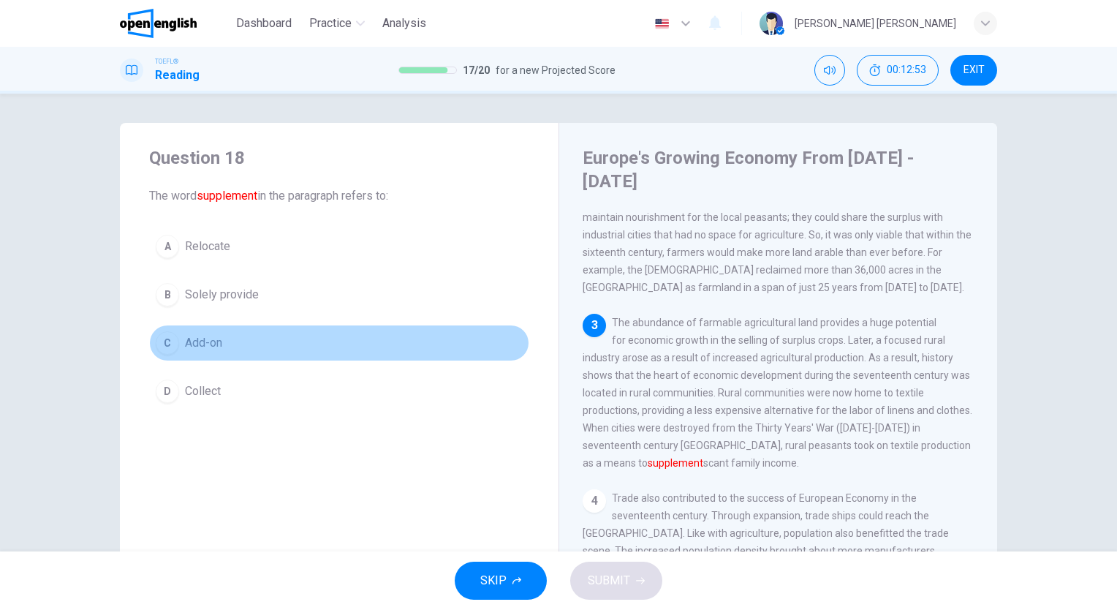
click at [335, 358] on button "C Add-on" at bounding box center [339, 343] width 380 height 37
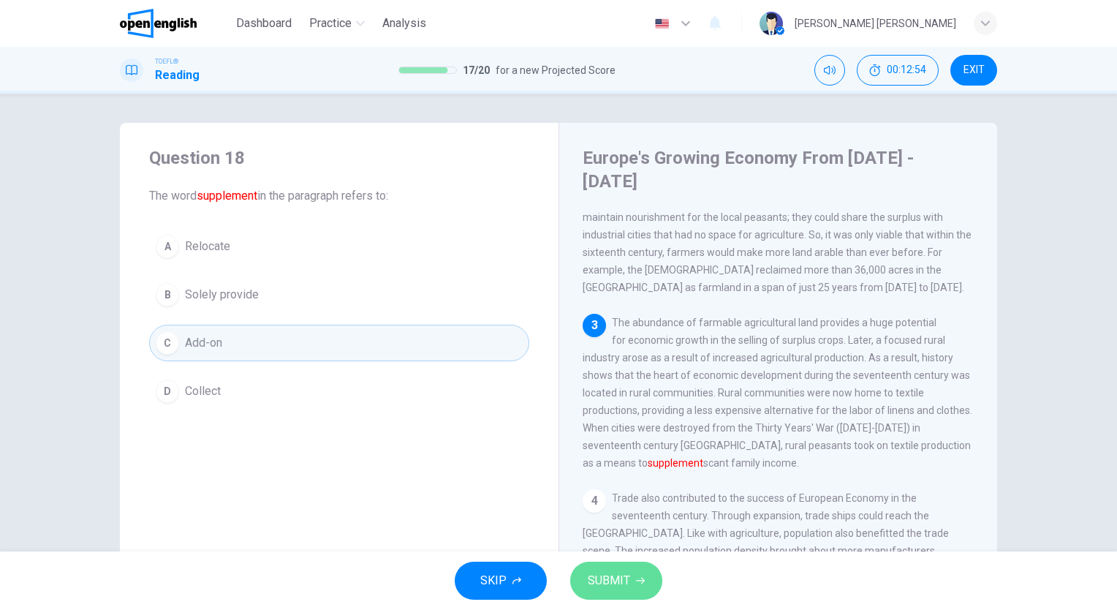
click at [646, 572] on button "SUBMIT" at bounding box center [616, 580] width 92 height 38
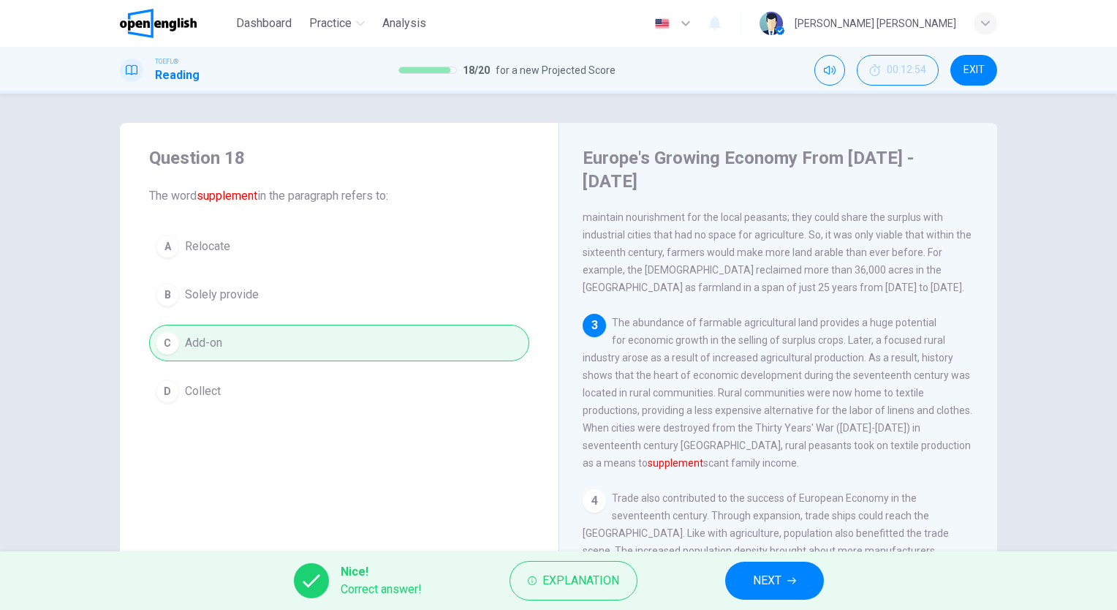
click at [778, 581] on span "NEXT" at bounding box center [767, 580] width 29 height 20
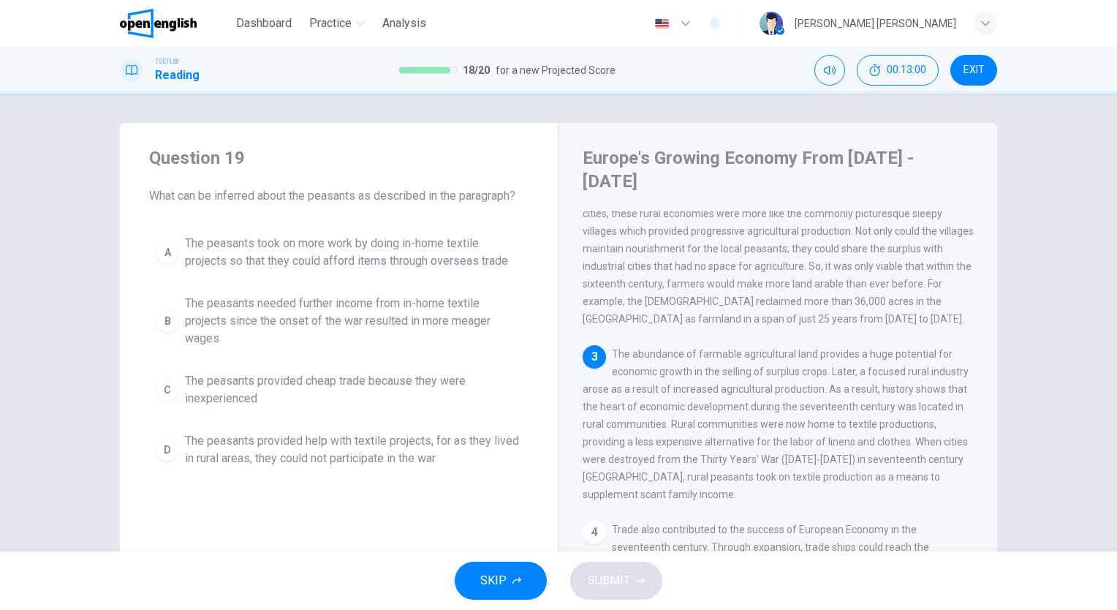
scroll to position [219, 0]
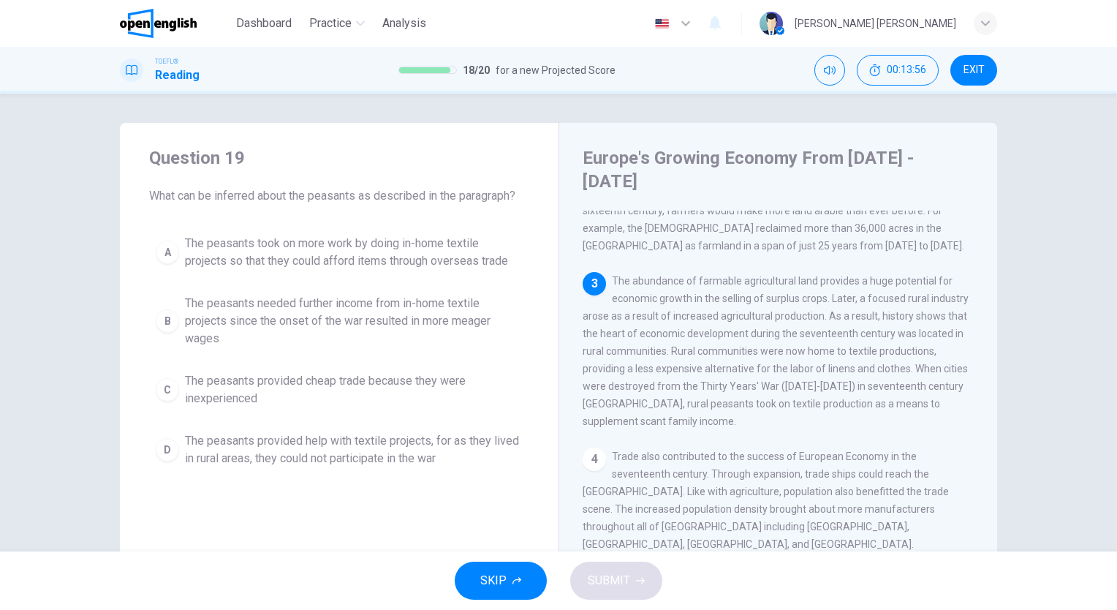
click at [258, 242] on span "The peasants took on more work by doing in-home textile projects so that they c…" at bounding box center [354, 252] width 338 height 35
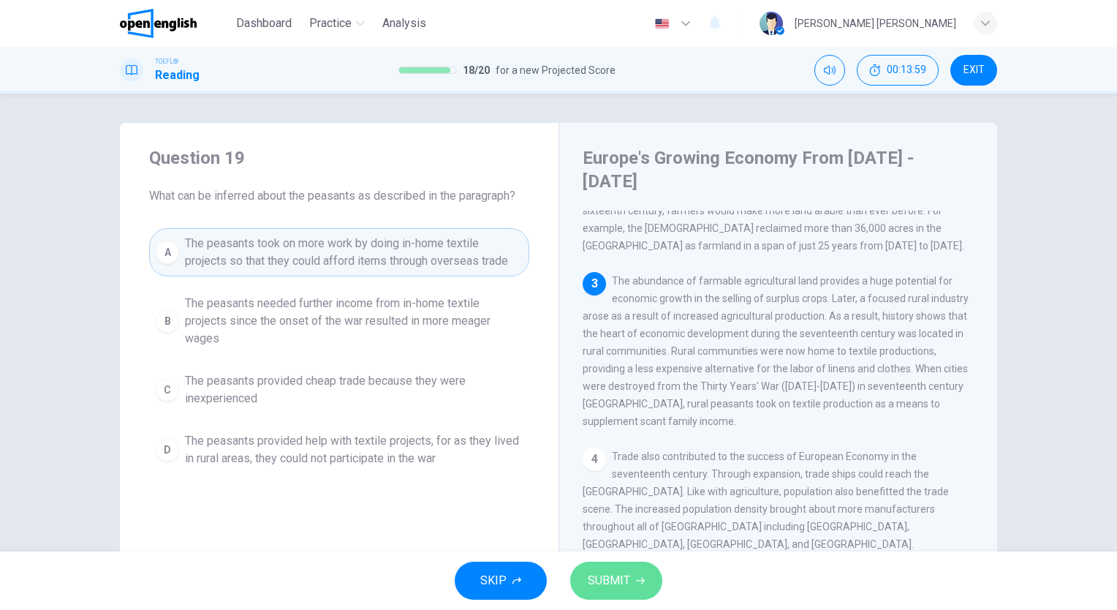
click at [653, 579] on button "SUBMIT" at bounding box center [616, 580] width 92 height 38
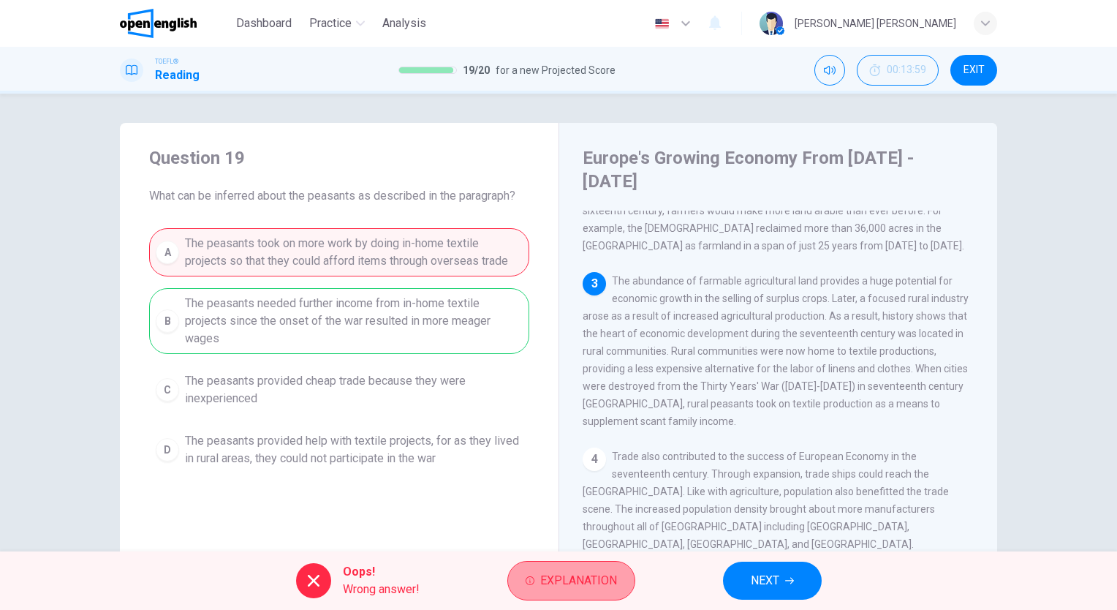
click at [600, 576] on span "Explanation" at bounding box center [578, 580] width 77 height 20
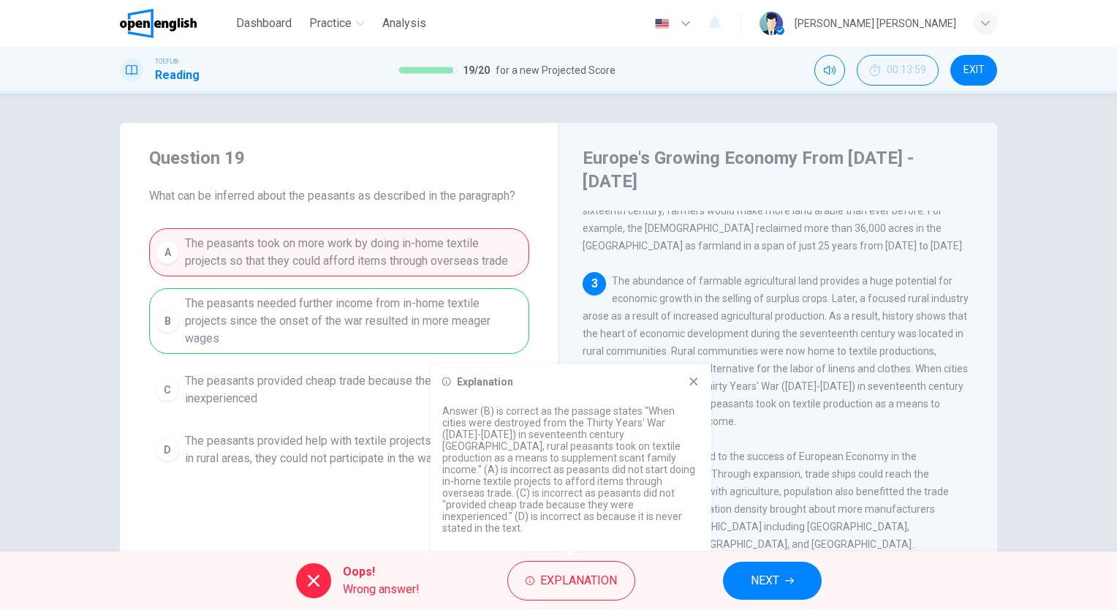
click at [775, 577] on span "NEXT" at bounding box center [765, 580] width 29 height 20
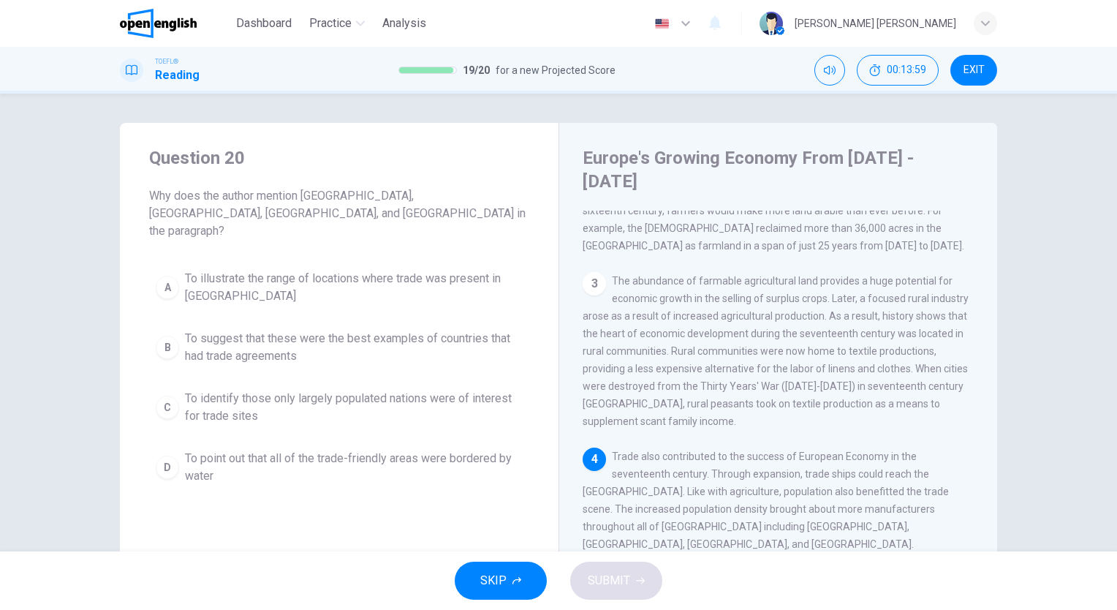
scroll to position [286, 0]
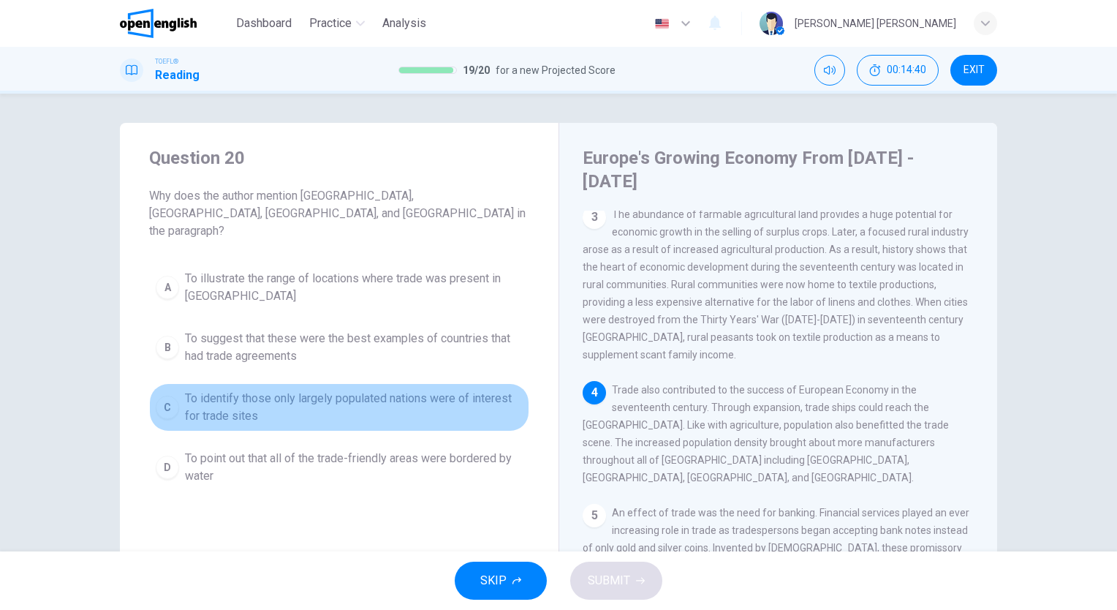
click at [296, 396] on span "To identify those only largely populated nations were of interest for trade sit…" at bounding box center [354, 407] width 338 height 35
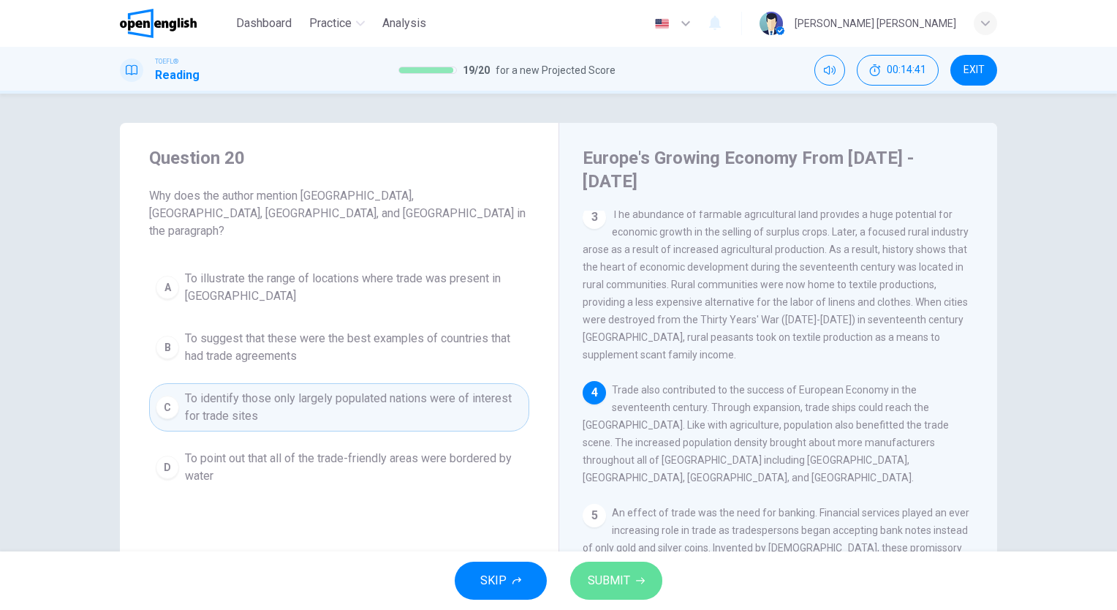
click at [600, 580] on span "SUBMIT" at bounding box center [609, 580] width 42 height 20
